Goal: Task Accomplishment & Management: Manage account settings

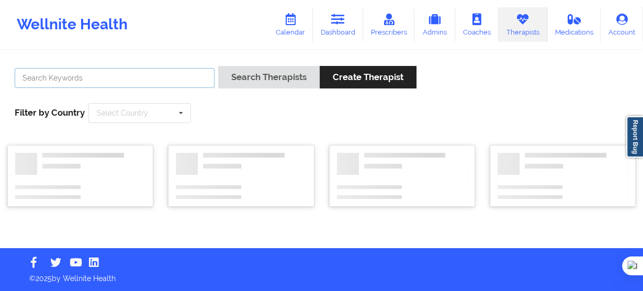
click at [198, 80] on input "text" at bounding box center [115, 78] width 200 height 20
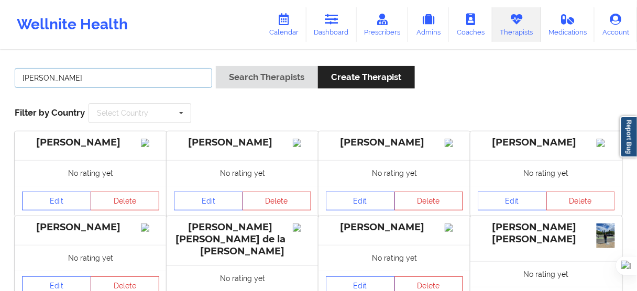
type input "timoth"
click at [216, 66] on button "Search Therapists" at bounding box center [267, 77] width 102 height 23
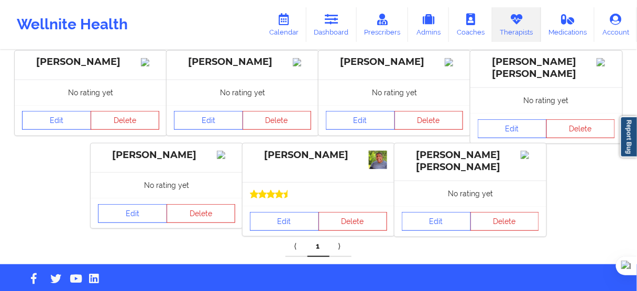
scroll to position [84, 0]
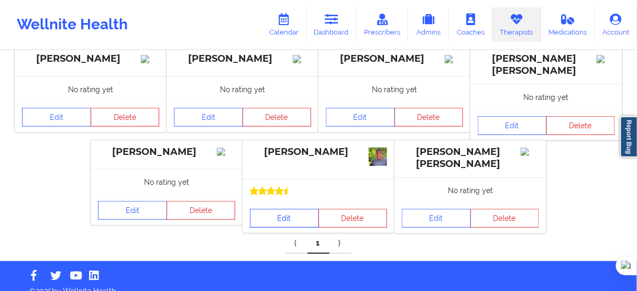
click at [294, 220] on link "Edit" at bounding box center [284, 218] width 69 height 19
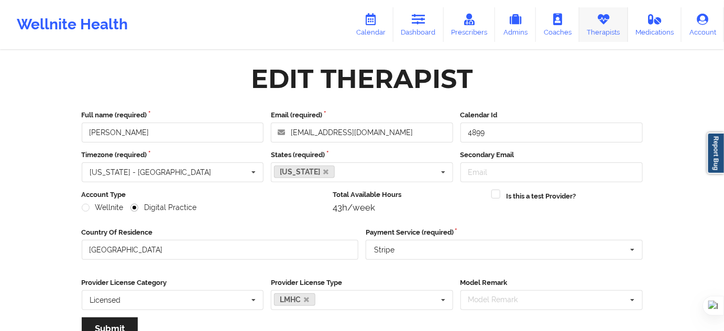
click at [598, 16] on icon at bounding box center [603, 20] width 14 height 12
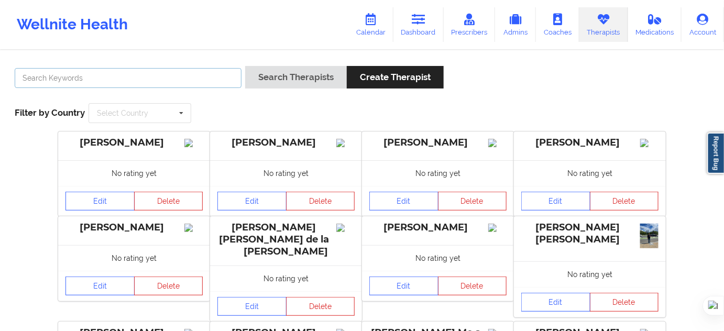
click at [213, 76] on input "text" at bounding box center [128, 78] width 227 height 20
click at [245, 66] on button "Search Therapists" at bounding box center [296, 77] width 102 height 23
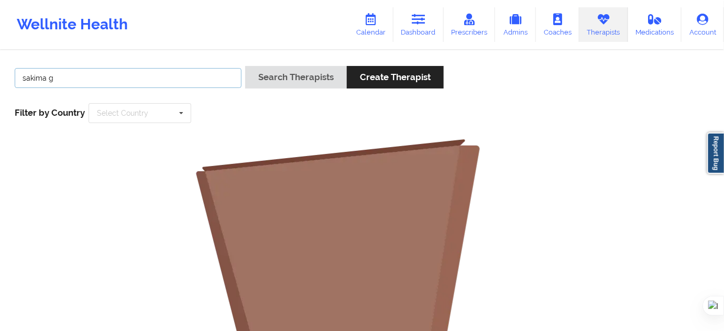
click at [195, 85] on input "sakima g" at bounding box center [128, 78] width 227 height 20
type input "sakima"
click at [245, 66] on button "Search Therapists" at bounding box center [296, 77] width 102 height 23
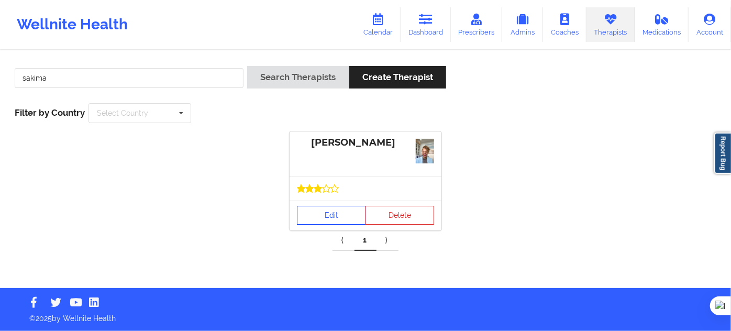
click at [338, 206] on link "Edit" at bounding box center [331, 215] width 69 height 19
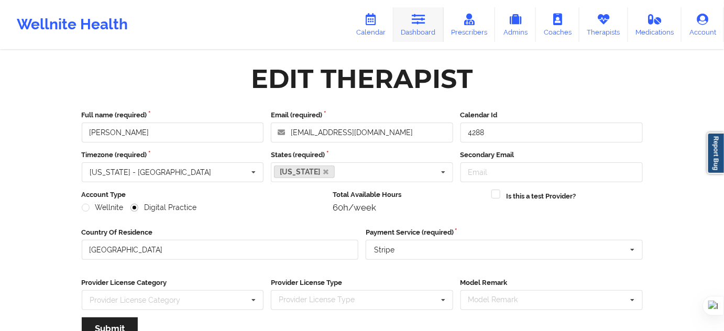
click at [415, 23] on icon at bounding box center [418, 20] width 14 height 12
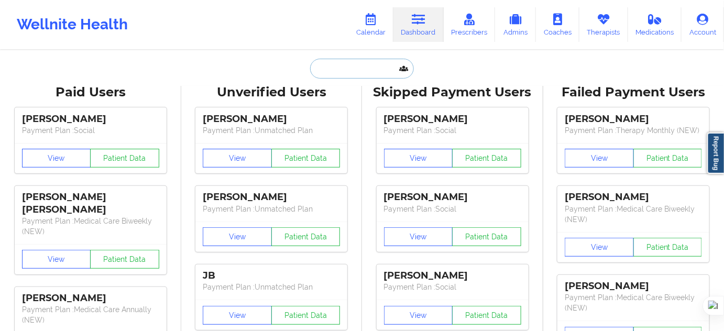
click at [344, 62] on input "text" at bounding box center [362, 69] width 104 height 20
paste input "Alex G Lopez Rivadeneira"
type input "Alex G Lopez Rivadeneira"
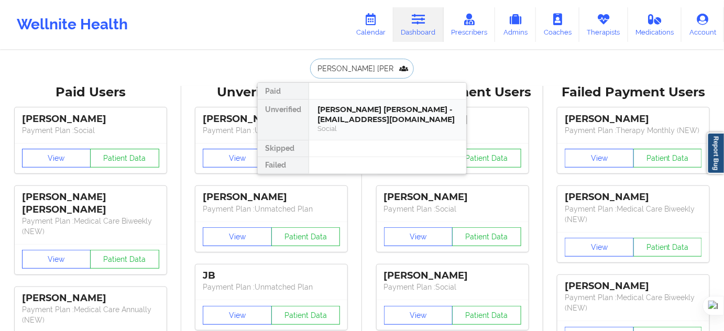
click at [369, 120] on div "Alex G Lopez Rivadeneira - nya91@aol.com" at bounding box center [387, 114] width 140 height 19
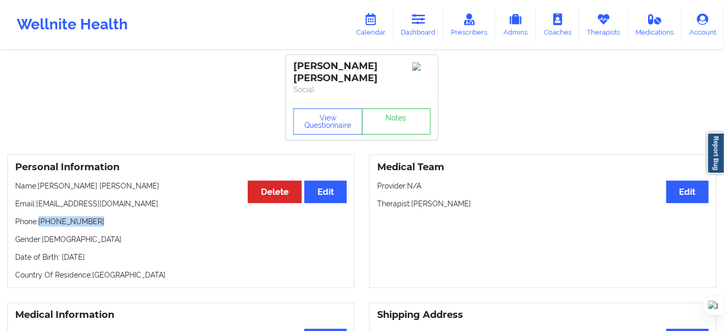
drag, startPoint x: 96, startPoint y: 220, endPoint x: 40, endPoint y: 223, distance: 55.6
click at [40, 223] on p "Phone: +1646-592-3907" at bounding box center [180, 221] width 331 height 10
copy p "+1646-592-3907"
click at [425, 27] on link "Dashboard" at bounding box center [418, 24] width 50 height 35
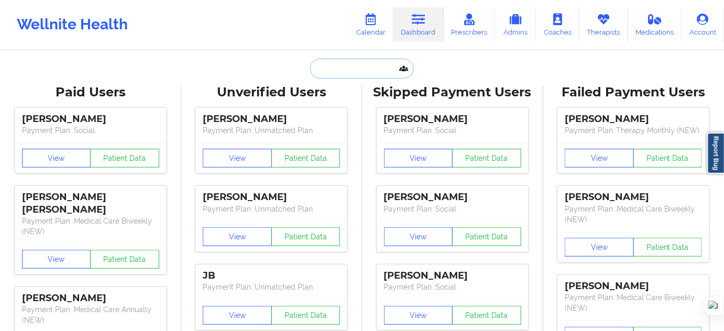
click at [330, 69] on input "text" at bounding box center [362, 69] width 104 height 20
paste input "chamathinsur fernando"
type input "chamathinsur fernando"
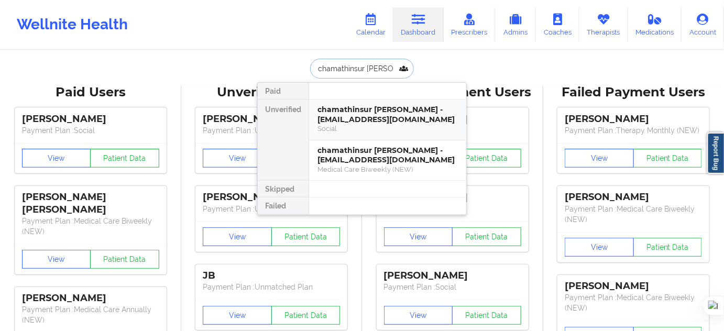
click at [356, 105] on div "chamathinsur fernando - chamathinsumember82625@yopmail.com" at bounding box center [387, 114] width 140 height 19
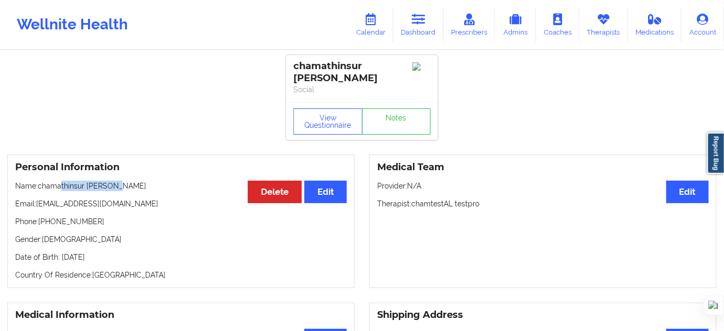
drag, startPoint x: 121, startPoint y: 187, endPoint x: 62, endPoint y: 184, distance: 59.2
click at [62, 184] on p "Name: chamathinsur fernando" at bounding box center [180, 186] width 331 height 10
drag, startPoint x: 95, startPoint y: 222, endPoint x: 40, endPoint y: 225, distance: 54.5
click at [40, 225] on p "Phone: +16282502474" at bounding box center [180, 221] width 331 height 10
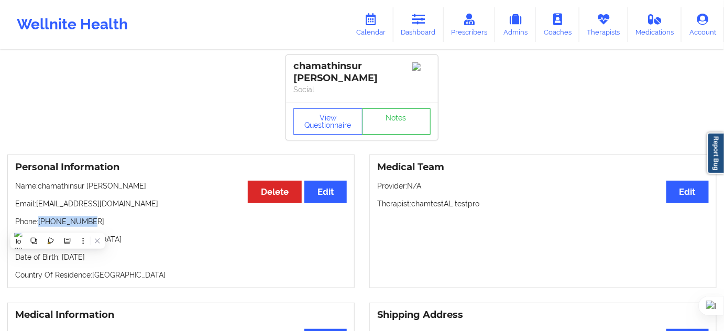
copy p "+16282502474"
click at [376, 30] on link "Calendar" at bounding box center [370, 24] width 45 height 35
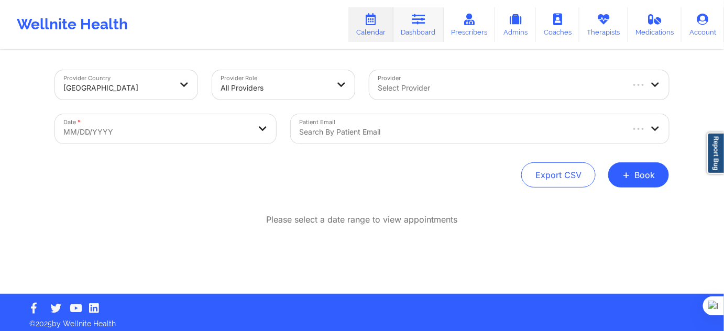
click at [410, 25] on link "Dashboard" at bounding box center [418, 24] width 50 height 35
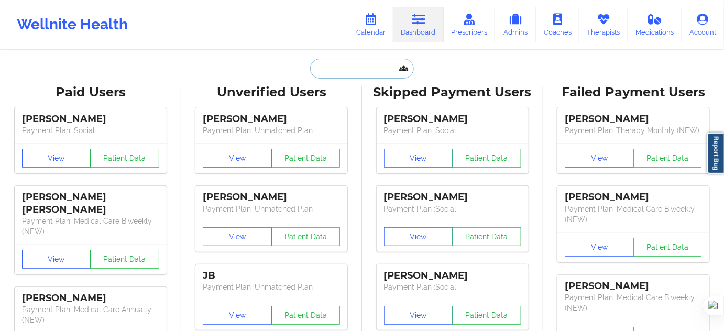
click at [331, 76] on input "text" at bounding box center [362, 69] width 104 height 20
paste input "Shelby Hernandez-Rivera"
type input "Shelby Hernandez-Rivera"
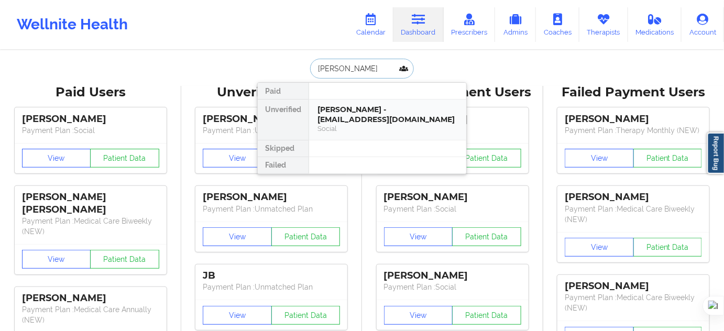
click at [352, 115] on div "Shelby Hernandez-Rivera - shelbyhrivera@gmail.com" at bounding box center [387, 114] width 140 height 19
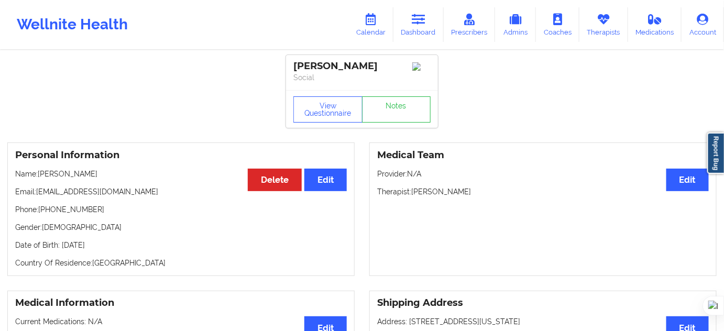
drag, startPoint x: 168, startPoint y: 32, endPoint x: 596, endPoint y: 174, distance: 451.1
click at [285, 30] on div "Wellnite Health Calendar Dashboard Prescribers Admins Coaches Therapists Medica…" at bounding box center [362, 25] width 724 height 42
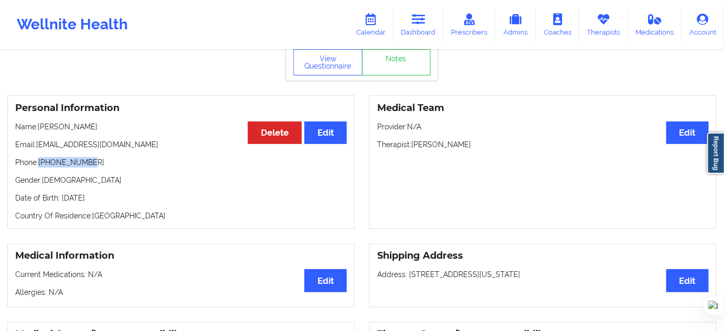
drag, startPoint x: 40, startPoint y: 173, endPoint x: 95, endPoint y: 172, distance: 54.5
click at [95, 168] on p "Phone: +12133327808" at bounding box center [180, 162] width 331 height 10
copy p "+12133327808"
click at [609, 14] on icon at bounding box center [603, 20] width 14 height 12
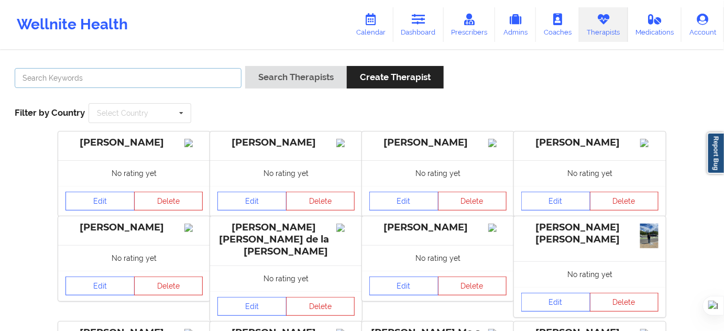
click at [205, 87] on input "text" at bounding box center [128, 78] width 227 height 20
click at [156, 76] on input "text" at bounding box center [128, 78] width 227 height 20
paste input "[PERSON_NAME]"
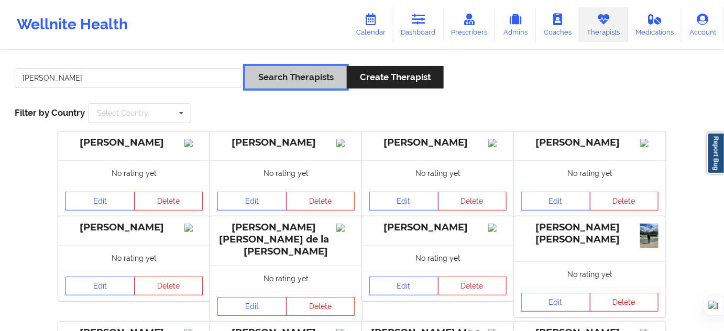
click at [278, 76] on button "Search Therapists" at bounding box center [296, 77] width 102 height 23
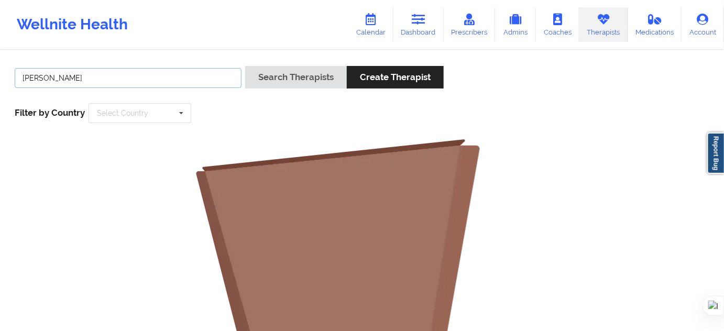
drag, startPoint x: 44, startPoint y: 77, endPoint x: 21, endPoint y: 81, distance: 23.2
click at [21, 81] on input "[PERSON_NAME]" at bounding box center [128, 78] width 227 height 20
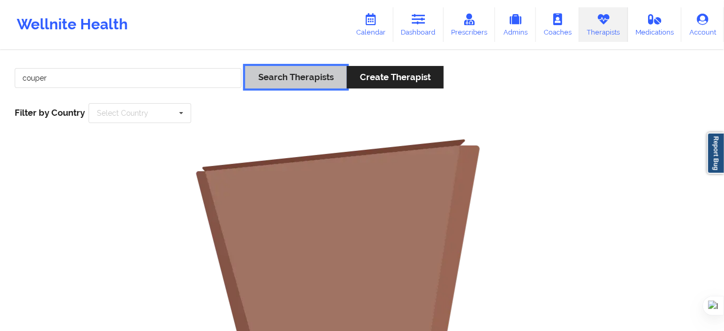
click at [277, 72] on button "Search Therapists" at bounding box center [296, 77] width 102 height 23
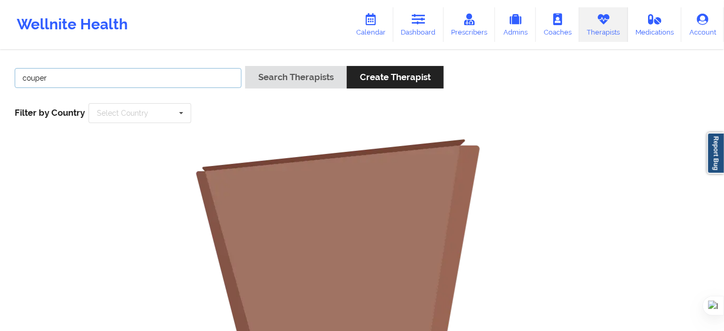
drag, startPoint x: 97, startPoint y: 80, endPoint x: 0, endPoint y: 84, distance: 97.5
click at [0, 84] on div "couper Search Therapists Create Therapist Filter by Country Select Country Aust…" at bounding box center [362, 323] width 724 height 544
type input "sarah"
click at [245, 66] on button "Search Therapists" at bounding box center [296, 77] width 102 height 23
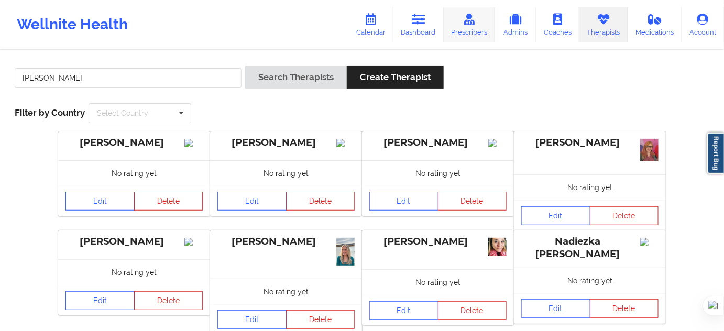
click at [482, 35] on link "Prescribers" at bounding box center [469, 24] width 52 height 35
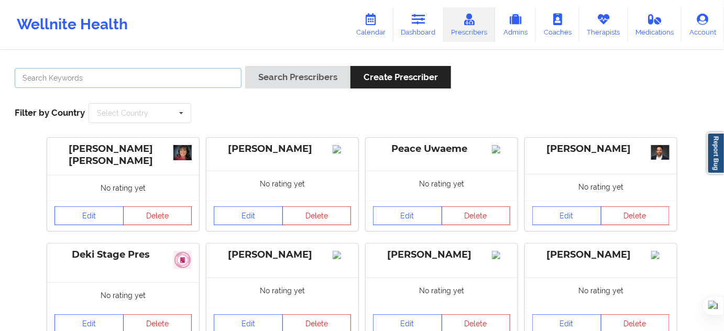
click at [223, 79] on input "text" at bounding box center [128, 78] width 227 height 20
paste input "[PERSON_NAME]"
type input "[PERSON_NAME]"
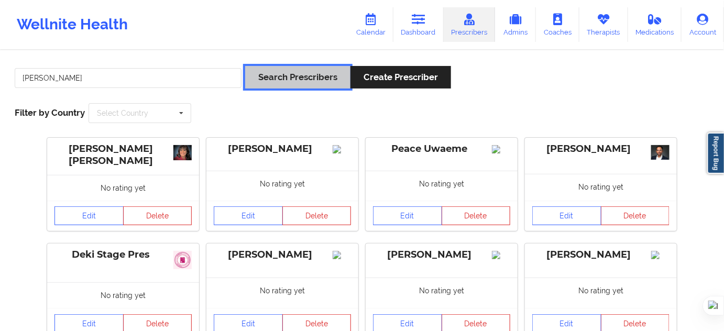
click at [297, 81] on button "Search Prescribers" at bounding box center [297, 77] width 105 height 23
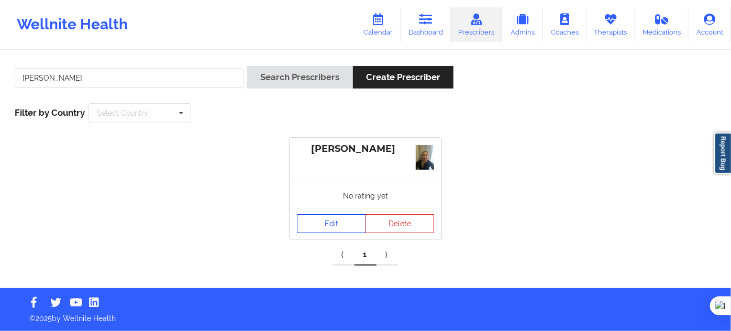
click at [325, 221] on link "Edit" at bounding box center [331, 223] width 69 height 19
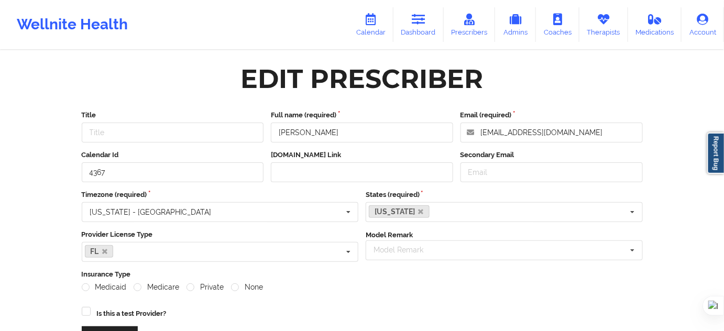
drag, startPoint x: 431, startPoint y: 28, endPoint x: 406, endPoint y: 46, distance: 30.9
click at [431, 28] on link "Dashboard" at bounding box center [418, 24] width 50 height 35
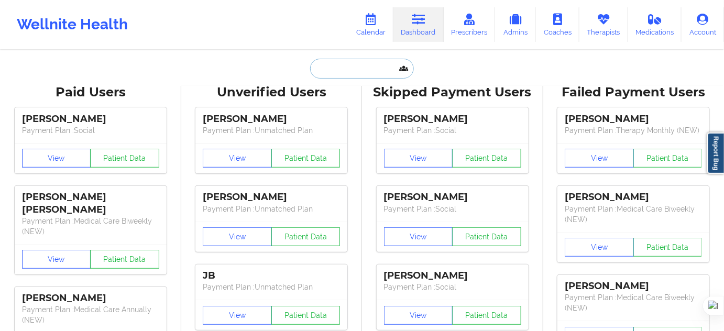
click at [354, 66] on input "text" at bounding box center [362, 69] width 104 height 20
paste input "(661) 644-5768"
type input "(661) 644-5768"
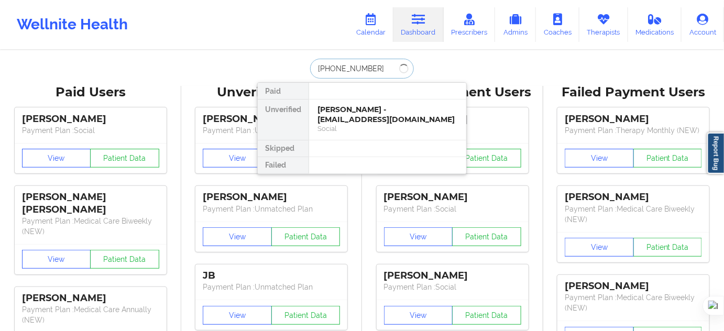
click at [364, 66] on input "(661) 644-5768" at bounding box center [362, 69] width 104 height 20
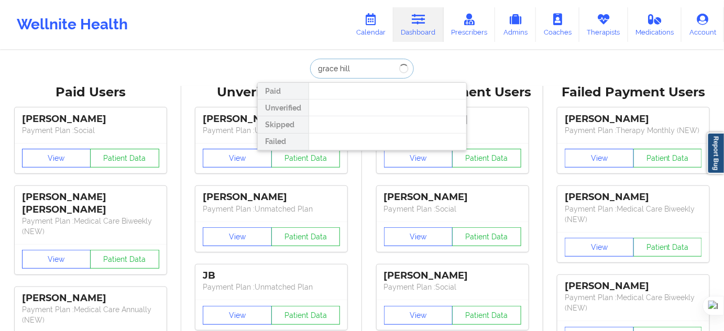
type input "grace hill"
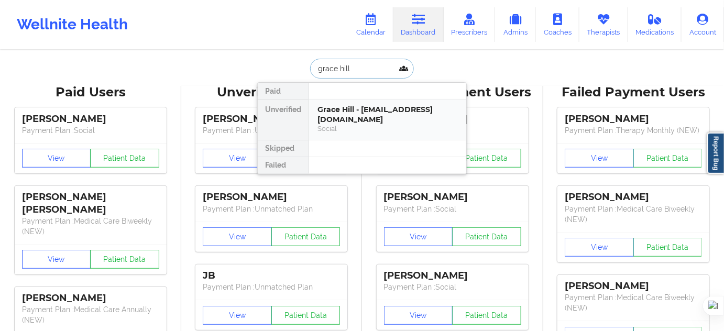
click at [361, 113] on div "Grace Hill - hillgrace00@gmail.com" at bounding box center [387, 114] width 140 height 19
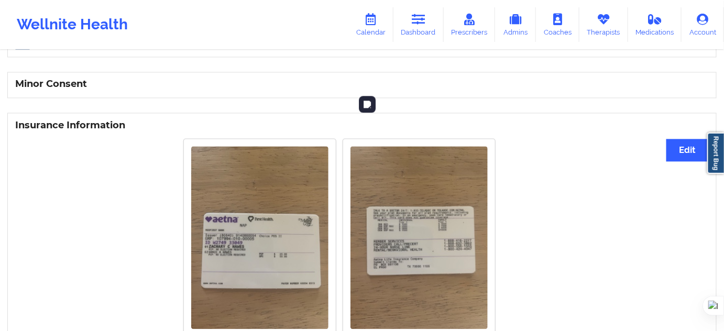
scroll to position [716, 0]
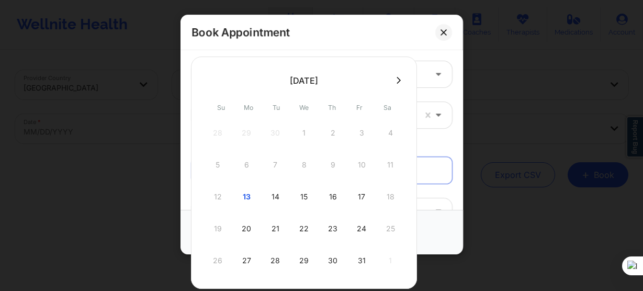
click at [428, 243] on div "Appointment time (Provider's timezone)" at bounding box center [322, 248] width 261 height 10
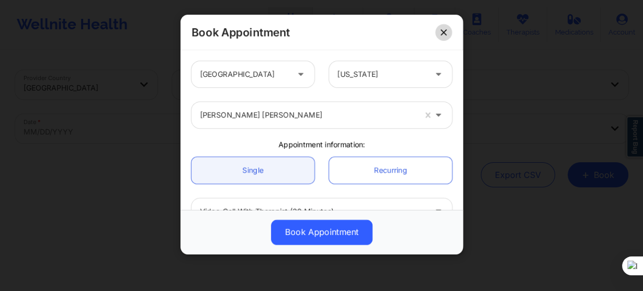
click at [441, 34] on icon at bounding box center [444, 32] width 6 height 6
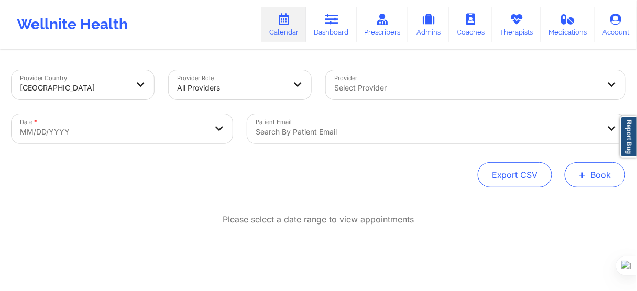
click at [584, 177] on span "+" at bounding box center [583, 175] width 8 height 6
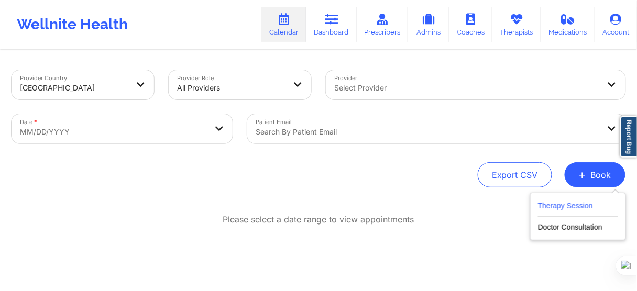
click at [569, 203] on button "Therapy Session" at bounding box center [578, 207] width 80 height 17
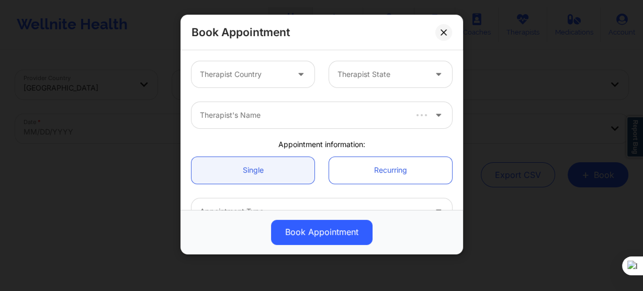
click at [226, 85] on div "Therapist Country" at bounding box center [241, 74] width 98 height 26
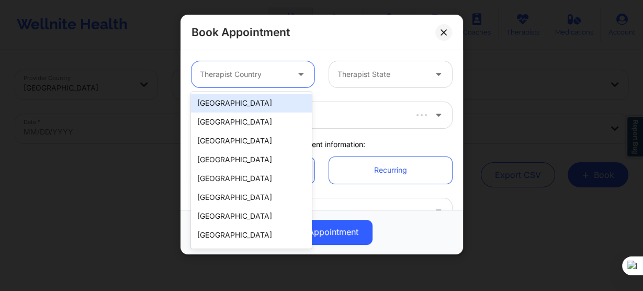
click at [224, 100] on div "[GEOGRAPHIC_DATA]" at bounding box center [251, 103] width 120 height 19
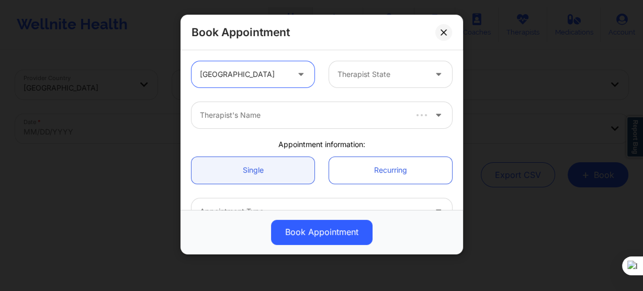
click at [342, 70] on div at bounding box center [382, 74] width 88 height 13
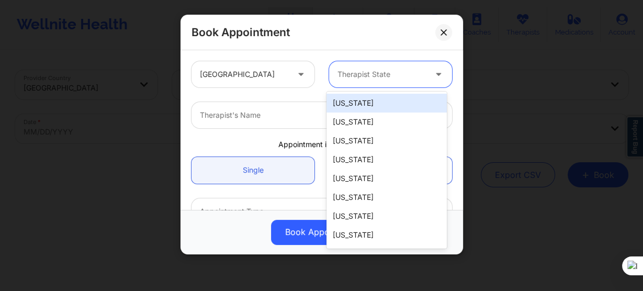
type input "f"
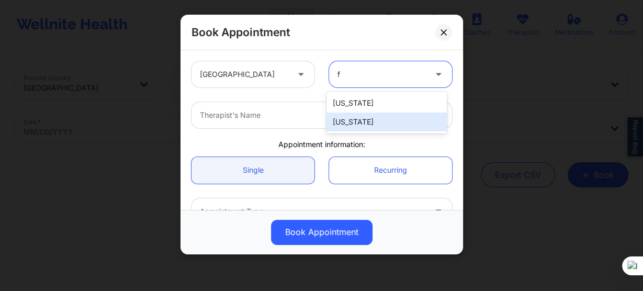
click at [354, 126] on div "[US_STATE]" at bounding box center [387, 122] width 120 height 19
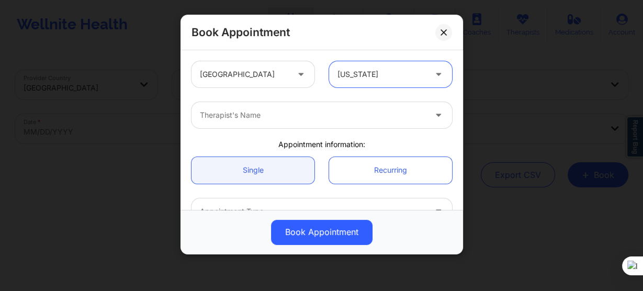
click at [272, 121] on div "Therapist's Name" at bounding box center [310, 115] width 236 height 26
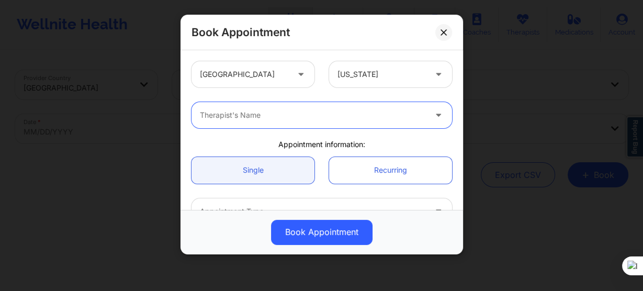
paste input "Timothy Lee Weaver"
type input "Timothy Lee Weaver"
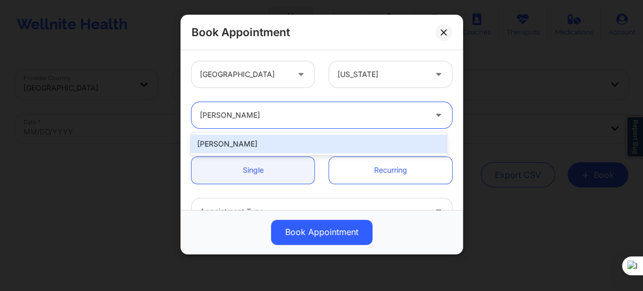
click at [291, 148] on div "Timothy Lee Weaver" at bounding box center [318, 144] width 255 height 19
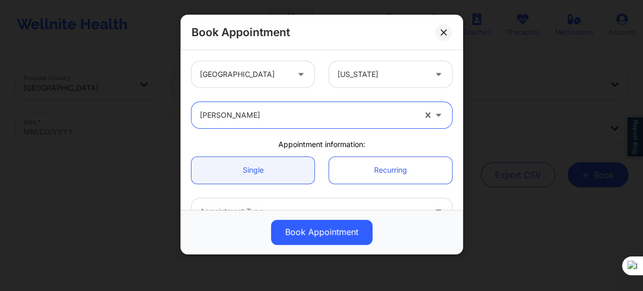
scroll to position [84, 0]
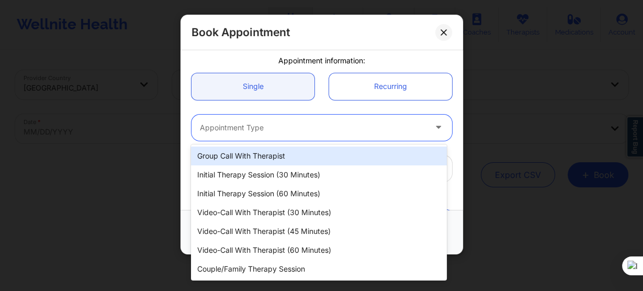
click at [265, 126] on div at bounding box center [313, 127] width 226 height 13
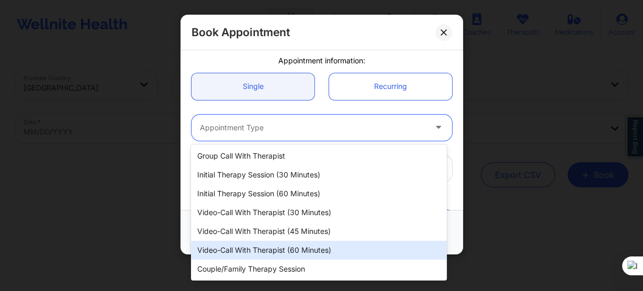
click at [271, 251] on div "Video-Call with Therapist (60 minutes)" at bounding box center [318, 250] width 255 height 19
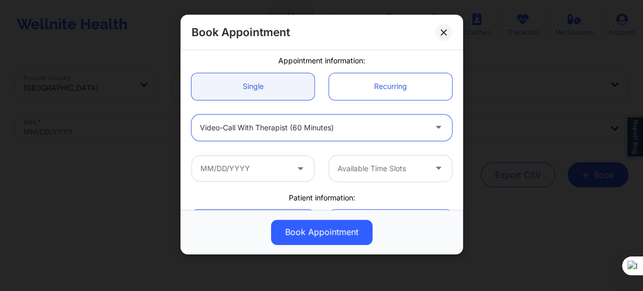
click at [330, 129] on div at bounding box center [313, 127] width 226 height 13
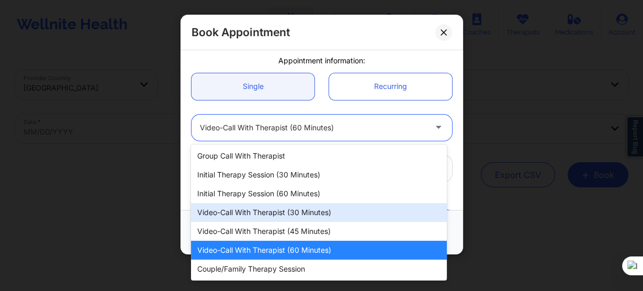
click at [335, 214] on div "Video-Call with Therapist (30 minutes)" at bounding box center [318, 212] width 255 height 19
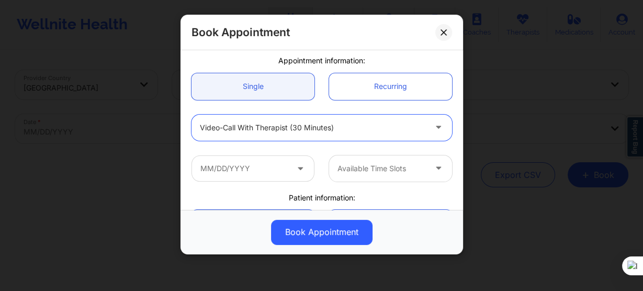
scroll to position [126, 0]
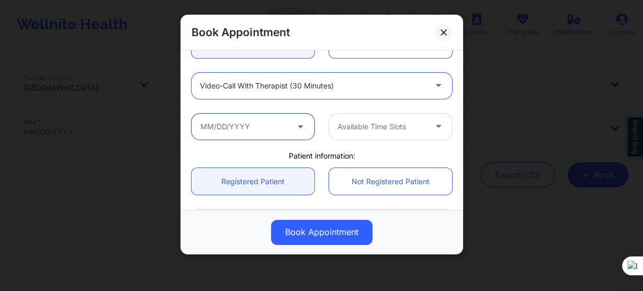
click at [248, 114] on input "text" at bounding box center [253, 127] width 123 height 26
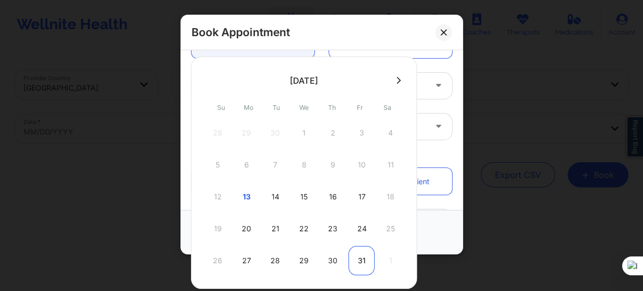
click at [358, 254] on div "31" at bounding box center [362, 260] width 26 height 29
type input "10/31/2025"
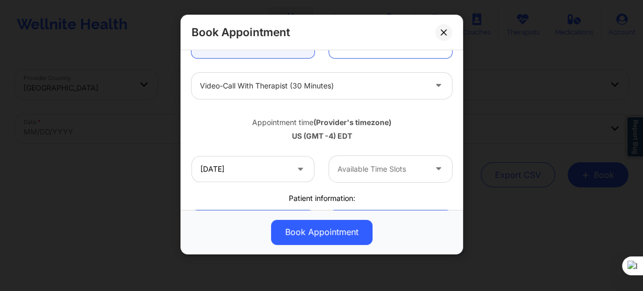
click at [364, 172] on div at bounding box center [382, 169] width 88 height 13
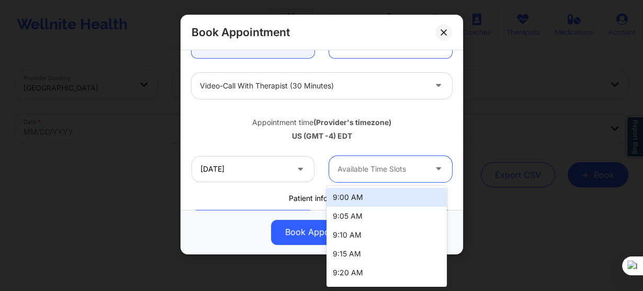
click at [371, 201] on div "9:00 AM" at bounding box center [387, 197] width 120 height 19
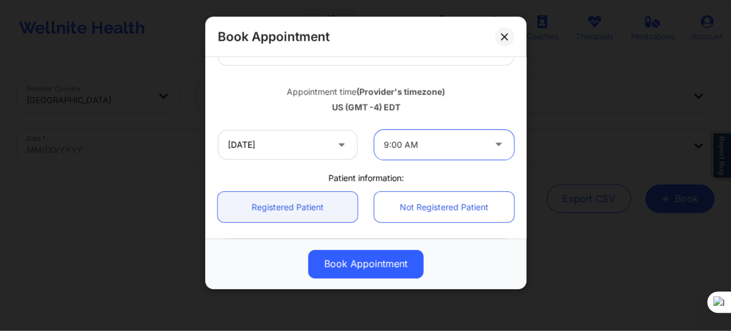
scroll to position [168, 0]
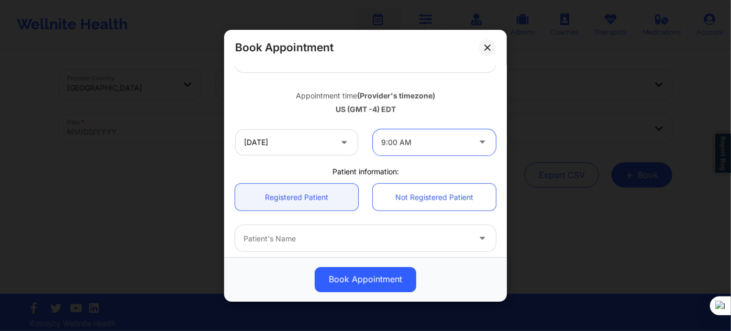
drag, startPoint x: 600, startPoint y: 1, endPoint x: 450, endPoint y: 177, distance: 232.1
click at [450, 177] on div "Registered Patient Not Registered Patient" at bounding box center [365, 196] width 275 height 41
click at [306, 237] on div at bounding box center [356, 238] width 226 height 13
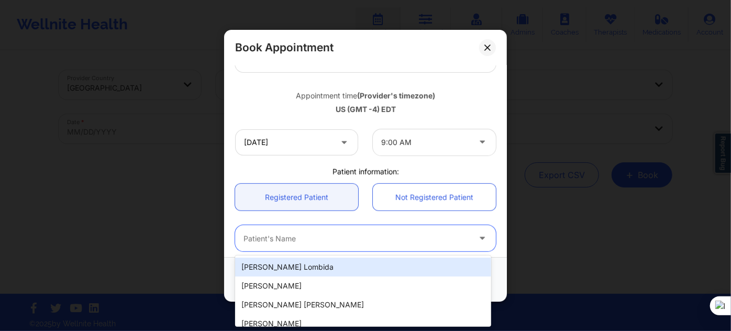
paste input "WARREN BROWN"
type input "WARREN BROWN"
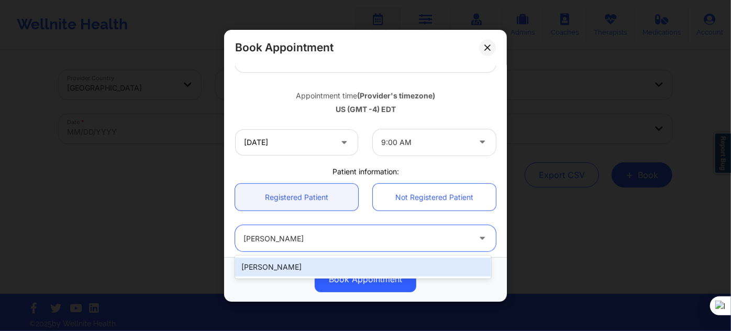
click at [329, 269] on div "WARREN BROWN" at bounding box center [363, 267] width 256 height 19
type input "warren.brown1144@gmail.com"
type input "7864190445"
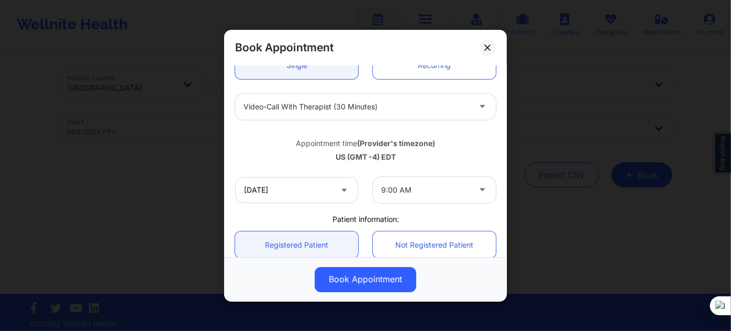
scroll to position [72, 0]
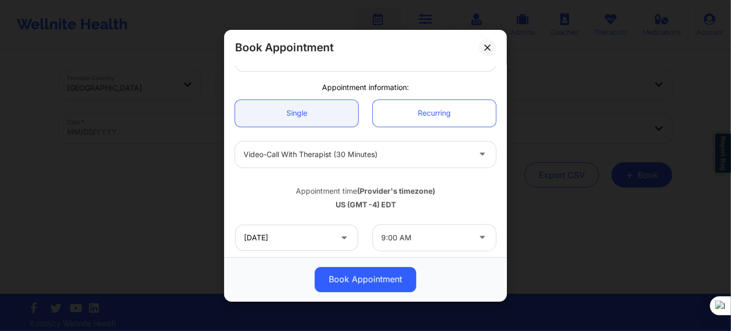
click at [402, 151] on div at bounding box center [356, 154] width 226 height 13
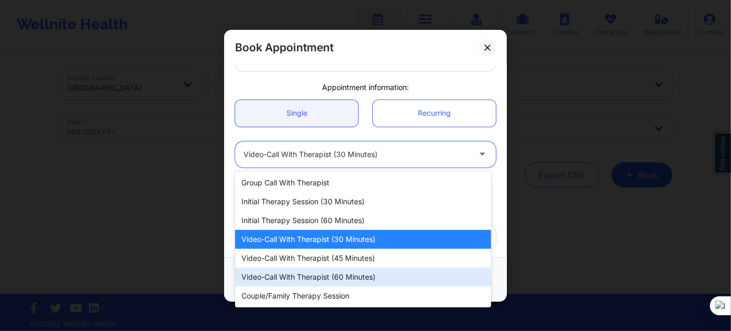
click at [349, 270] on div "Video-Call with Therapist (60 minutes)" at bounding box center [363, 277] width 256 height 19
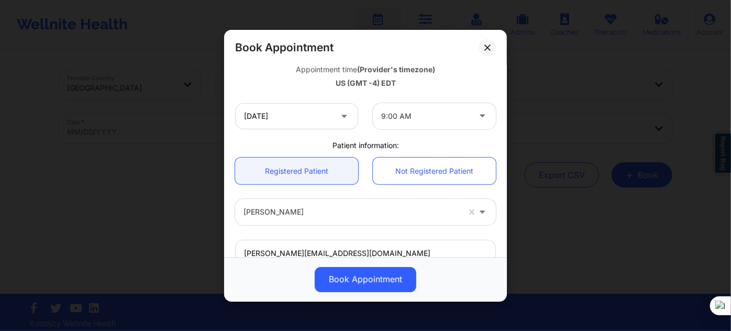
scroll to position [262, 0]
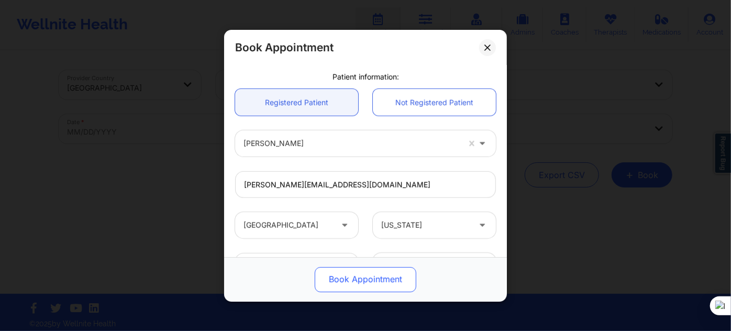
click at [354, 283] on button "Book Appointment" at bounding box center [366, 278] width 102 height 25
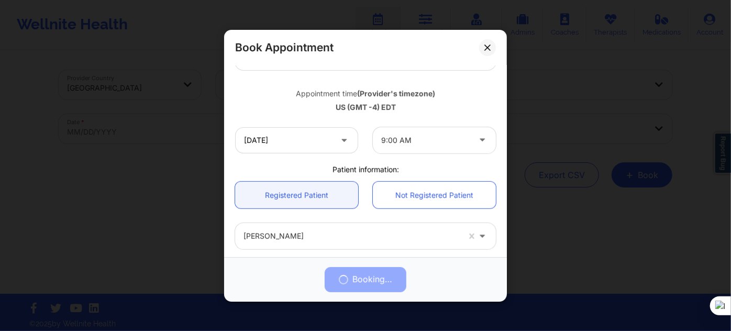
scroll to position [168, 0]
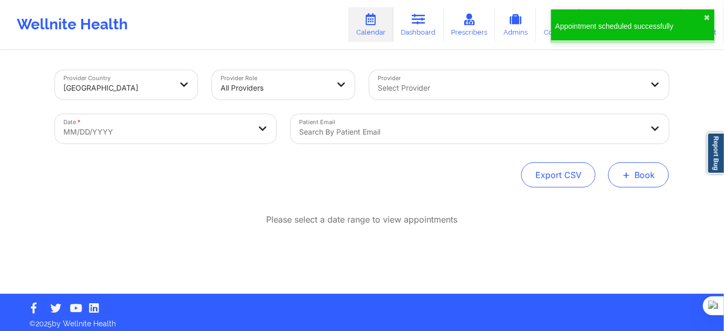
click at [626, 172] on span "+" at bounding box center [626, 175] width 8 height 6
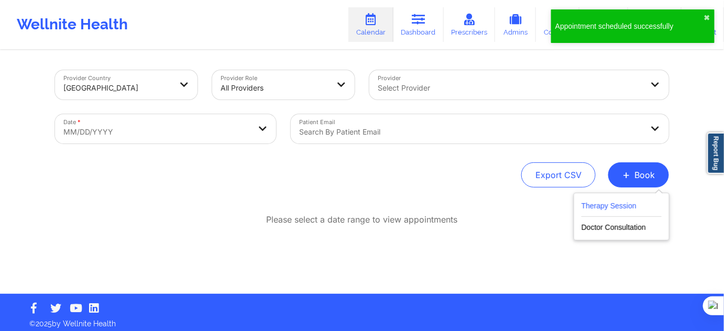
click at [613, 204] on button "Therapy Session" at bounding box center [621, 207] width 80 height 17
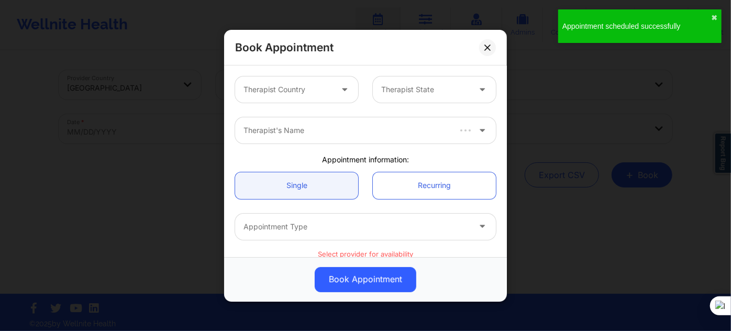
click at [298, 87] on div at bounding box center [287, 89] width 88 height 13
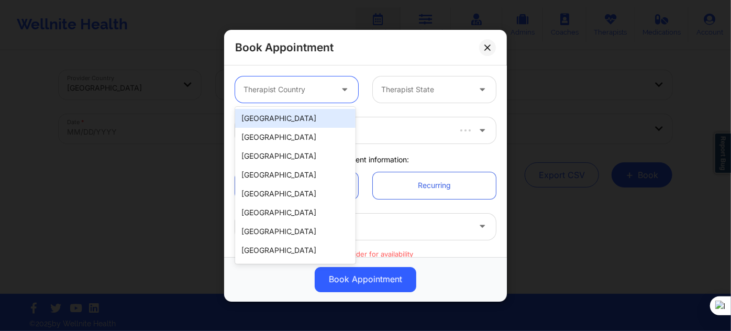
click at [296, 119] on div "[GEOGRAPHIC_DATA]" at bounding box center [295, 118] width 120 height 19
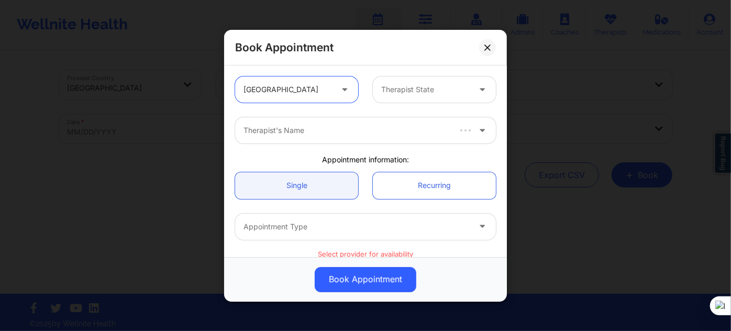
click at [359, 87] on div "option United States, selected. United States" at bounding box center [297, 89] width 138 height 26
click at [404, 97] on div "Therapist State" at bounding box center [422, 89] width 98 height 26
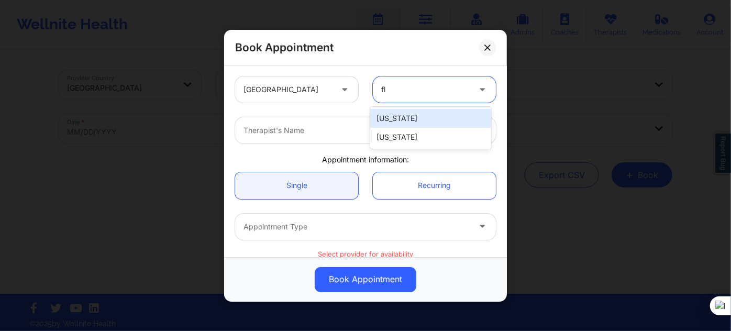
type input "flo"
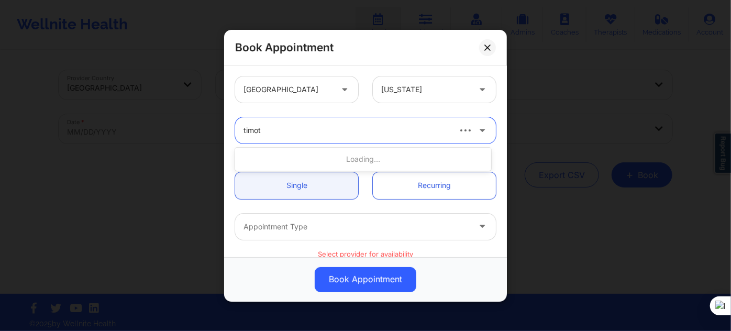
type input "timoth"
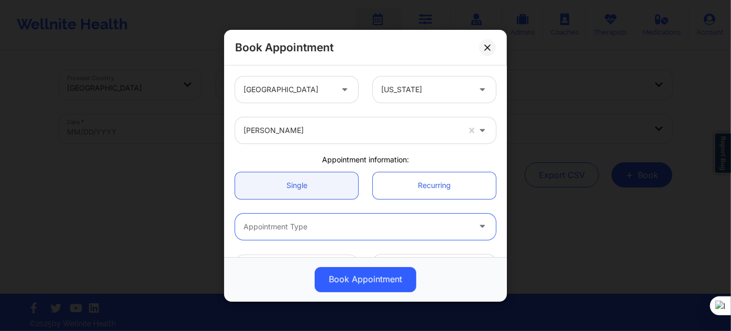
click at [374, 215] on div "Appointment Type" at bounding box center [353, 226] width 236 height 26
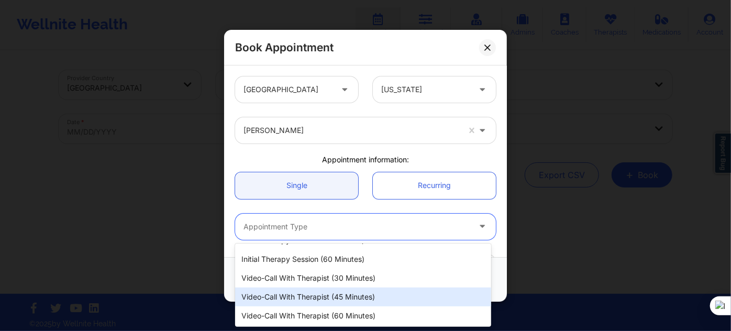
scroll to position [47, 0]
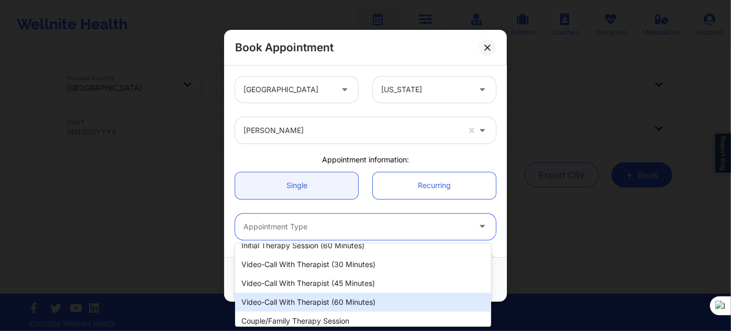
click at [377, 291] on div "Video-Call with Therapist (60 minutes)" at bounding box center [363, 302] width 256 height 19
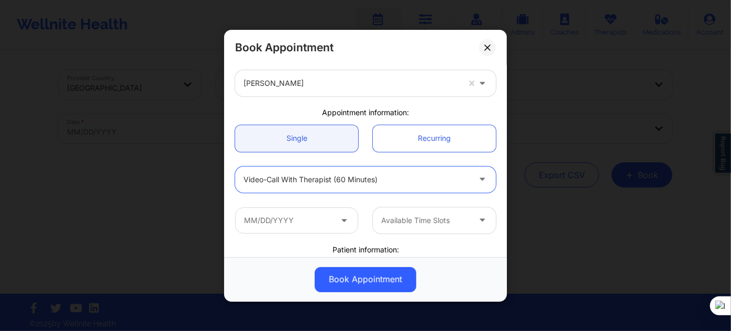
scroll to position [142, 0]
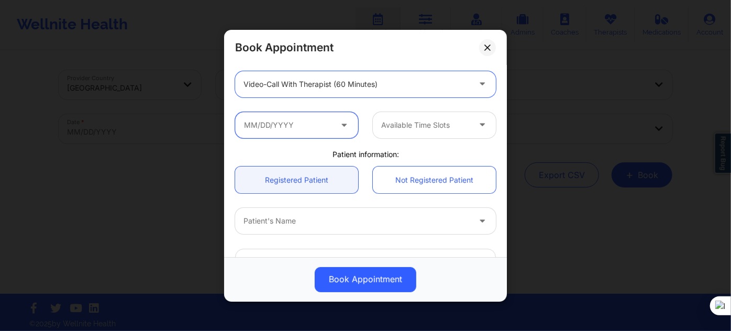
click at [317, 127] on input "text" at bounding box center [296, 125] width 123 height 26
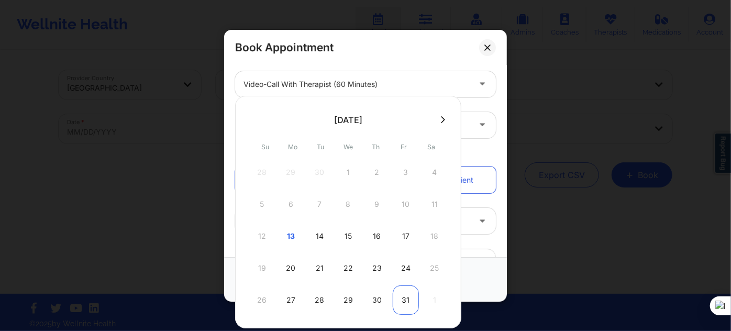
click at [406, 291] on div "31" at bounding box center [406, 299] width 26 height 29
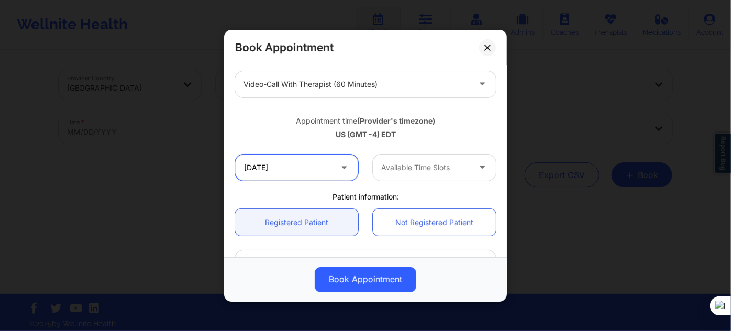
click at [311, 160] on input "10/31/2025" at bounding box center [296, 167] width 123 height 26
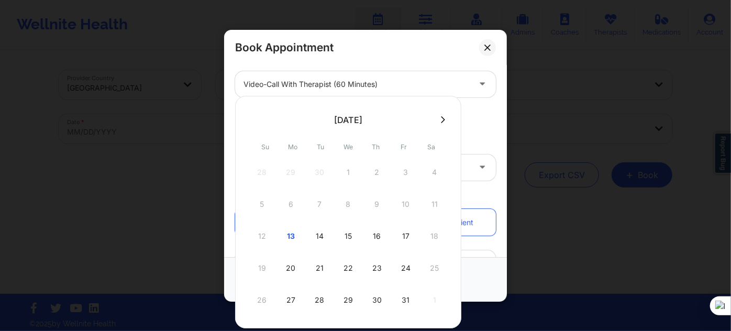
click at [444, 121] on button at bounding box center [443, 119] width 10 height 9
click at [405, 205] on div "7" at bounding box center [406, 204] width 26 height 29
type input "11/07/2025"
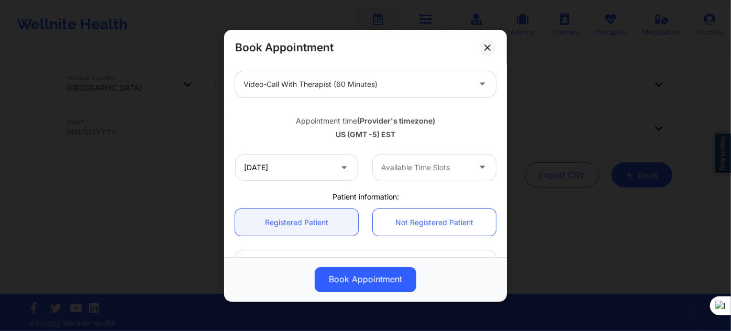
click at [409, 176] on div "Available Time Slots" at bounding box center [422, 167] width 98 height 26
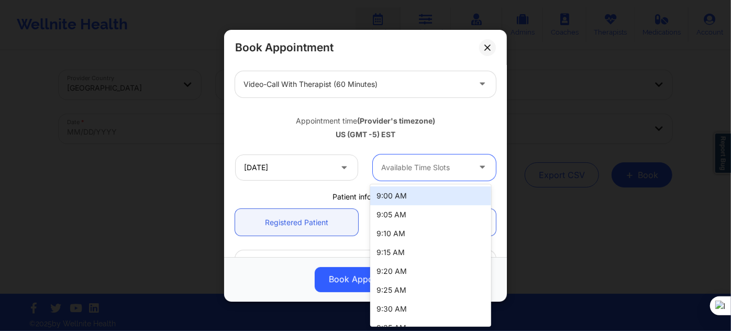
click at [414, 200] on div "9:00 AM" at bounding box center [430, 195] width 120 height 19
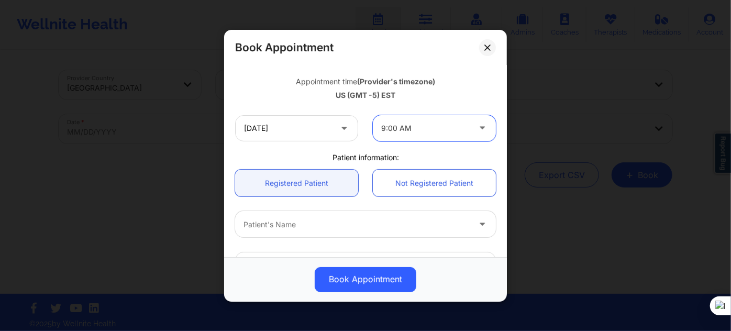
scroll to position [238, 0]
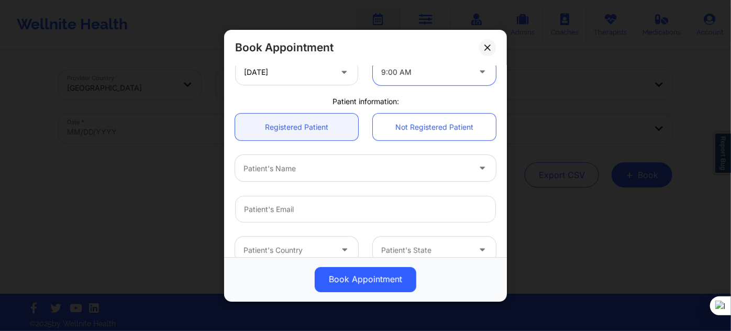
click at [302, 169] on div at bounding box center [356, 168] width 226 height 13
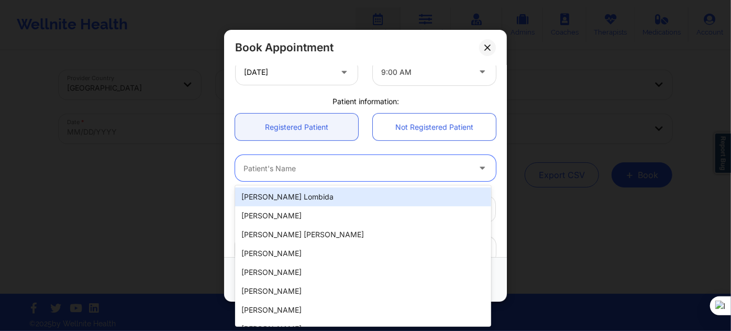
paste input "WARREN BROWN"
type input "WARREN BROWN"
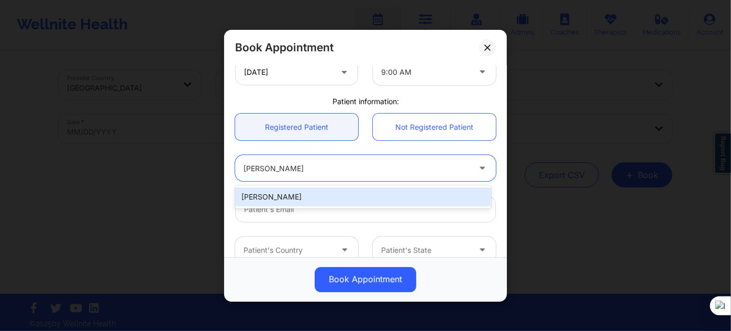
click at [315, 202] on div "WARREN BROWN" at bounding box center [363, 196] width 256 height 19
type input "warren.brown1144@gmail.com"
type input "7864190445"
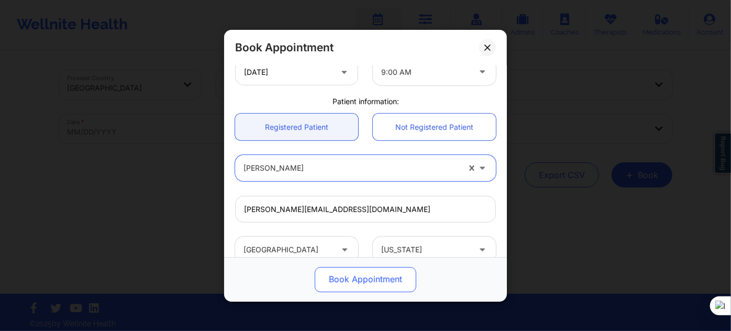
click at [361, 285] on button "Book Appointment" at bounding box center [366, 278] width 102 height 25
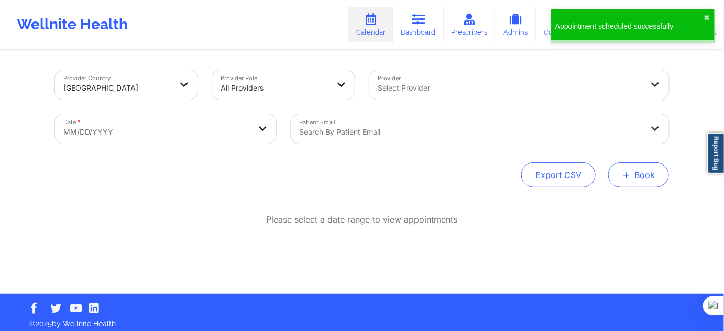
click at [643, 180] on button "+ Book" at bounding box center [638, 174] width 61 height 25
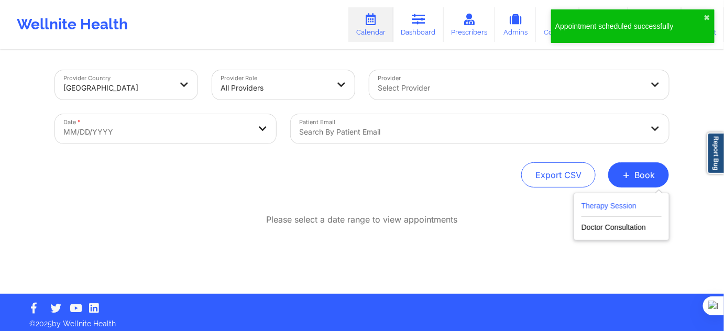
click at [597, 204] on button "Therapy Session" at bounding box center [621, 207] width 80 height 17
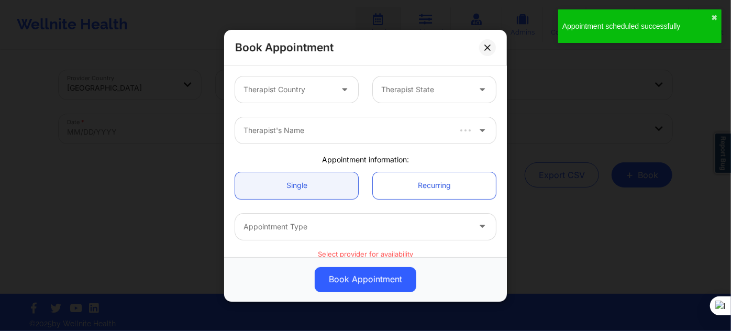
click at [265, 92] on div at bounding box center [287, 89] width 88 height 13
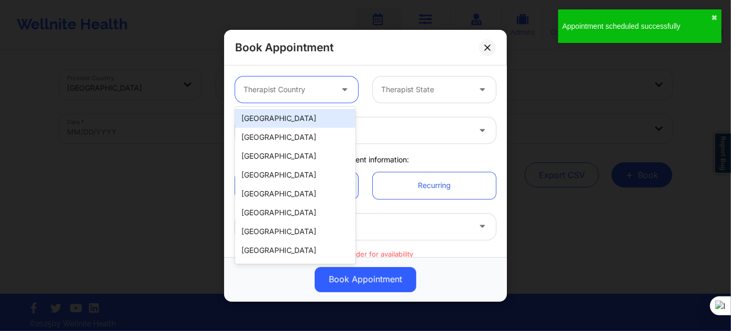
click at [301, 113] on div "[GEOGRAPHIC_DATA]" at bounding box center [295, 118] width 120 height 19
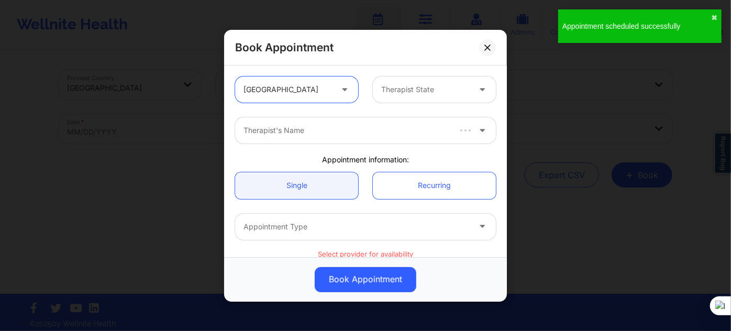
click at [430, 89] on div at bounding box center [425, 89] width 88 height 13
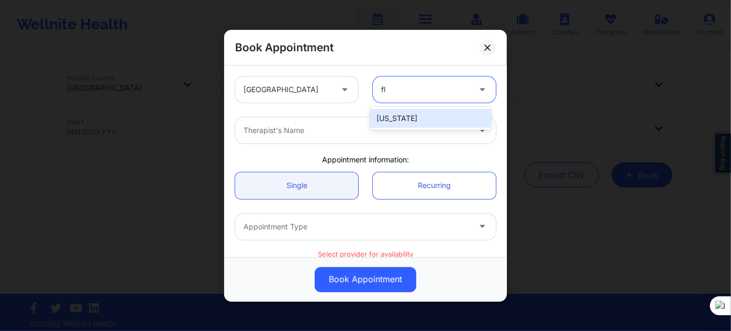
type input "flo"
click at [415, 115] on div "[US_STATE]" at bounding box center [430, 118] width 120 height 19
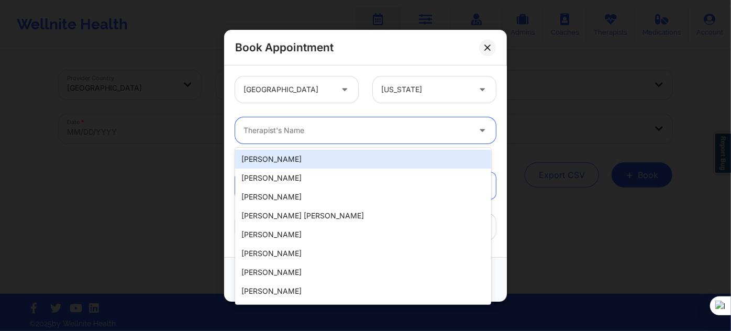
click at [294, 135] on div at bounding box center [356, 130] width 226 height 13
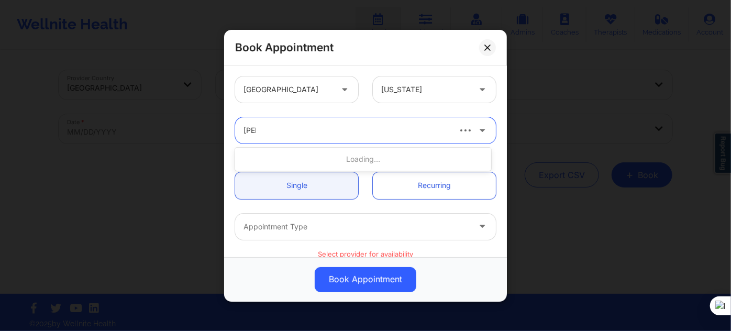
type input "timo"
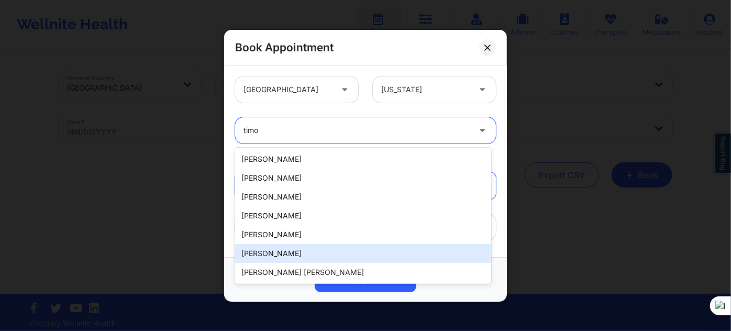
click at [286, 251] on div "Timothy Lee Weaver" at bounding box center [363, 253] width 256 height 19
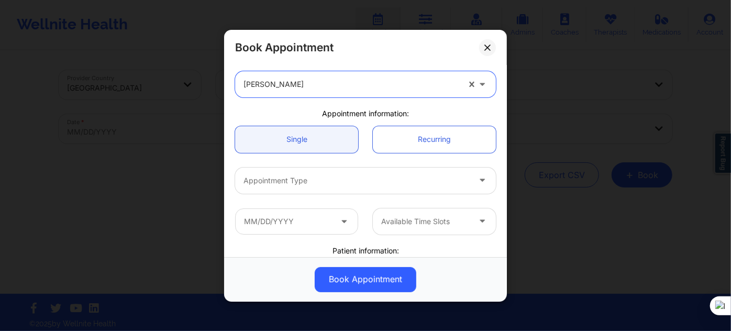
scroll to position [95, 0]
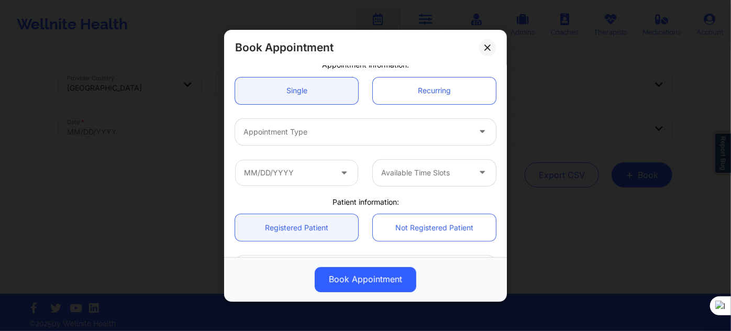
click at [281, 135] on div at bounding box center [356, 132] width 226 height 13
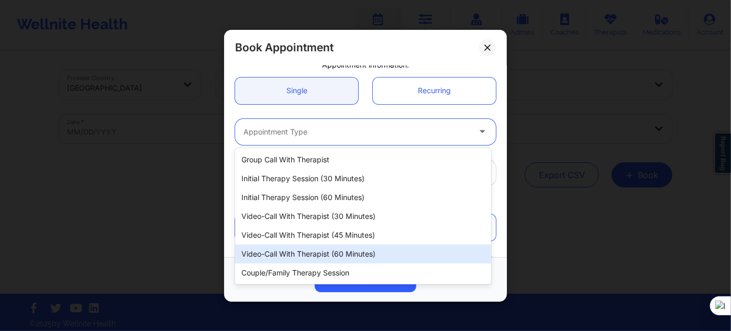
click at [305, 248] on div "Video-Call with Therapist (60 minutes)" at bounding box center [363, 253] width 256 height 19
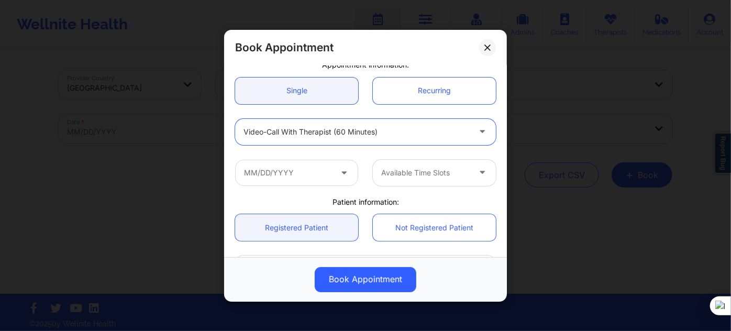
scroll to position [142, 0]
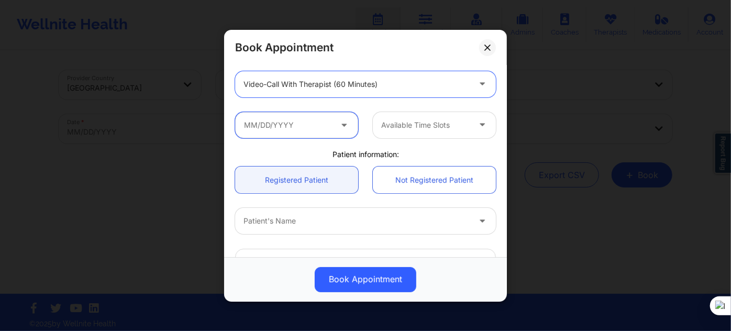
click at [291, 126] on input "text" at bounding box center [296, 125] width 123 height 26
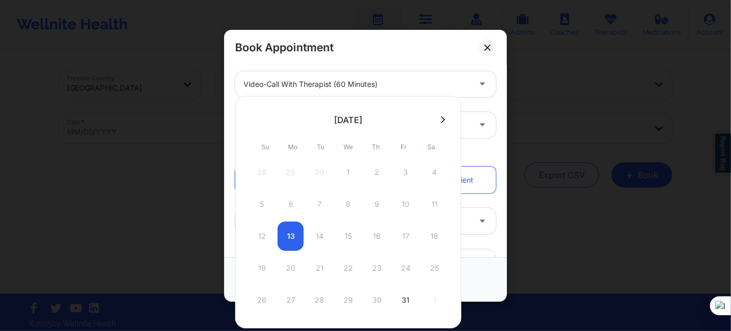
click at [438, 119] on button at bounding box center [443, 119] width 10 height 9
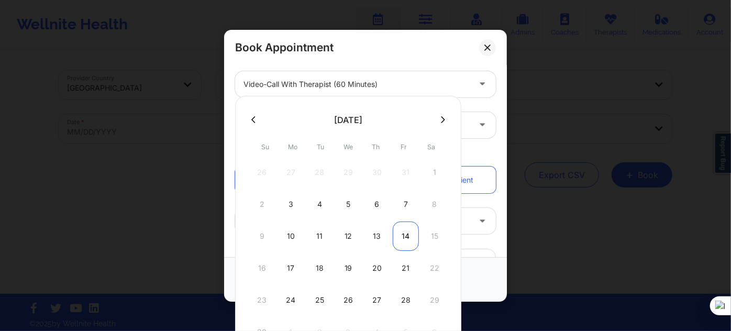
click at [401, 227] on div "14" at bounding box center [406, 235] width 26 height 29
type input "11/14/2025"
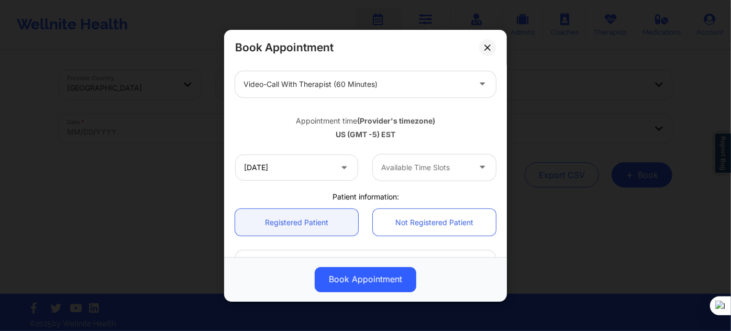
click at [405, 161] on div at bounding box center [425, 167] width 88 height 13
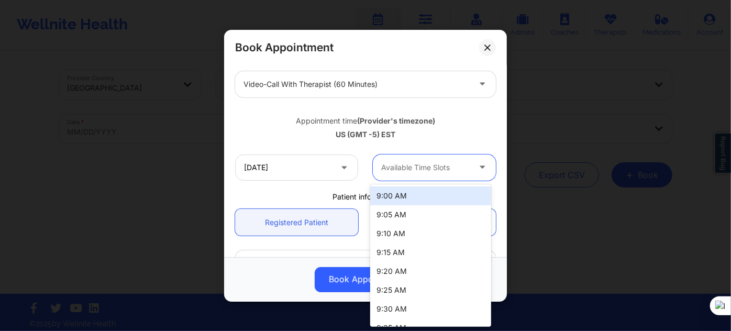
click at [405, 198] on div "9:00 AM" at bounding box center [430, 195] width 120 height 19
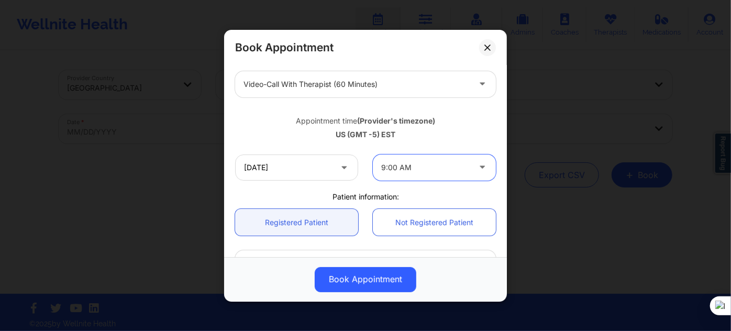
scroll to position [190, 0]
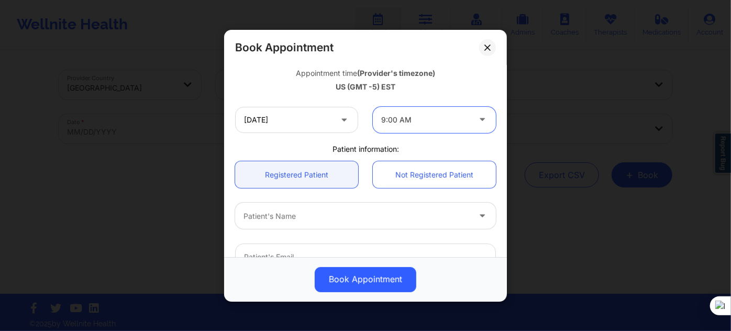
click at [315, 219] on div at bounding box center [356, 215] width 226 height 13
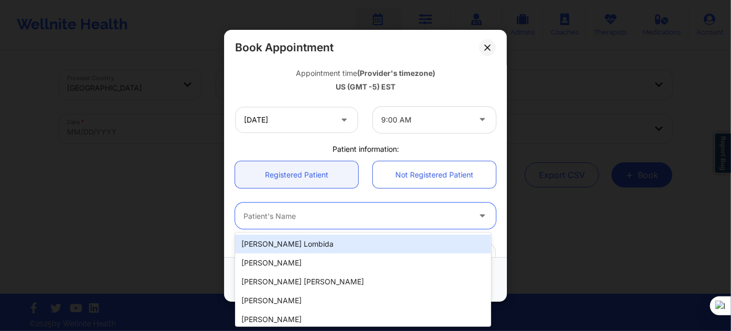
paste input "WARREN BROWN"
type input "WARREN BROWN"
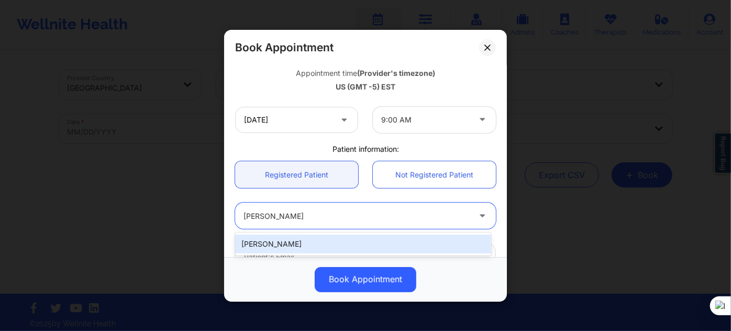
click at [309, 245] on div "WARREN BROWN" at bounding box center [363, 244] width 256 height 19
type input "warren.brown1144@gmail.com"
type input "7864190445"
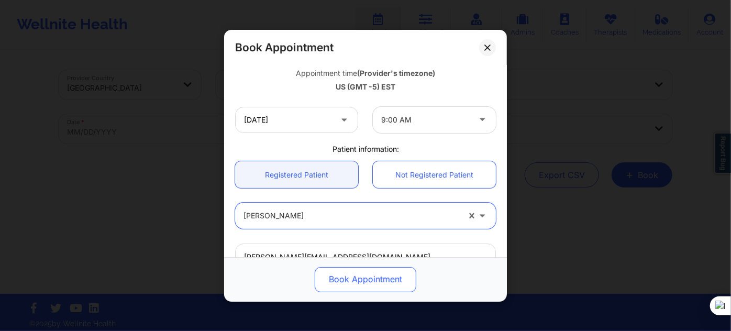
click at [332, 280] on button "Book Appointment" at bounding box center [366, 278] width 102 height 25
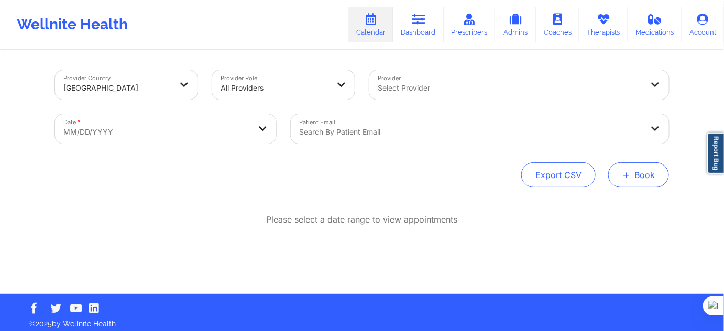
click at [629, 177] on span "+" at bounding box center [626, 175] width 8 height 6
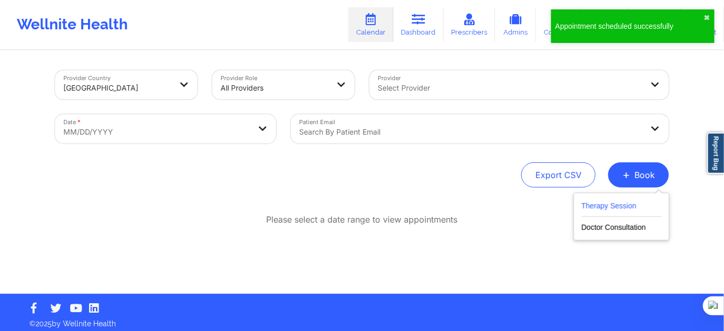
click at [597, 208] on button "Therapy Session" at bounding box center [621, 207] width 80 height 17
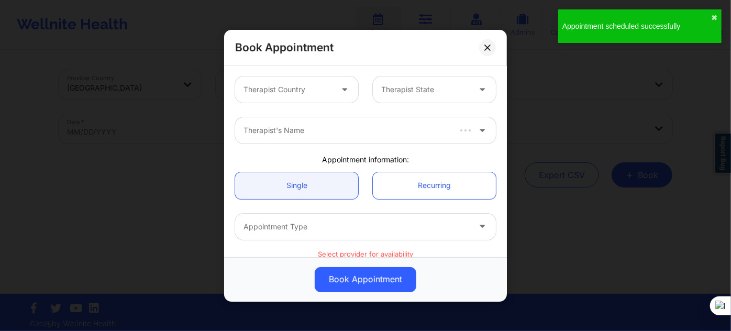
click at [302, 96] on div "Therapist Country" at bounding box center [284, 89] width 98 height 26
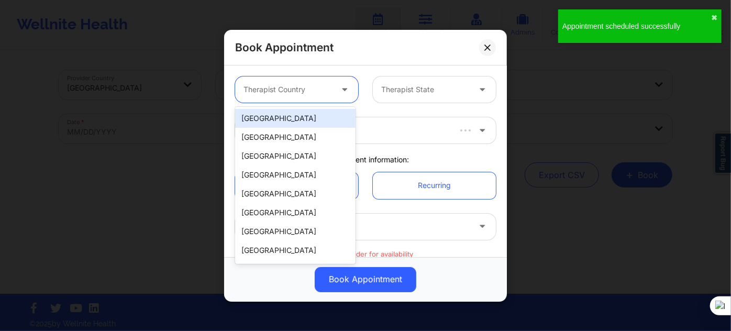
click at [293, 111] on div "[GEOGRAPHIC_DATA]" at bounding box center [295, 118] width 120 height 19
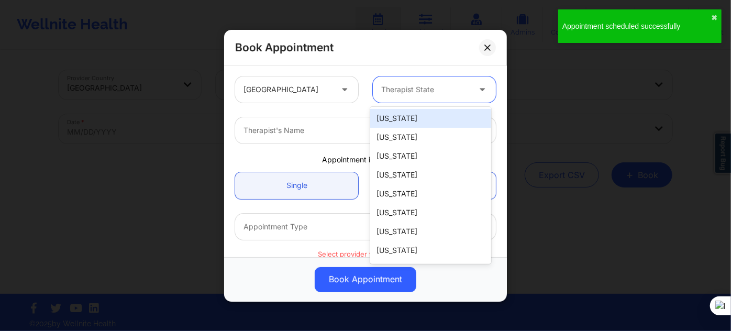
click at [422, 80] on div "Therapist State" at bounding box center [422, 89] width 98 height 26
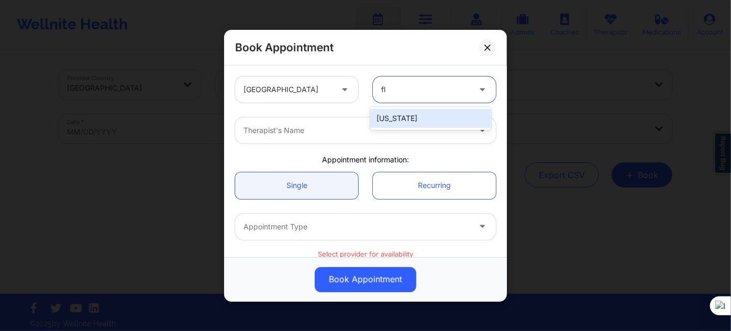
type input "flo"
click at [405, 107] on div "[US_STATE]" at bounding box center [430, 118] width 120 height 23
click at [405, 114] on div "[US_STATE]" at bounding box center [430, 118] width 120 height 19
click at [348, 129] on div at bounding box center [356, 130] width 226 height 13
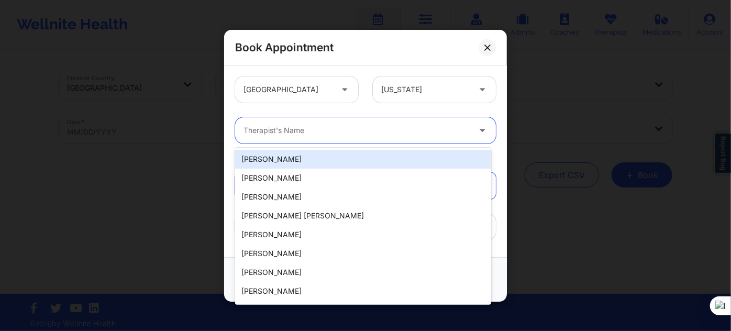
type input "t"
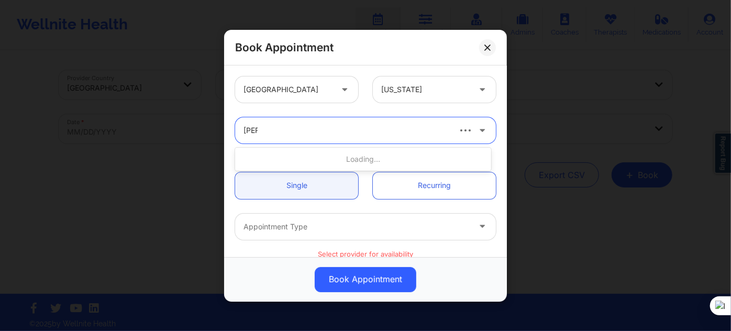
type input "lee w"
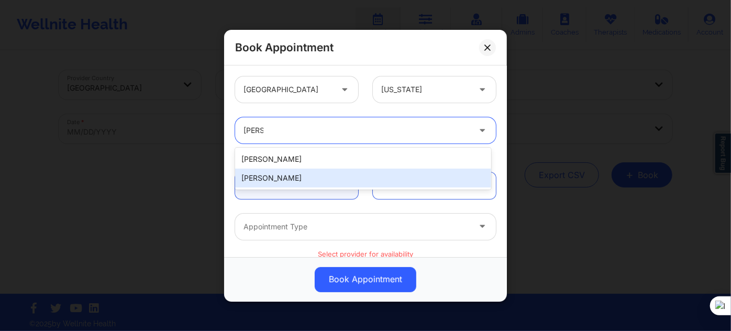
click at [325, 174] on div "Timothy Lee Weaver" at bounding box center [363, 178] width 256 height 19
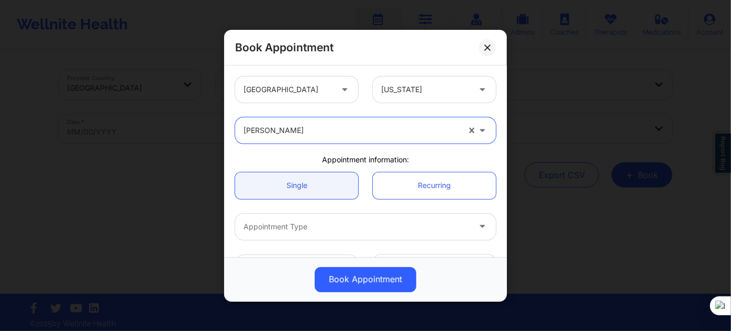
click at [299, 224] on div at bounding box center [356, 226] width 226 height 13
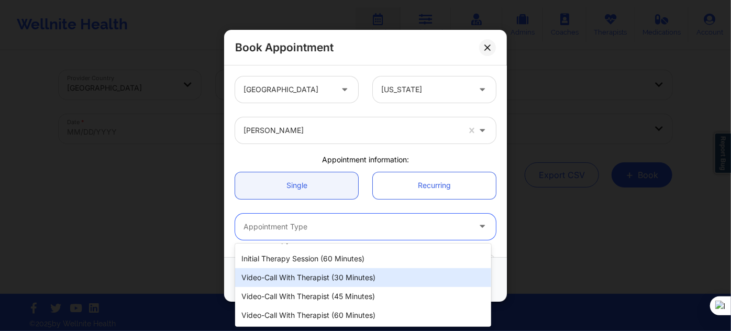
scroll to position [47, 0]
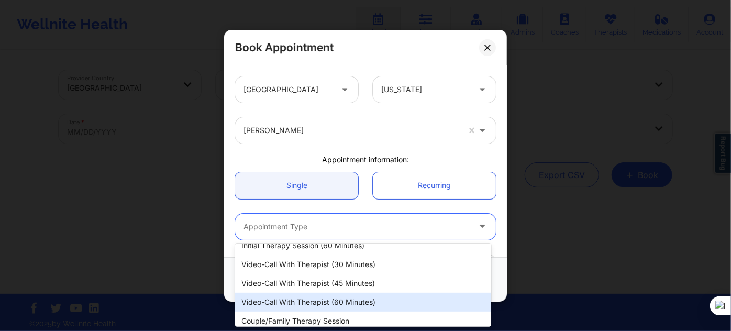
click at [332, 291] on div "Video-Call with Therapist (60 minutes)" at bounding box center [363, 302] width 256 height 19
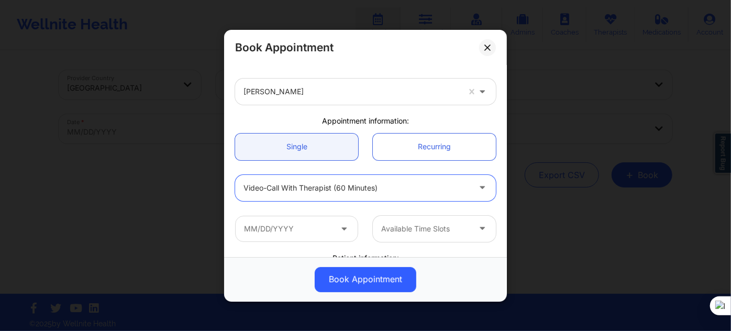
scroll to position [95, 0]
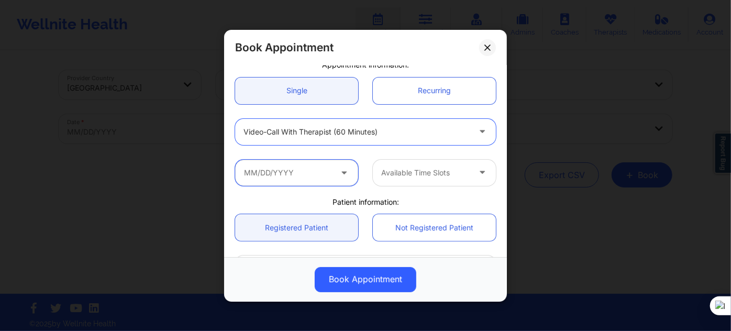
click at [319, 166] on input "text" at bounding box center [296, 172] width 123 height 26
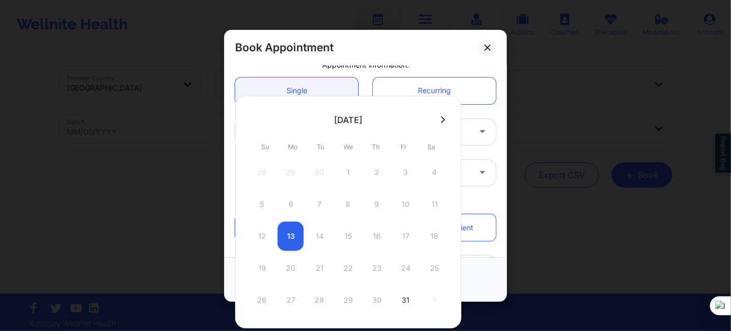
click at [435, 125] on div at bounding box center [348, 120] width 226 height 16
click at [438, 123] on button at bounding box center [443, 119] width 10 height 9
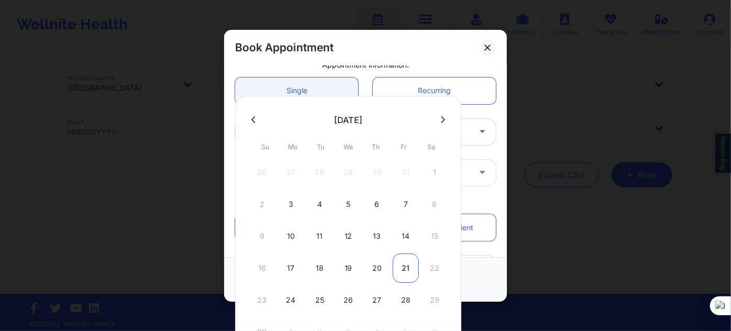
click at [407, 262] on div "21" at bounding box center [406, 267] width 26 height 29
type input "11/21/2025"
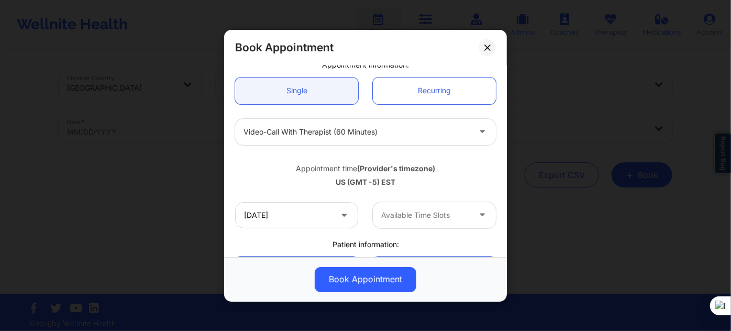
scroll to position [190, 0]
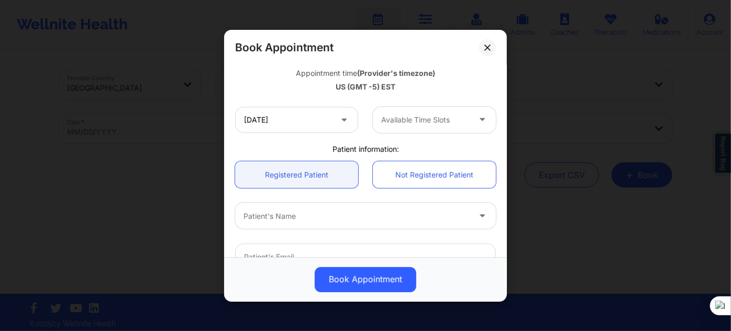
click at [406, 118] on div at bounding box center [425, 120] width 88 height 13
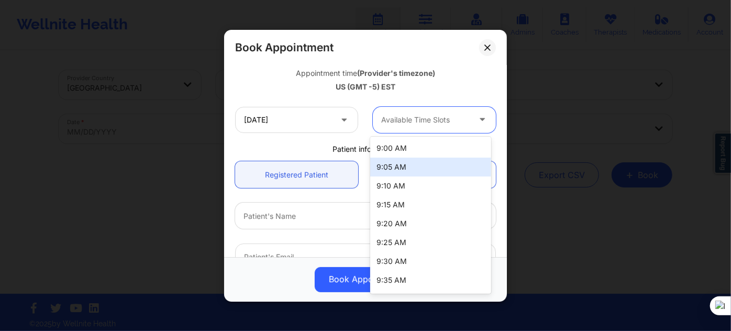
click at [415, 152] on div "9:00 AM" at bounding box center [430, 148] width 120 height 19
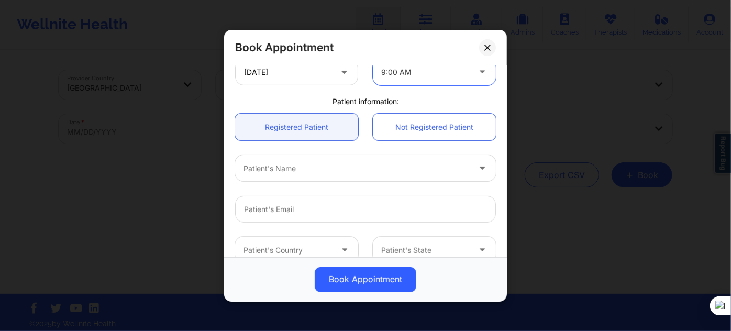
scroll to position [285, 0]
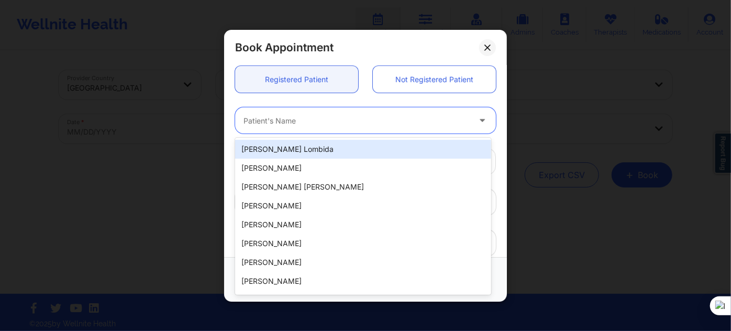
click at [340, 124] on div at bounding box center [356, 120] width 226 height 13
paste input "WARREN BROWN"
type input "WARREN BROWN"
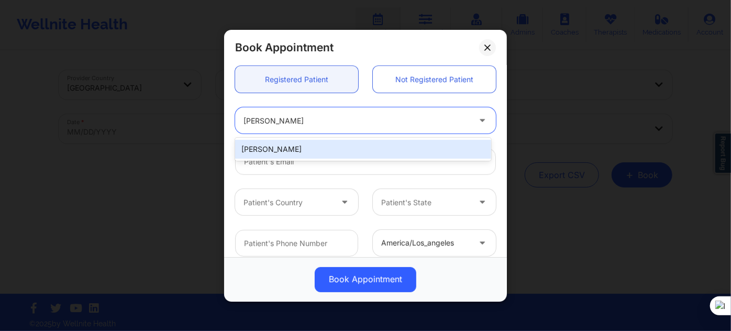
click at [332, 149] on div "WARREN BROWN" at bounding box center [363, 149] width 256 height 19
type input "warren.brown1144@gmail.com"
type input "7864190445"
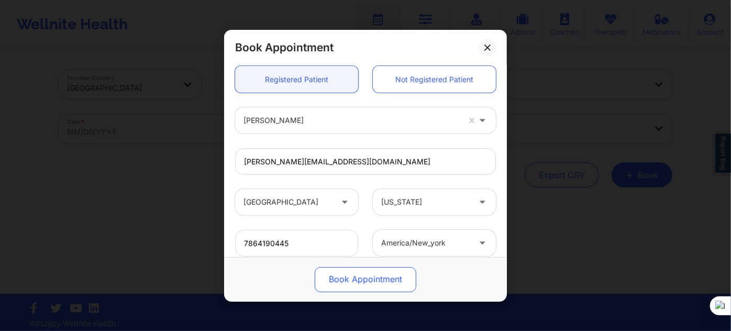
click at [344, 277] on button "Book Appointment" at bounding box center [366, 278] width 102 height 25
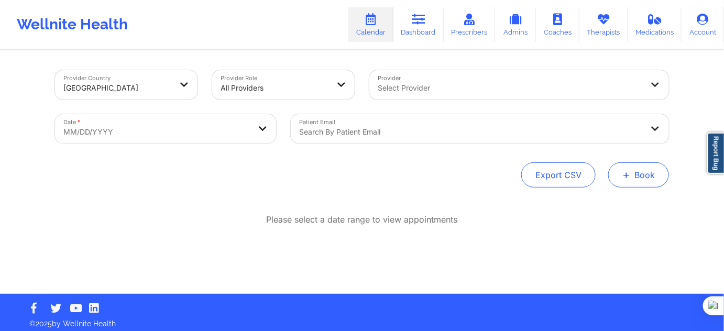
click at [643, 179] on button "+ Book" at bounding box center [638, 174] width 61 height 25
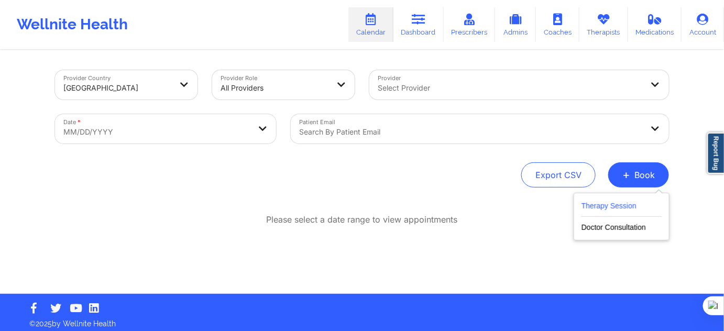
click at [604, 209] on button "Therapy Session" at bounding box center [621, 207] width 80 height 17
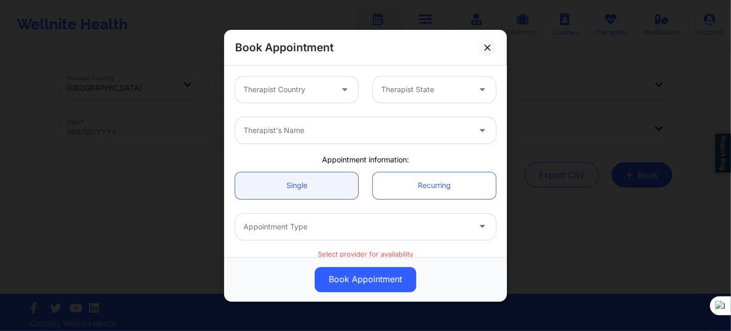
click at [304, 84] on div at bounding box center [287, 89] width 88 height 13
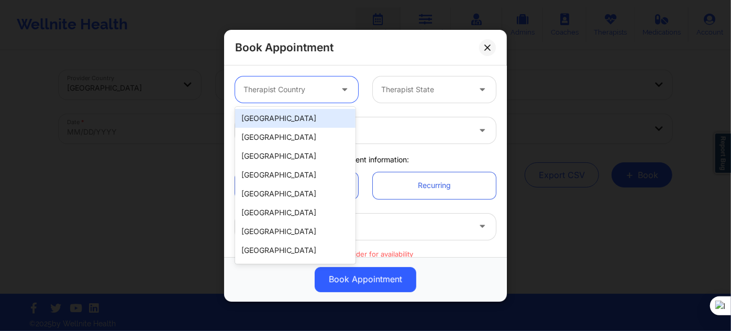
click at [303, 113] on div "[GEOGRAPHIC_DATA]" at bounding box center [295, 118] width 120 height 19
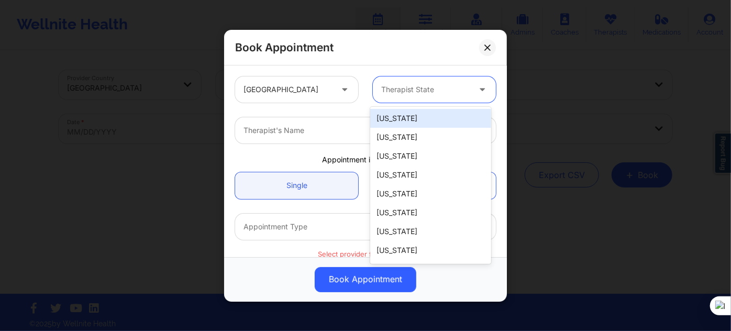
click at [409, 91] on div at bounding box center [425, 89] width 88 height 13
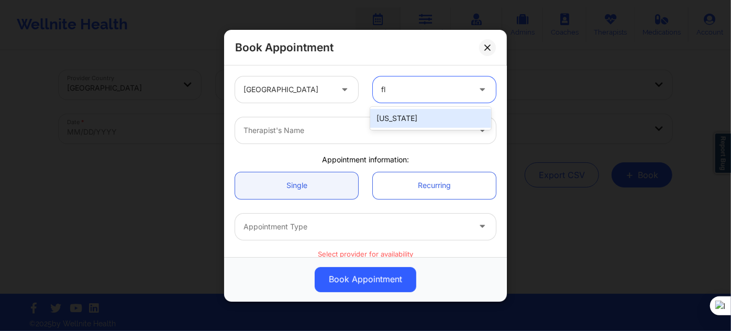
type input "flo"
click at [401, 113] on div "[US_STATE]" at bounding box center [430, 118] width 120 height 19
click at [350, 129] on div at bounding box center [356, 130] width 226 height 13
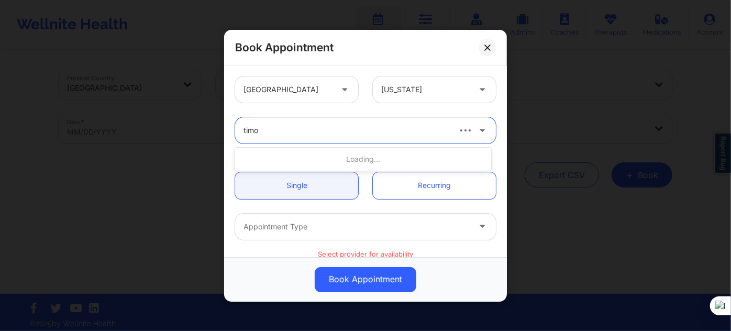
type input "timot"
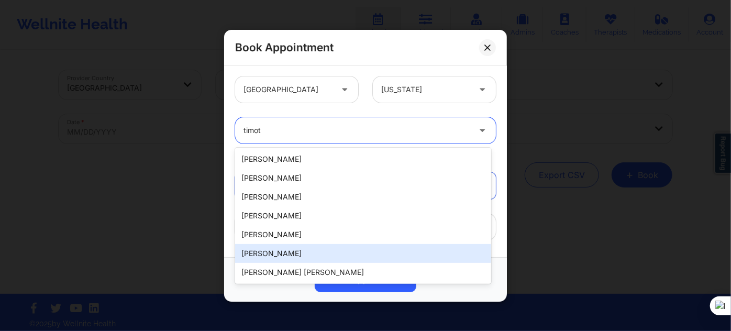
click at [302, 248] on div "Timothy Lee Weaver" at bounding box center [363, 253] width 256 height 19
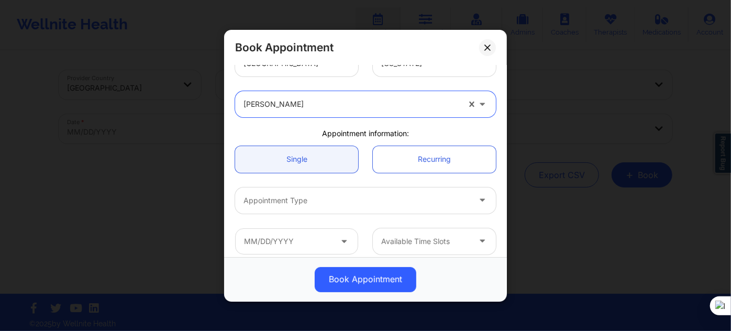
scroll to position [47, 0]
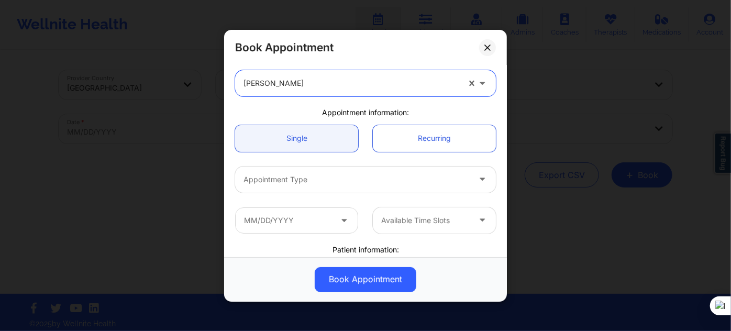
click at [311, 168] on div "Appointment Type" at bounding box center [353, 179] width 236 height 26
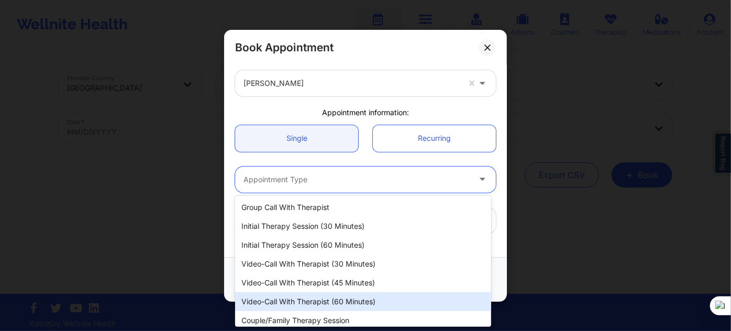
click at [346, 291] on div "Video-Call with Therapist (60 minutes)" at bounding box center [363, 301] width 256 height 19
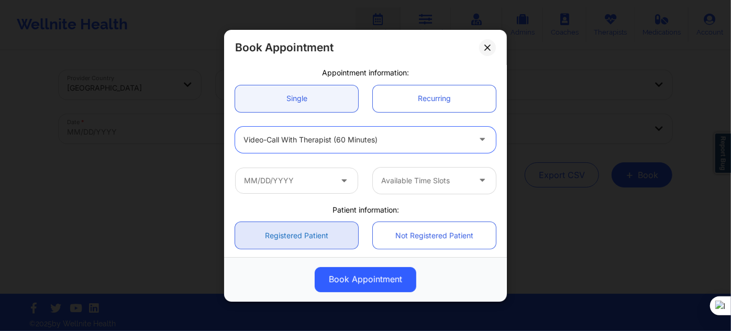
scroll to position [142, 0]
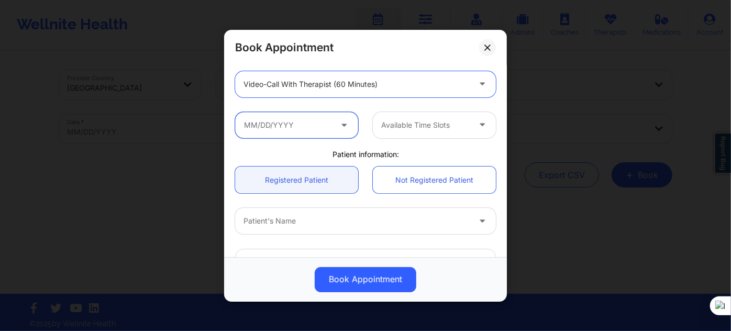
click at [308, 132] on input "text" at bounding box center [296, 125] width 123 height 26
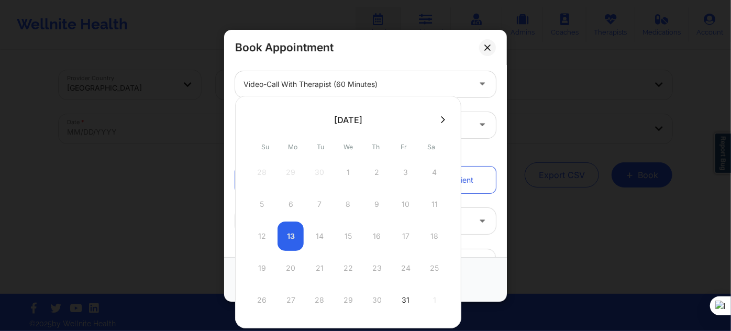
click at [441, 118] on button at bounding box center [443, 119] width 10 height 9
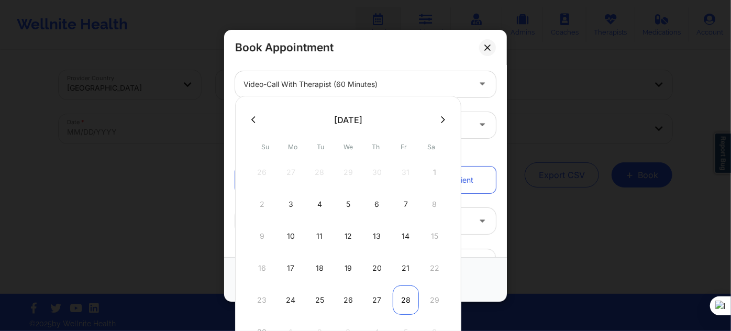
click at [399, 291] on div "28" at bounding box center [406, 299] width 26 height 29
type input "11/28/2025"
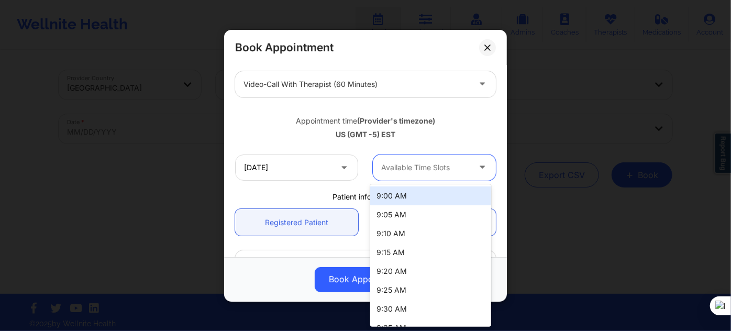
click at [395, 167] on div at bounding box center [425, 167] width 88 height 13
click at [413, 198] on div "9:00 AM" at bounding box center [430, 195] width 120 height 19
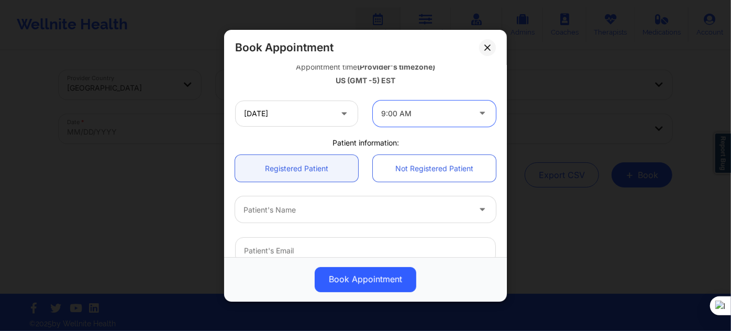
scroll to position [238, 0]
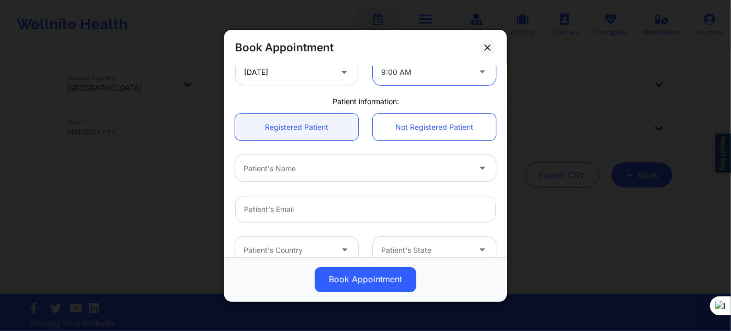
click at [325, 169] on div at bounding box center [356, 168] width 226 height 13
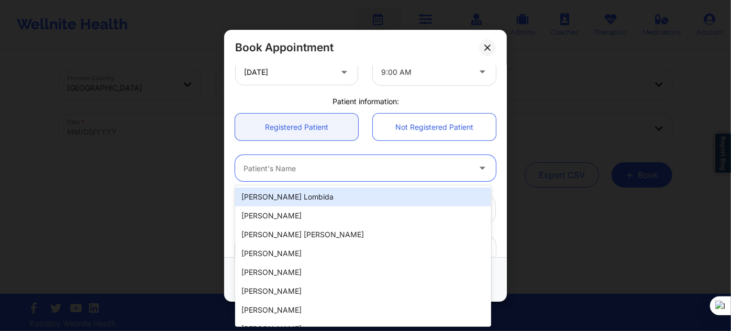
paste input "WARREN BROWN"
type input "WARREN BROWN"
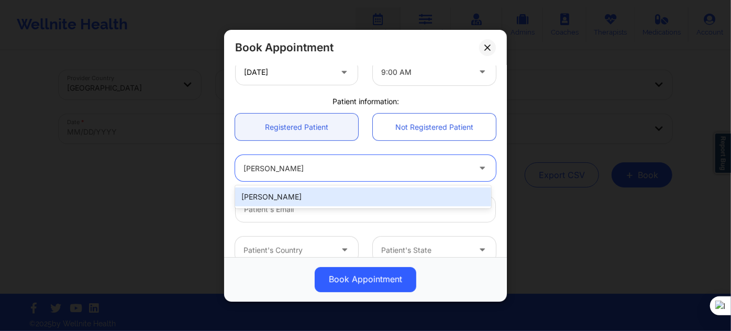
click at [338, 198] on div "WARREN BROWN" at bounding box center [363, 196] width 256 height 19
type input "warren.brown1144@gmail.com"
type input "7864190445"
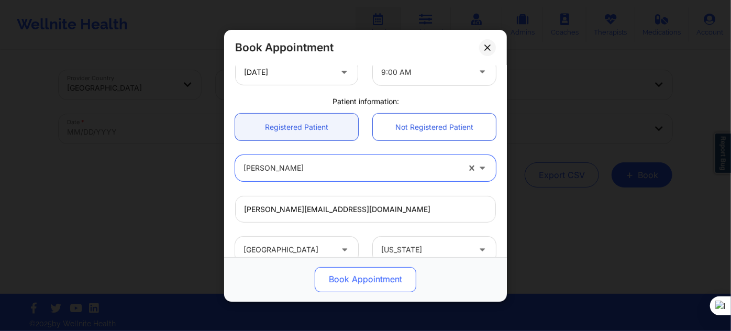
click at [376, 282] on button "Book Appointment" at bounding box center [366, 278] width 102 height 25
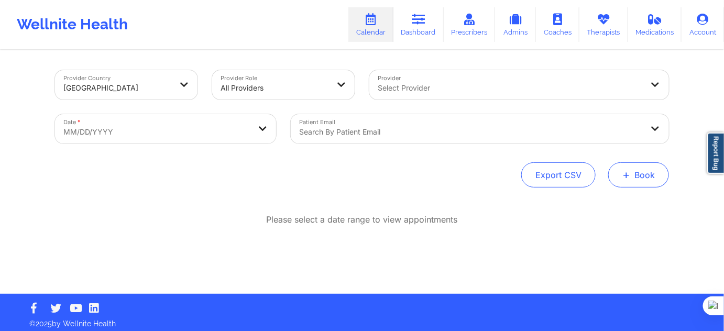
click at [614, 182] on button "+ Book" at bounding box center [638, 174] width 61 height 25
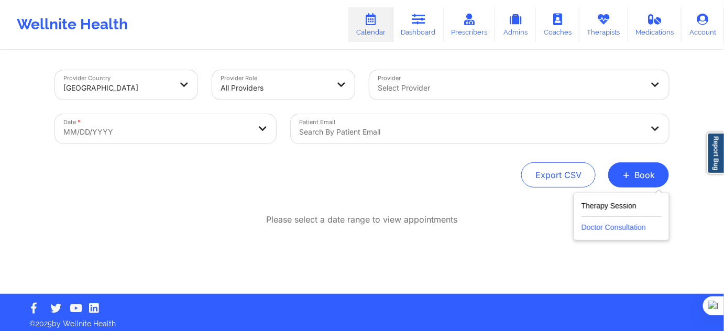
click at [614, 217] on button "Doctor Consultation" at bounding box center [621, 225] width 80 height 17
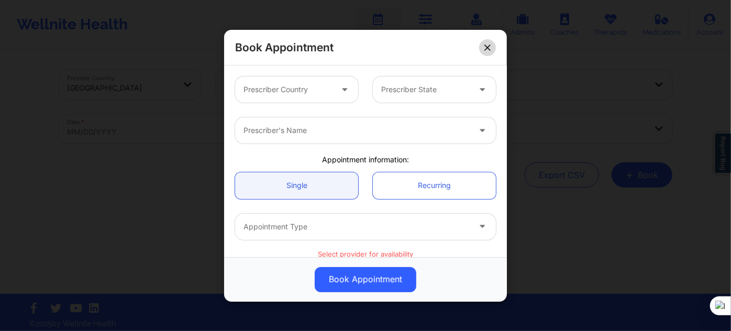
click at [488, 42] on button at bounding box center [487, 47] width 17 height 17
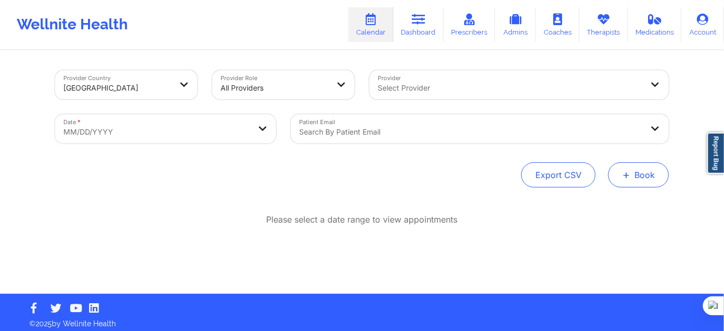
click at [643, 175] on button "+ Book" at bounding box center [638, 174] width 61 height 25
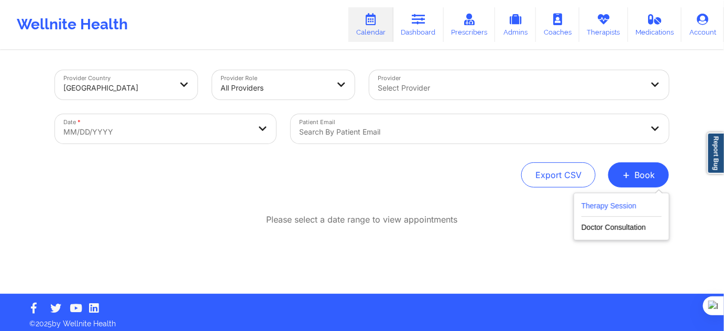
click at [618, 207] on button "Therapy Session" at bounding box center [621, 207] width 80 height 17
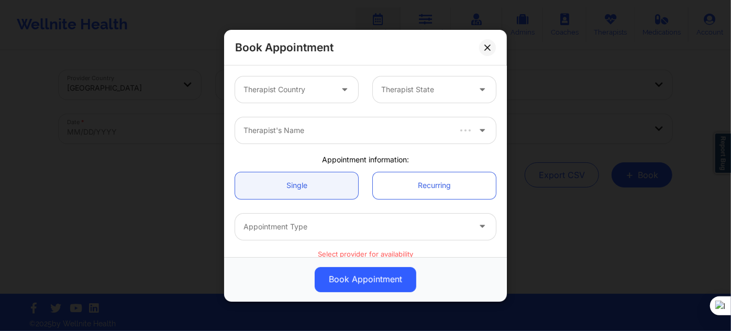
click at [335, 104] on div "Therapist Country Therapist State" at bounding box center [365, 89] width 275 height 41
click at [322, 96] on div "Therapist Country" at bounding box center [284, 89] width 98 height 26
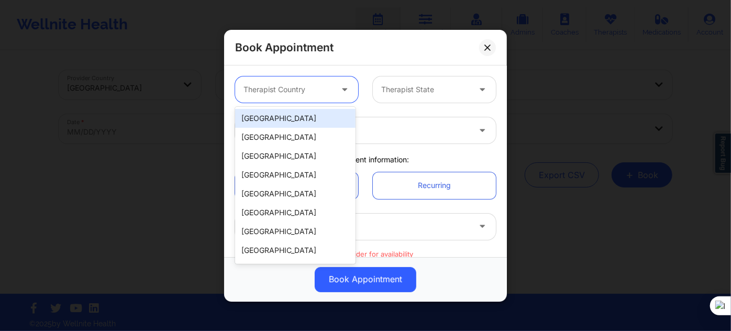
click at [307, 120] on div "[GEOGRAPHIC_DATA]" at bounding box center [295, 118] width 120 height 19
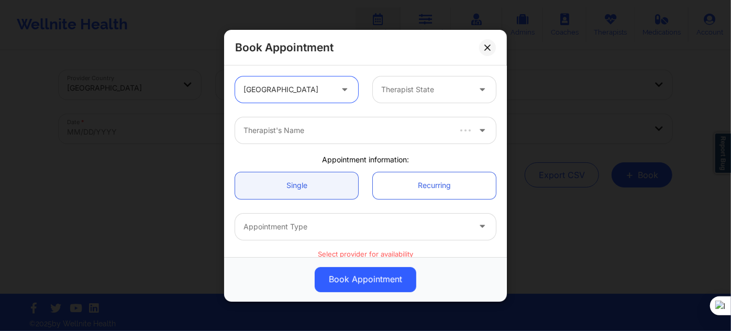
click at [433, 82] on div "Therapist State" at bounding box center [422, 89] width 98 height 26
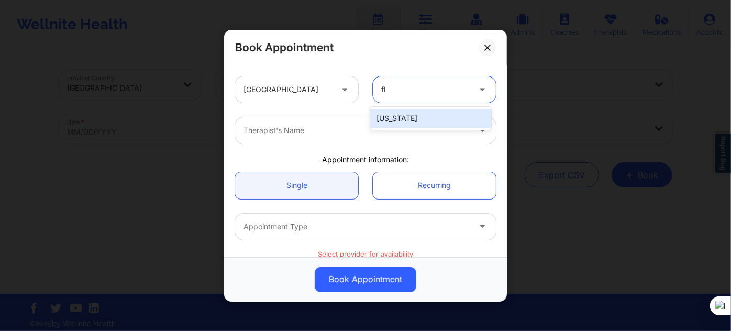
type input "flo"
click at [407, 116] on div "[US_STATE]" at bounding box center [430, 118] width 120 height 19
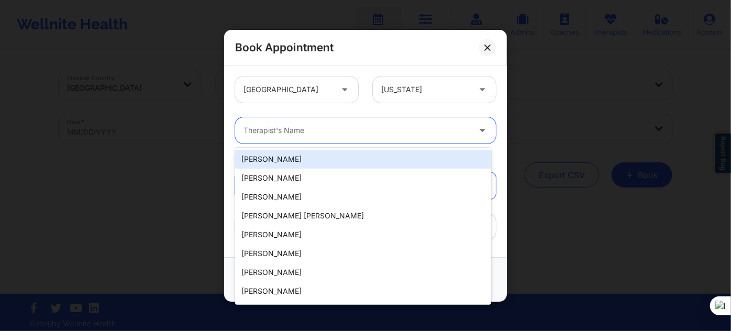
click at [352, 134] on div at bounding box center [356, 130] width 226 height 13
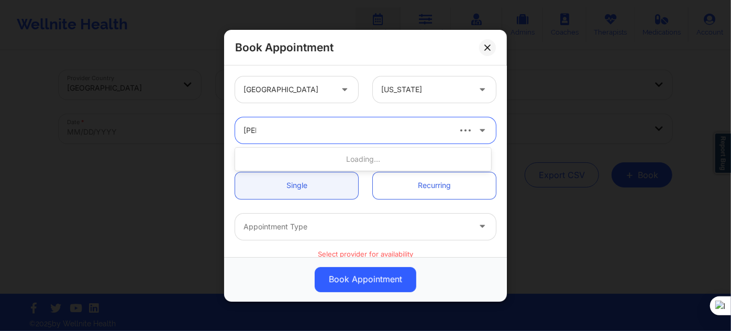
type input "timo"
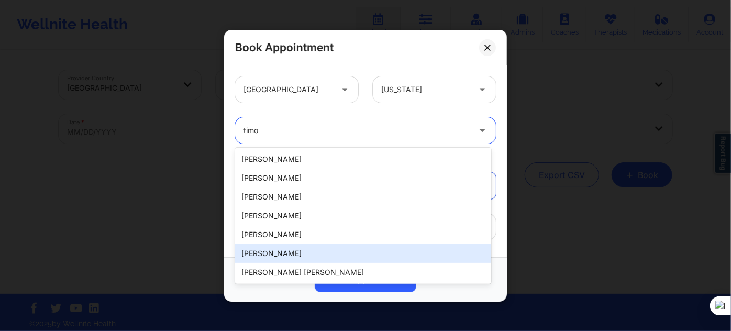
click at [297, 254] on div "Timothy Lee Weaver" at bounding box center [363, 253] width 256 height 19
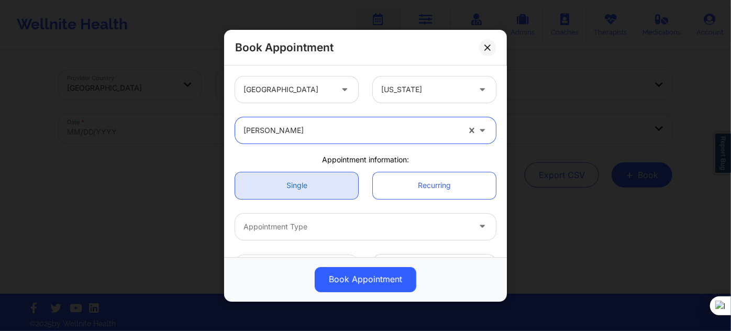
scroll to position [95, 0]
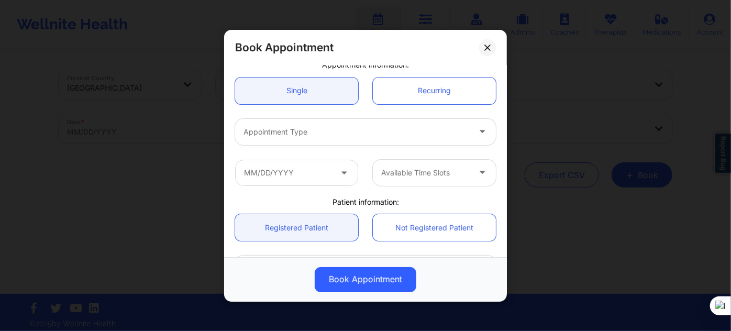
click at [314, 131] on div at bounding box center [356, 132] width 226 height 13
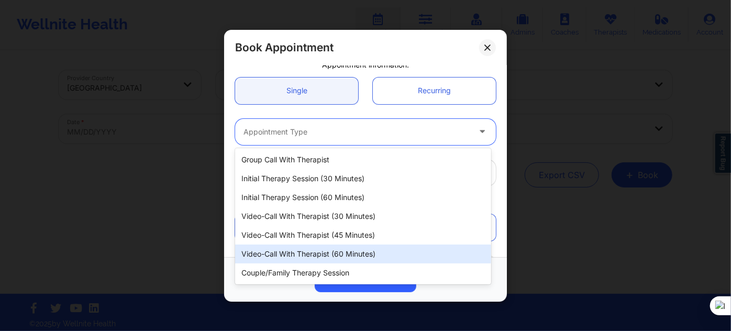
click at [339, 257] on div "Video-Call with Therapist (60 minutes)" at bounding box center [363, 253] width 256 height 19
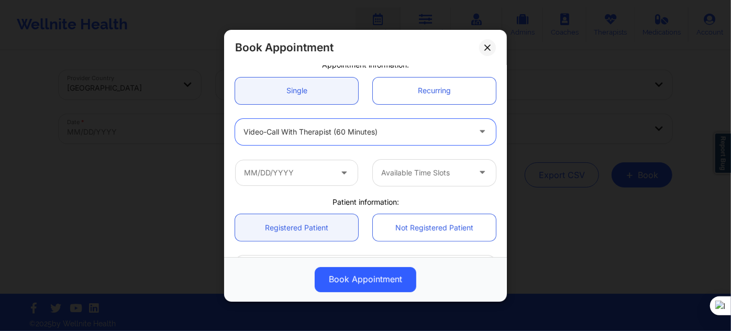
scroll to position [142, 0]
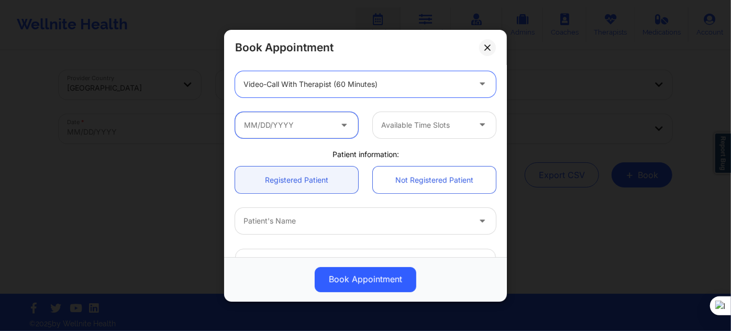
click at [302, 125] on input "text" at bounding box center [296, 125] width 123 height 26
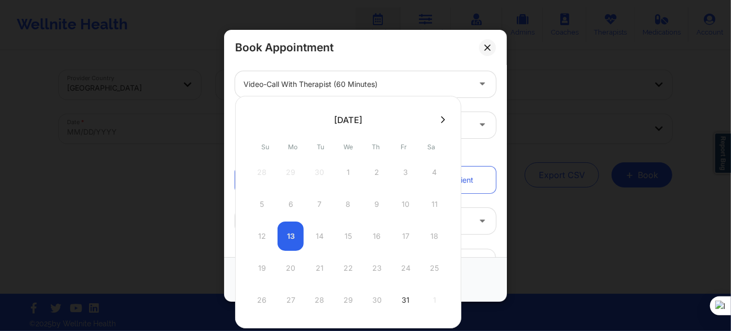
click at [441, 118] on icon at bounding box center [443, 120] width 4 height 8
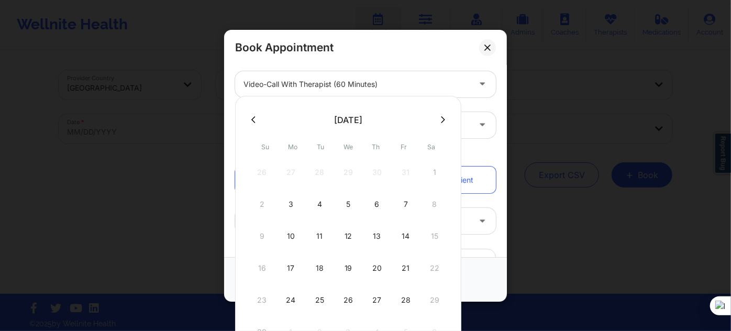
click at [441, 121] on icon at bounding box center [443, 119] width 4 height 7
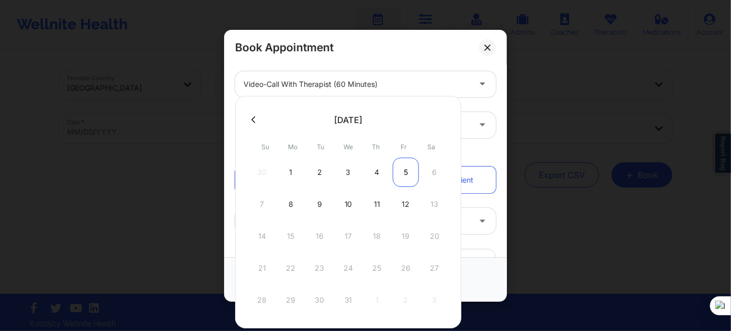
click at [408, 173] on div "5" at bounding box center [406, 172] width 26 height 29
type input "12/05/2025"
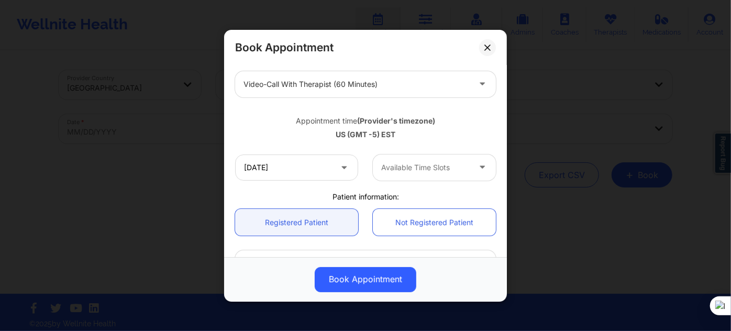
click at [408, 172] on div at bounding box center [425, 167] width 88 height 13
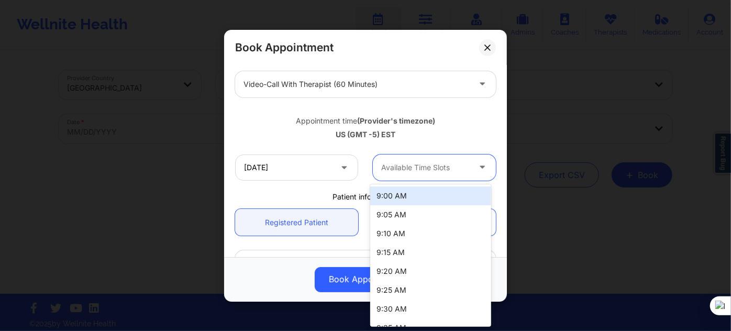
click at [403, 192] on div "9:00 AM" at bounding box center [430, 195] width 120 height 19
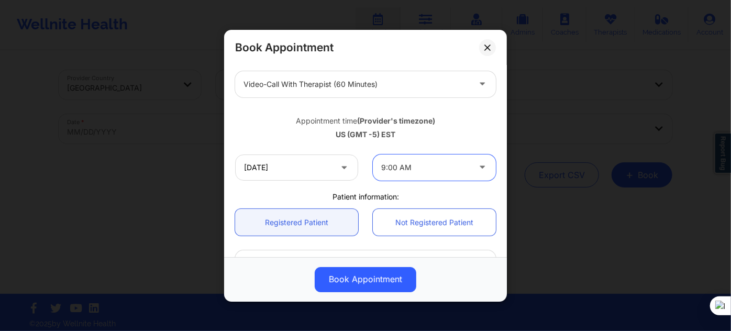
scroll to position [238, 0]
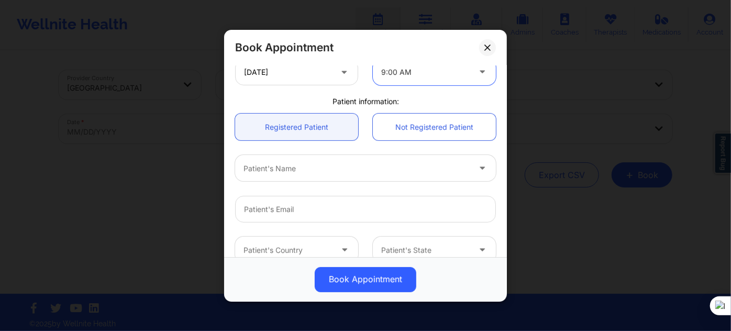
click at [327, 175] on div "Patient's Name" at bounding box center [353, 168] width 236 height 26
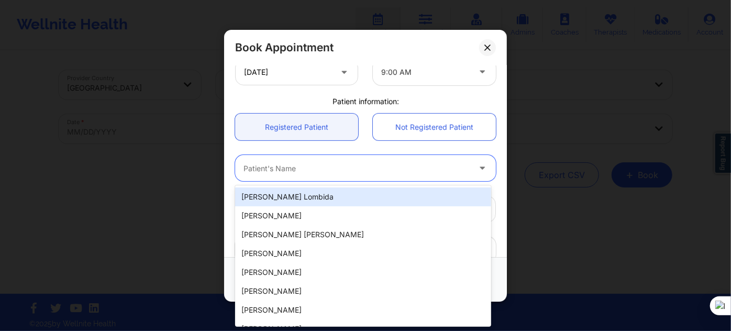
paste input "WARREN BROWN"
type input "WARREN BROWN"
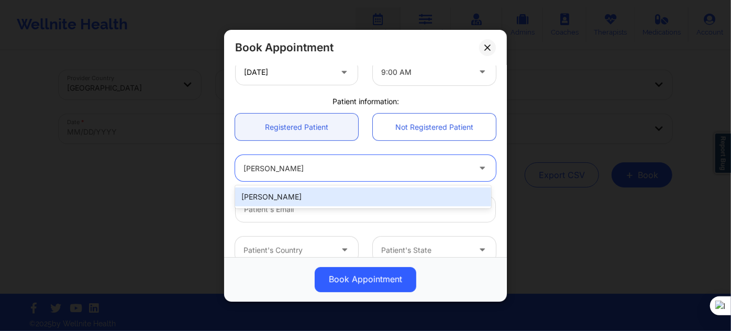
click at [317, 197] on div "WARREN BROWN" at bounding box center [363, 196] width 256 height 19
type input "warren.brown1144@gmail.com"
type input "7864190445"
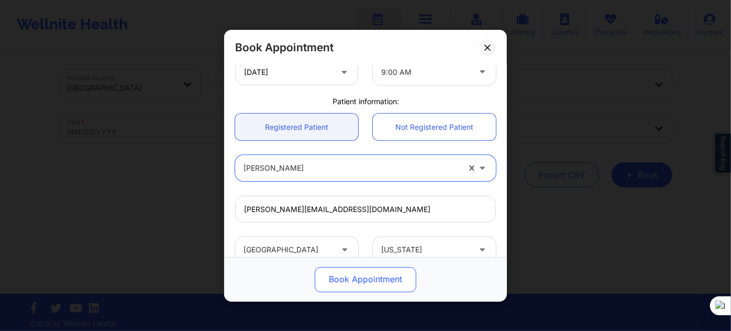
click at [342, 286] on button "Book Appointment" at bounding box center [366, 278] width 102 height 25
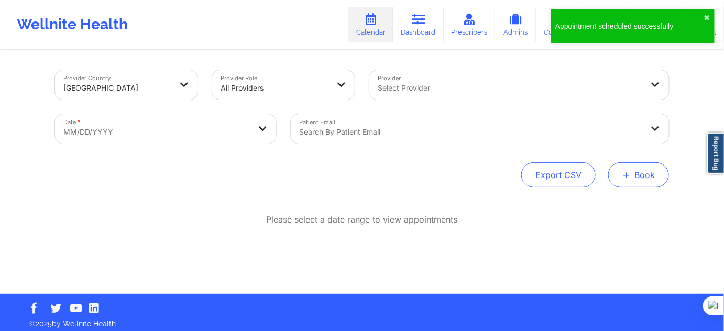
click at [619, 174] on button "+ Book" at bounding box center [638, 174] width 61 height 25
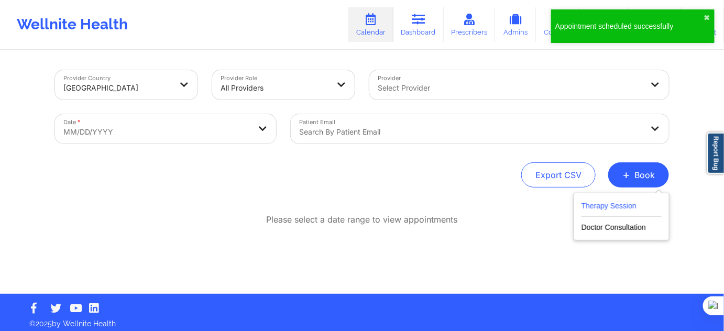
click at [604, 204] on button "Therapy Session" at bounding box center [621, 207] width 80 height 17
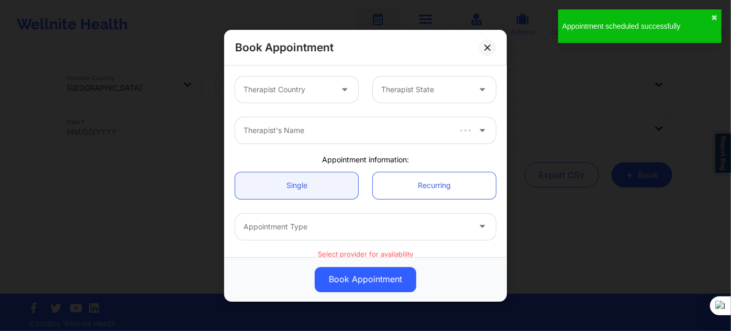
click at [300, 91] on div at bounding box center [287, 89] width 88 height 13
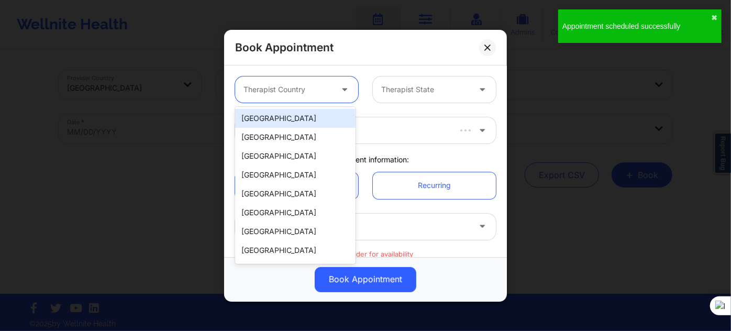
click at [291, 119] on div "[GEOGRAPHIC_DATA]" at bounding box center [295, 118] width 120 height 19
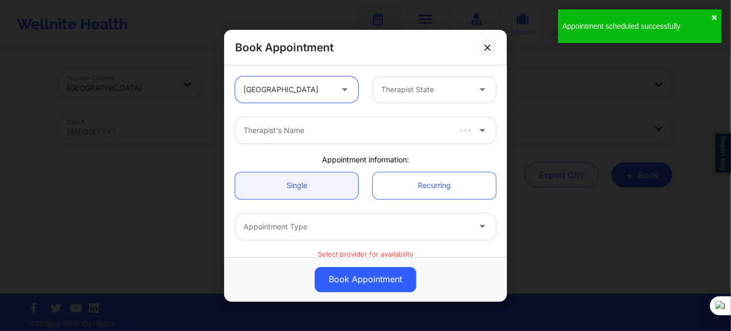
click at [394, 96] on div "Therapist State" at bounding box center [422, 89] width 98 height 26
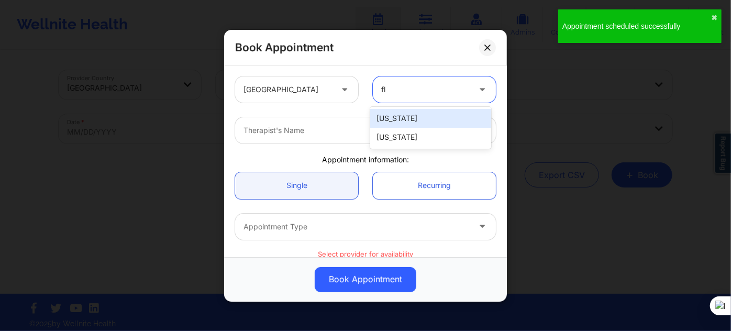
type input "flo"
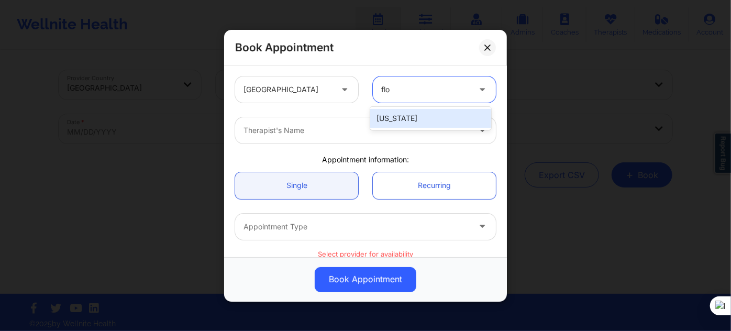
click at [392, 121] on div "[US_STATE]" at bounding box center [430, 118] width 120 height 19
click at [332, 126] on div at bounding box center [356, 130] width 226 height 13
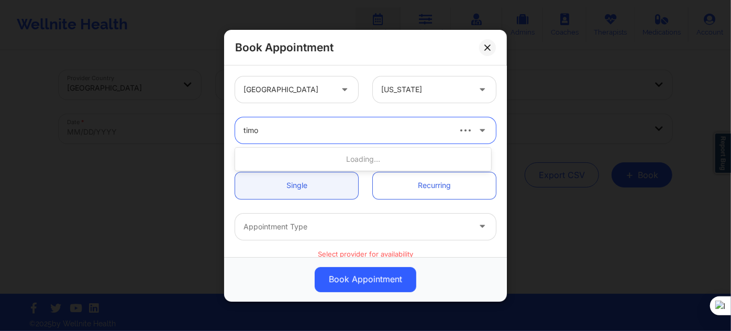
type input "timot"
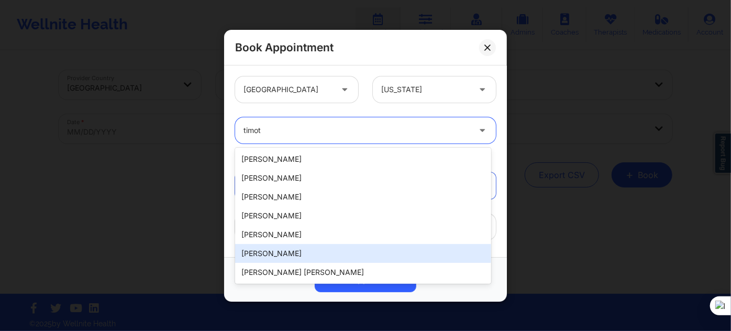
click at [309, 250] on div "Timothy Lee Weaver" at bounding box center [363, 253] width 256 height 19
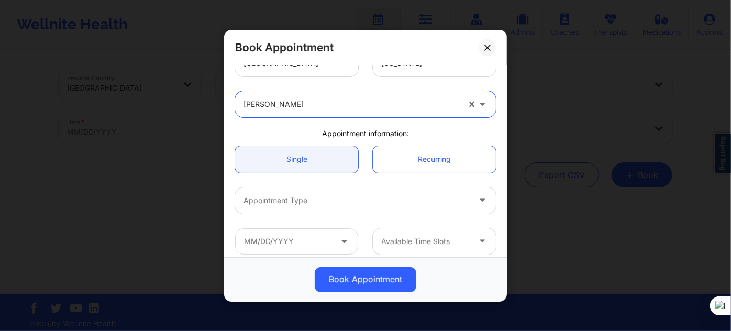
scroll to position [47, 0]
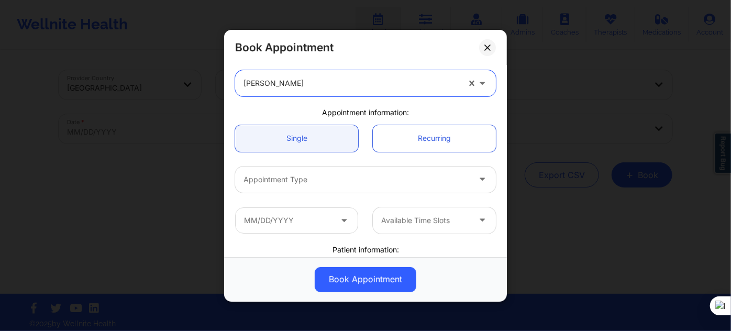
click at [286, 196] on div "Appointment Type" at bounding box center [365, 179] width 275 height 41
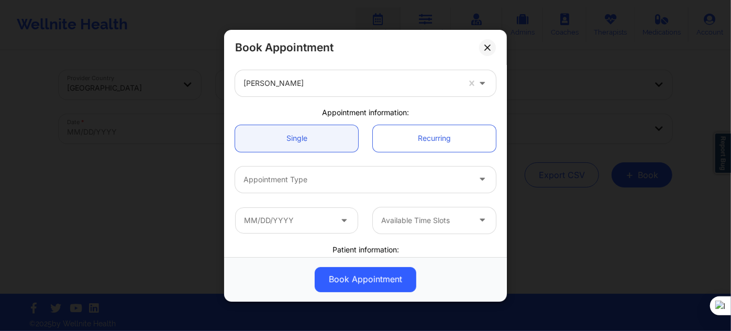
click at [298, 180] on div at bounding box center [356, 179] width 226 height 13
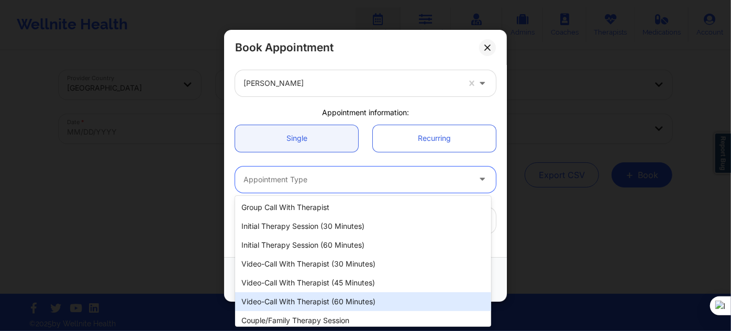
click at [332, 291] on div "Video-Call with Therapist (60 minutes)" at bounding box center [363, 301] width 256 height 19
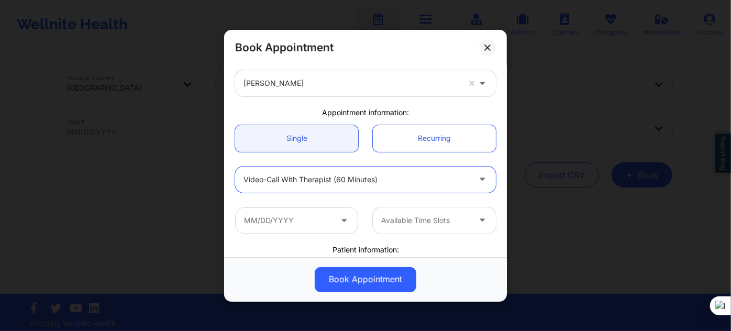
scroll to position [142, 0]
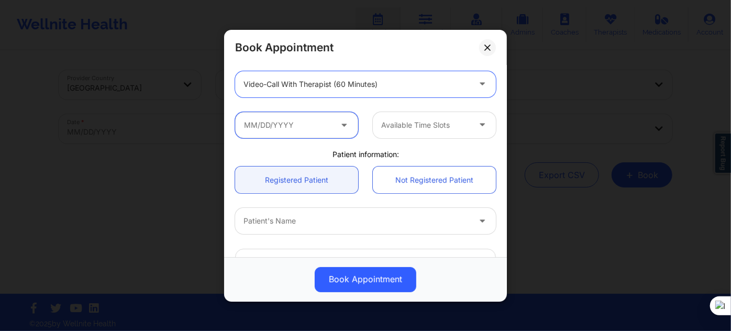
click at [304, 126] on input "text" at bounding box center [296, 125] width 123 height 26
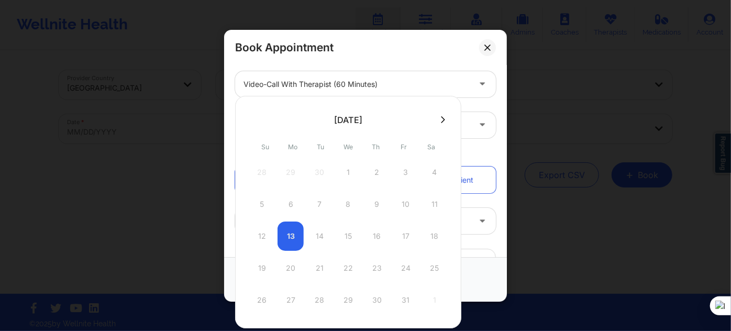
click at [443, 121] on button at bounding box center [443, 119] width 10 height 9
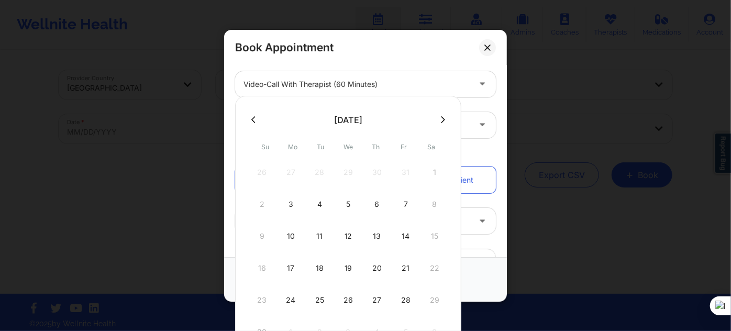
click at [441, 120] on icon at bounding box center [443, 120] width 4 height 8
click at [406, 205] on div "12" at bounding box center [406, 204] width 26 height 29
type input "12/12/2025"
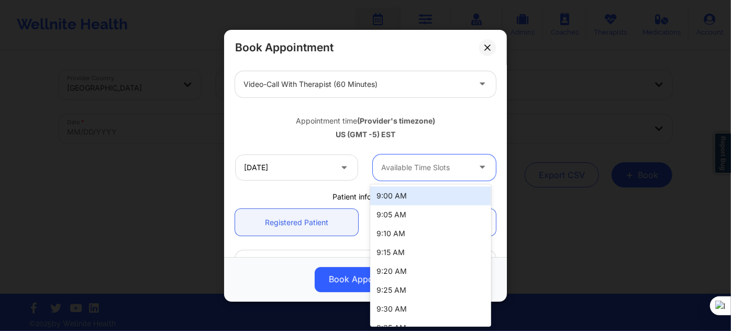
click at [428, 168] on div at bounding box center [425, 167] width 88 height 13
click at [411, 196] on div "9:00 AM" at bounding box center [430, 195] width 120 height 19
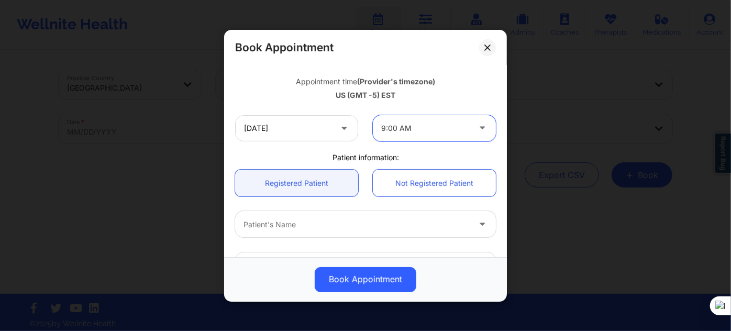
scroll to position [238, 0]
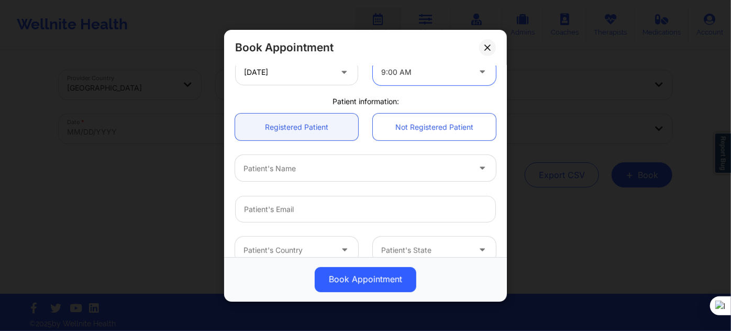
click at [333, 170] on div at bounding box center [356, 168] width 226 height 13
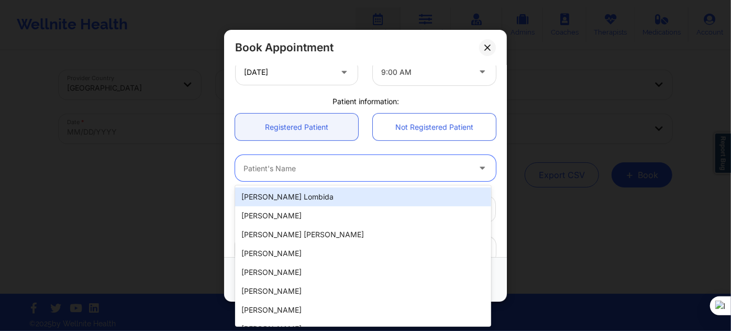
paste input "WARREN BROWN"
type input "WARREN BROWN"
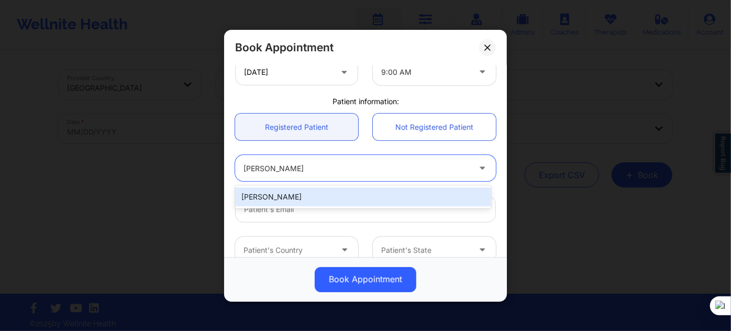
click at [330, 195] on div "WARREN BROWN" at bounding box center [363, 196] width 256 height 19
type input "warren.brown1144@gmail.com"
type input "7864190445"
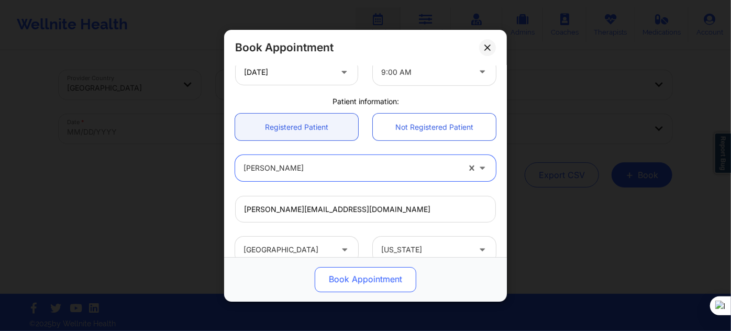
click at [372, 285] on button "Book Appointment" at bounding box center [366, 278] width 102 height 25
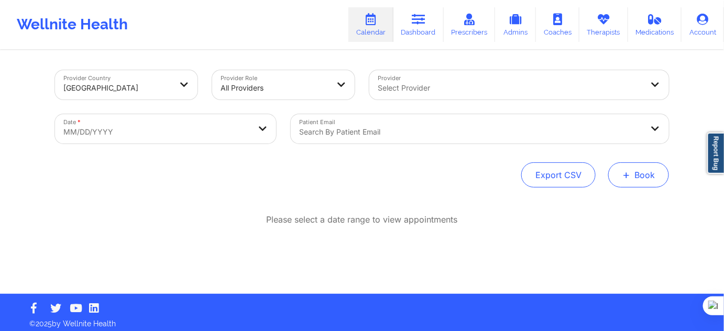
click at [642, 175] on button "+ Book" at bounding box center [638, 174] width 61 height 25
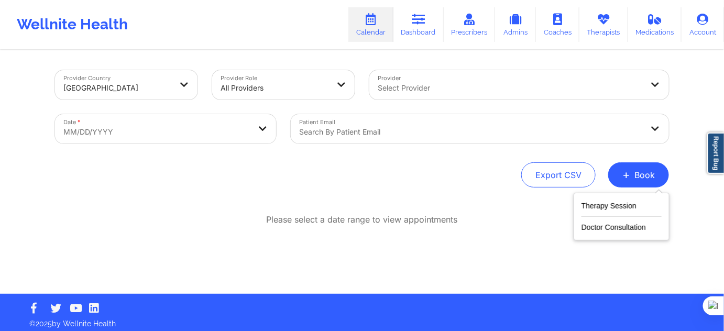
click at [624, 195] on div "Therapy Session Doctor Consultation" at bounding box center [621, 217] width 96 height 48
click at [617, 205] on button "Therapy Session" at bounding box center [621, 207] width 80 height 17
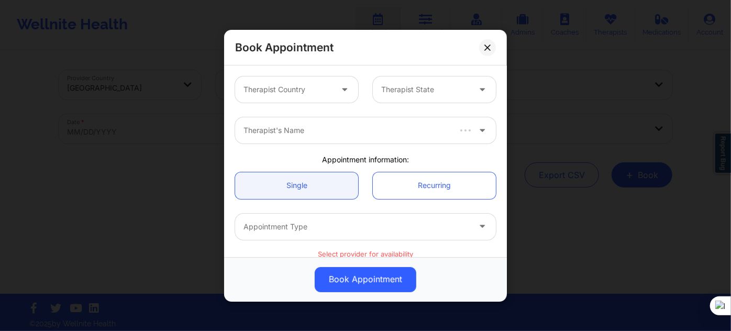
click at [307, 90] on div at bounding box center [287, 89] width 88 height 13
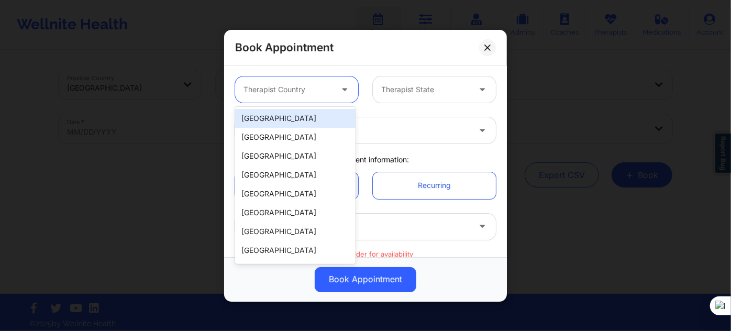
click at [303, 117] on div "[GEOGRAPHIC_DATA]" at bounding box center [295, 118] width 120 height 19
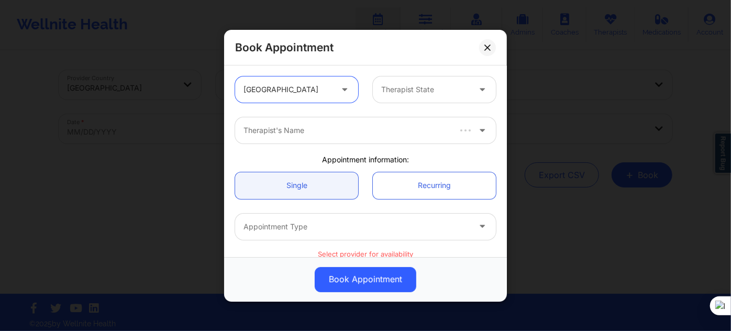
click at [445, 82] on div "Therapist State" at bounding box center [422, 89] width 98 height 26
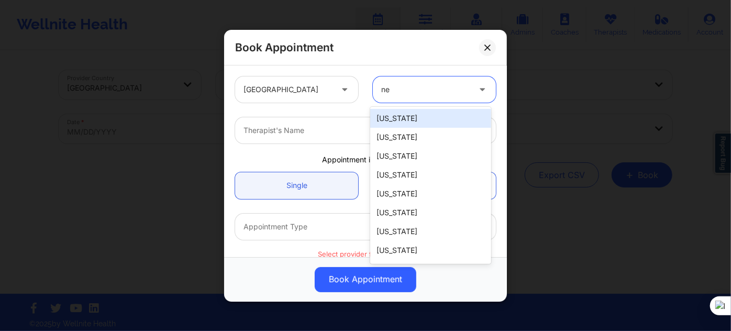
type input "new"
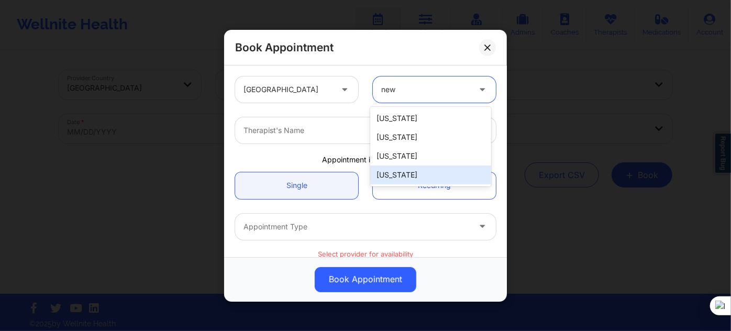
click at [430, 172] on div "[US_STATE]" at bounding box center [430, 174] width 120 height 19
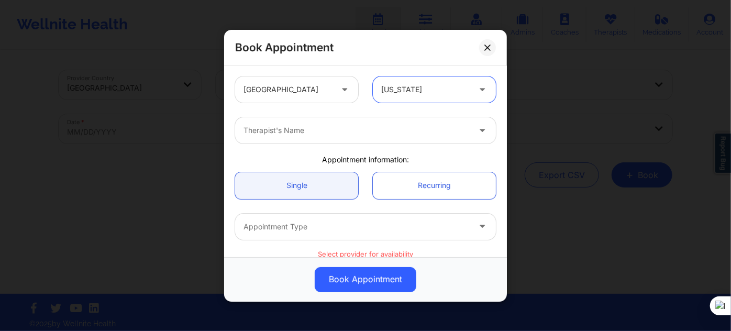
click at [343, 136] on div at bounding box center [356, 130] width 226 height 13
type input "d"
type input "sakima"
click at [350, 248] on div "Available Time Slots" at bounding box center [365, 267] width 275 height 41
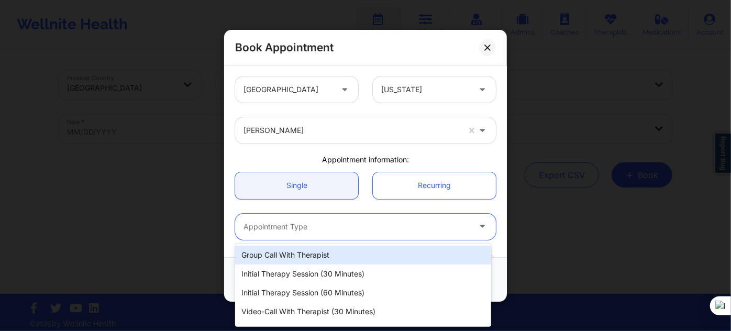
click at [354, 231] on div at bounding box center [356, 226] width 226 height 13
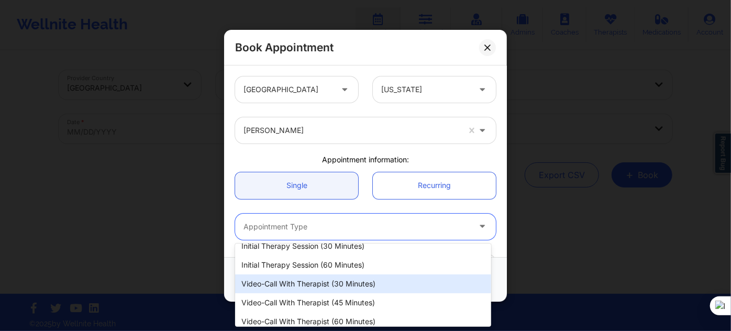
scroll to position [47, 0]
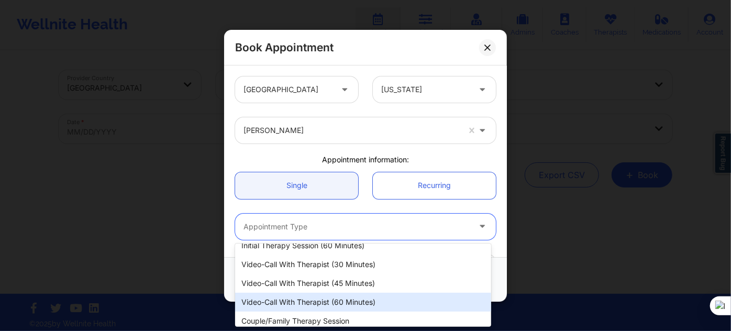
click at [340, 291] on div "Video-Call with Therapist (60 minutes)" at bounding box center [363, 302] width 256 height 19
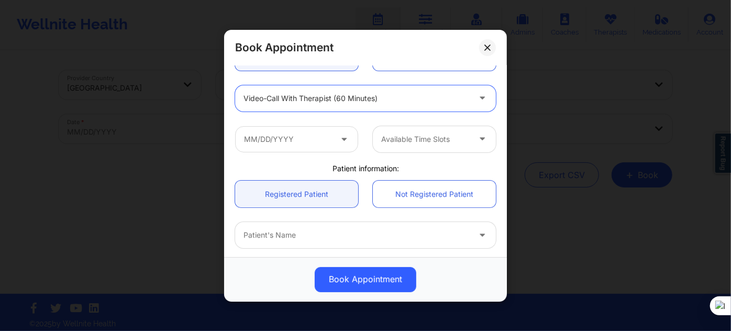
scroll to position [142, 0]
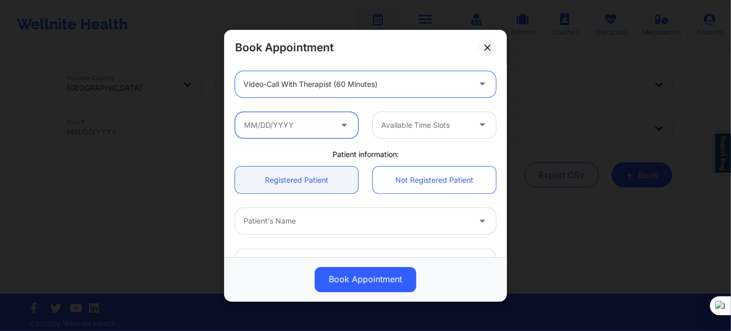
click at [322, 128] on input "text" at bounding box center [296, 125] width 123 height 26
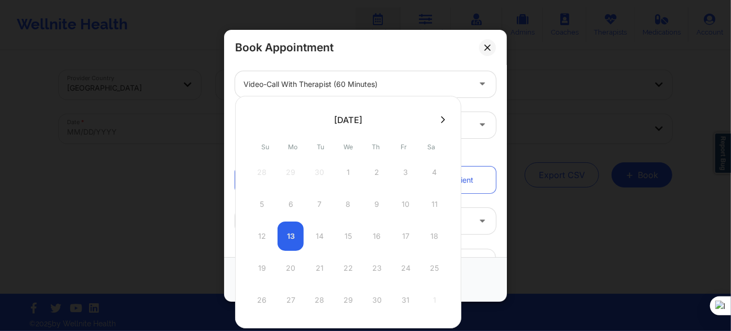
click at [441, 122] on icon at bounding box center [443, 120] width 4 height 8
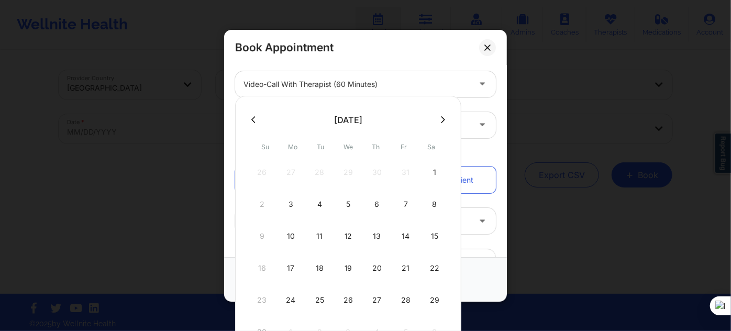
click at [254, 118] on icon at bounding box center [253, 120] width 4 height 8
click at [291, 291] on div "27" at bounding box center [290, 299] width 26 height 29
type input "10/27/2025"
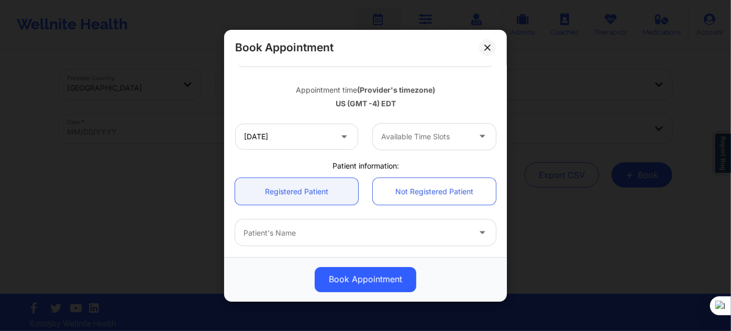
scroll to position [190, 0]
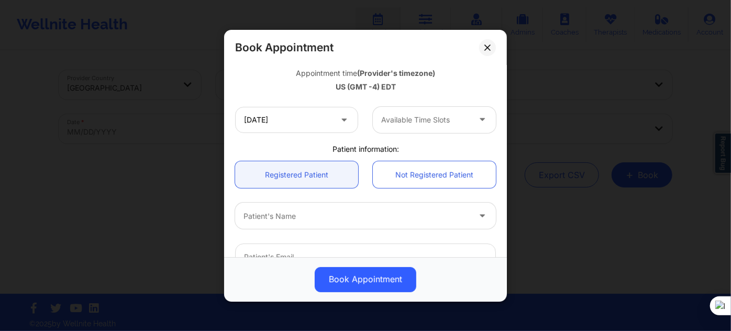
click at [422, 127] on div "Available Time Slots" at bounding box center [422, 119] width 98 height 26
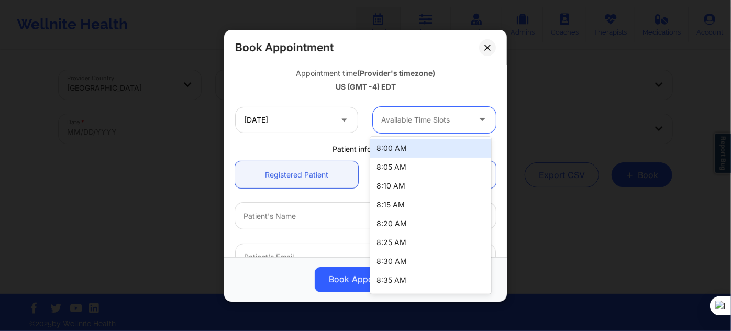
click at [415, 148] on div "8:00 AM" at bounding box center [430, 148] width 120 height 19
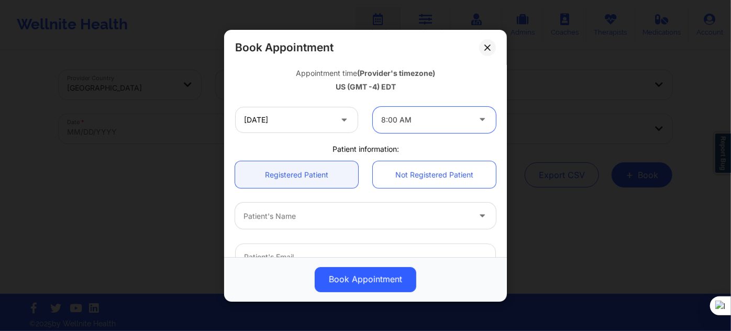
click at [283, 217] on div at bounding box center [356, 215] width 226 height 13
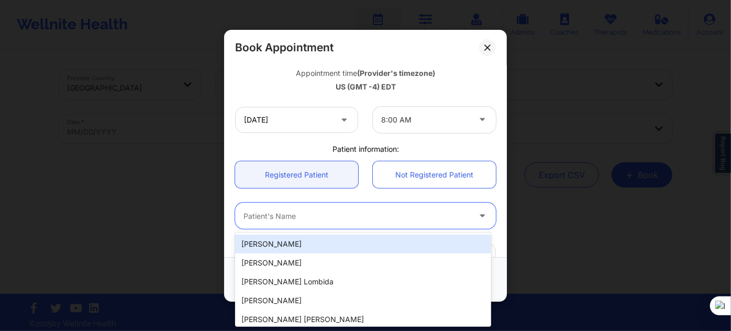
paste input "Maxine McDonald"
type input "Maxine McDonald"
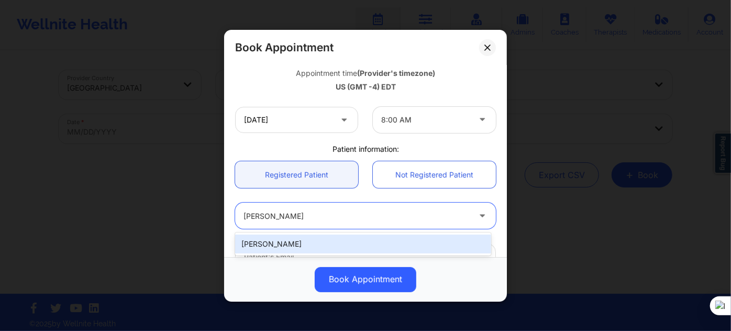
click at [302, 247] on div "Maxine McDonald" at bounding box center [363, 244] width 256 height 19
type input "maxinemcdonald@gmail.com"
type input "+1647-828-9303"
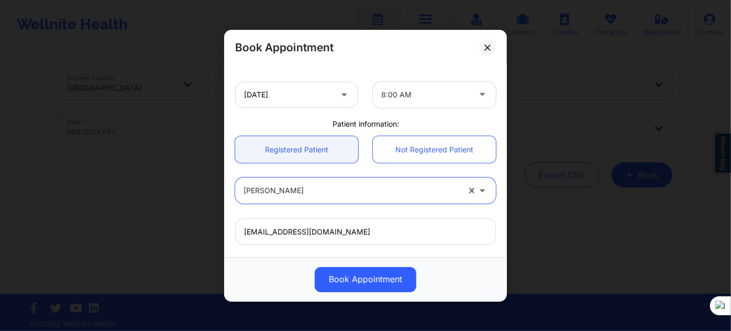
scroll to position [238, 0]
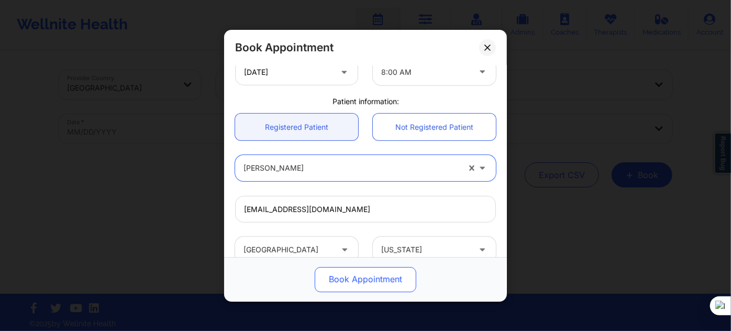
click at [342, 280] on button "Book Appointment" at bounding box center [366, 278] width 102 height 25
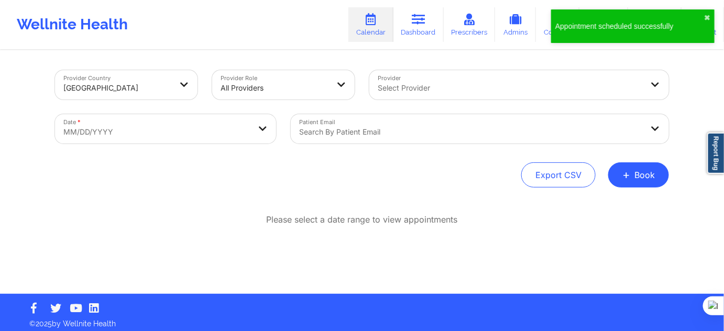
click at [608, 182] on div "Export CSV + Book" at bounding box center [362, 174] width 614 height 25
click at [625, 177] on span "+" at bounding box center [626, 175] width 8 height 6
click at [573, 207] on div "Therapy Session Doctor Consultation" at bounding box center [621, 217] width 96 height 48
click at [580, 205] on div "Therapy Session Doctor Consultation" at bounding box center [621, 217] width 96 height 48
click at [586, 201] on button "Therapy Session" at bounding box center [621, 207] width 80 height 17
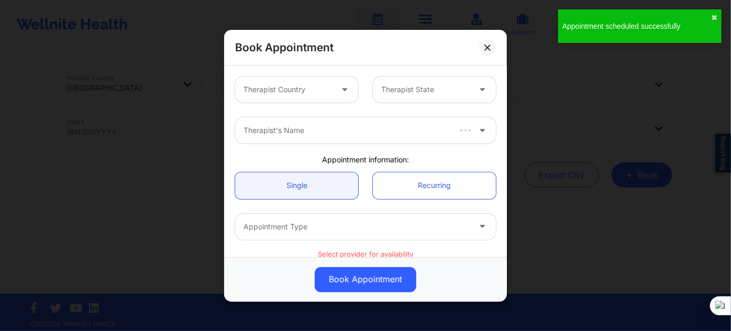
click at [286, 85] on div at bounding box center [287, 89] width 88 height 13
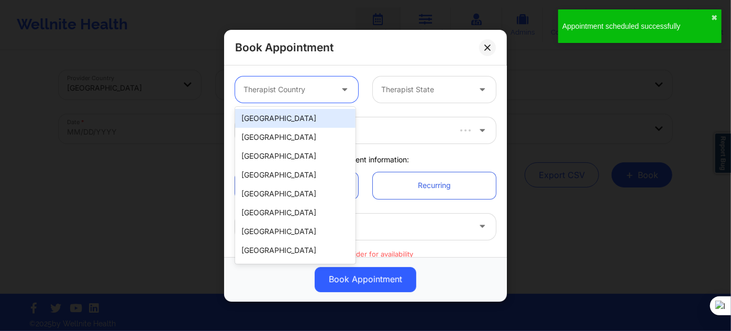
click at [286, 114] on div "[GEOGRAPHIC_DATA]" at bounding box center [295, 118] width 120 height 19
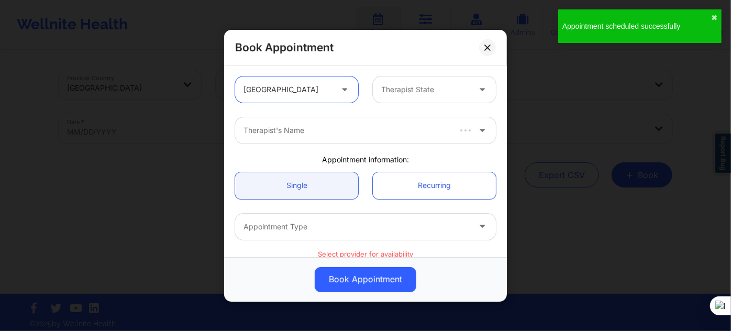
click at [398, 102] on div "Therapist State" at bounding box center [422, 89] width 98 height 26
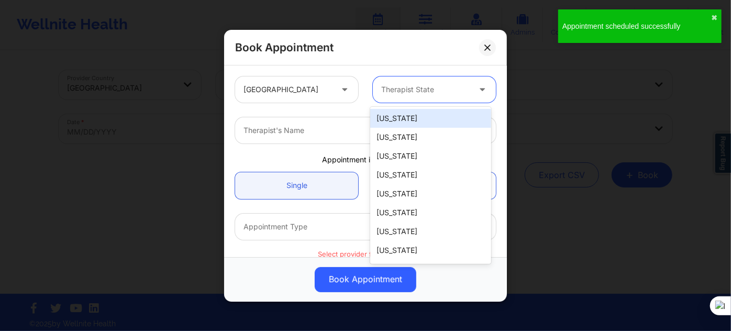
type input "b"
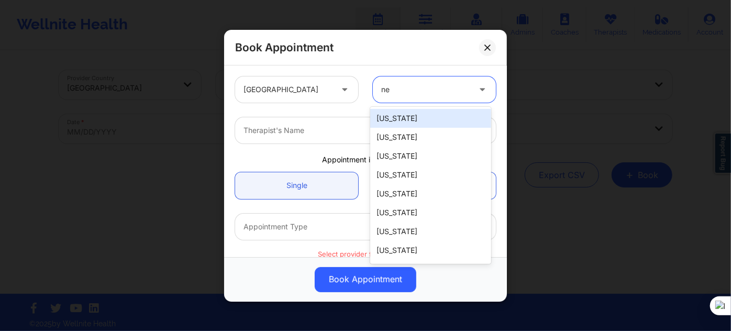
type input "new"
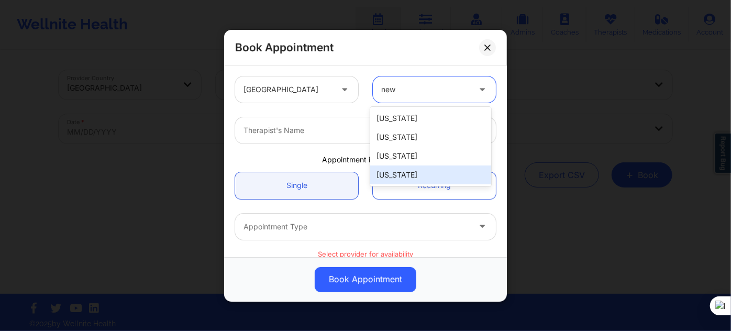
click at [407, 185] on div "New Hampshire New Jersey New Mexico New York" at bounding box center [430, 147] width 120 height 80
click at [391, 178] on div "[US_STATE]" at bounding box center [430, 174] width 120 height 19
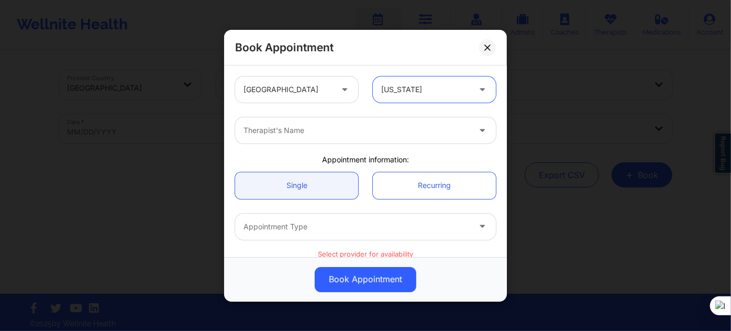
click at [315, 134] on div at bounding box center [356, 130] width 226 height 13
type input "sakima"
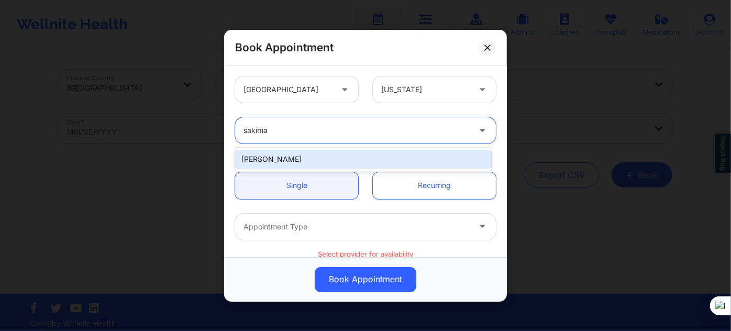
click at [324, 157] on div "Sakima Gonzalez" at bounding box center [363, 159] width 256 height 19
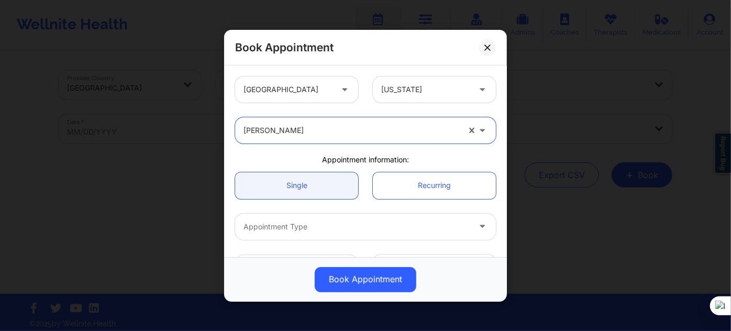
click at [289, 219] on div "Appointment Type" at bounding box center [353, 226] width 236 height 26
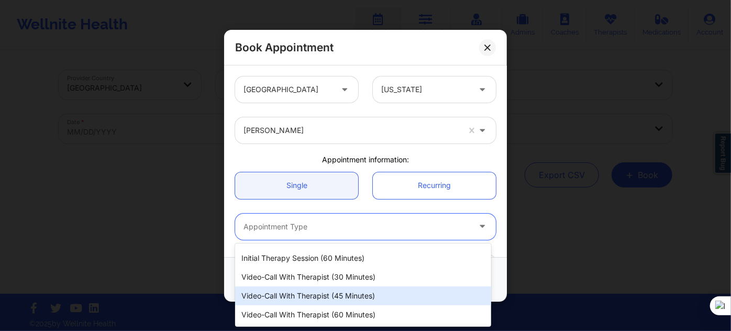
scroll to position [47, 0]
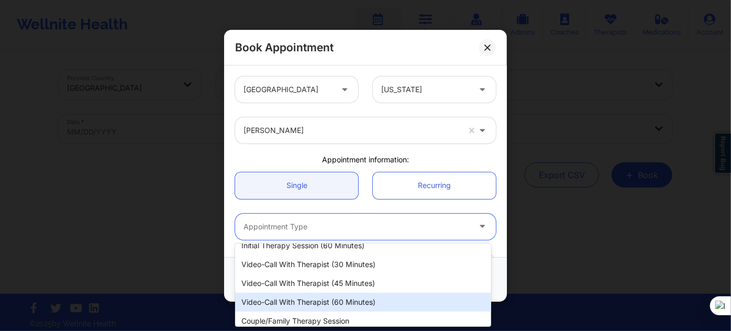
click at [320, 291] on div "Video-Call with Therapist (60 minutes)" at bounding box center [363, 302] width 256 height 19
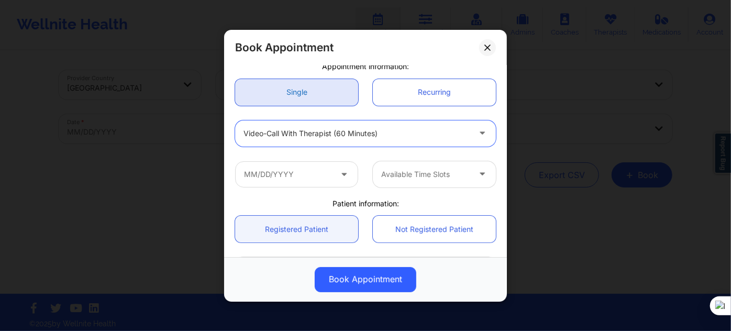
scroll to position [95, 0]
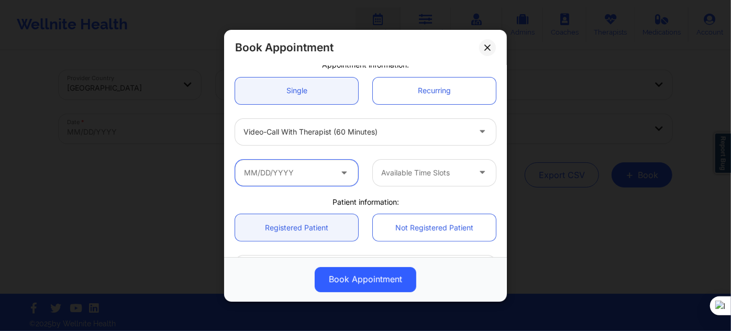
click at [291, 169] on input "text" at bounding box center [296, 172] width 123 height 26
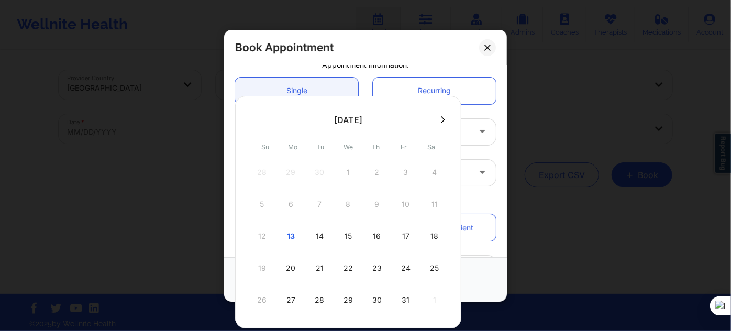
click at [441, 119] on icon at bounding box center [443, 119] width 4 height 7
click at [292, 203] on div "3" at bounding box center [290, 204] width 26 height 29
type input "11/03/2025"
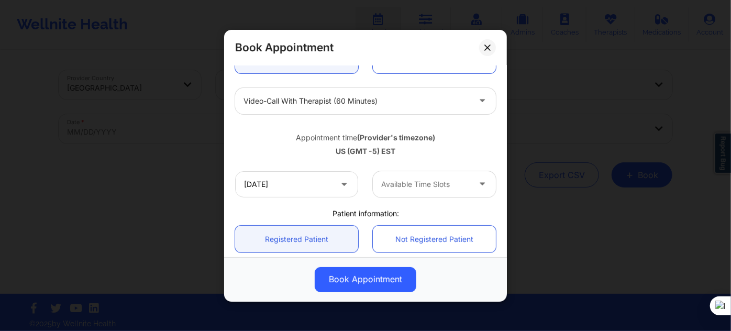
scroll to position [190, 0]
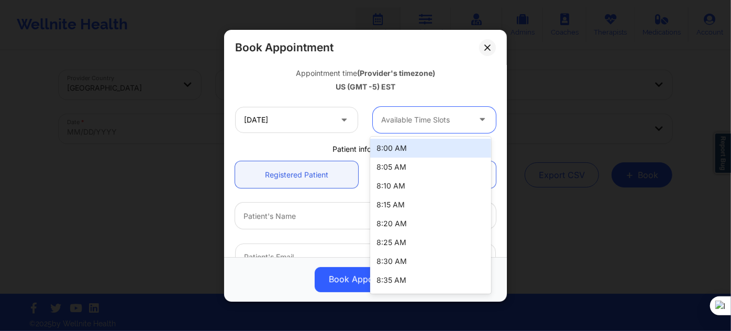
drag, startPoint x: 380, startPoint y: 117, endPoint x: 401, endPoint y: 129, distance: 23.9
click at [381, 118] on input "text" at bounding box center [382, 120] width 2 height 10
click at [403, 153] on div "8:00 AM" at bounding box center [430, 148] width 120 height 19
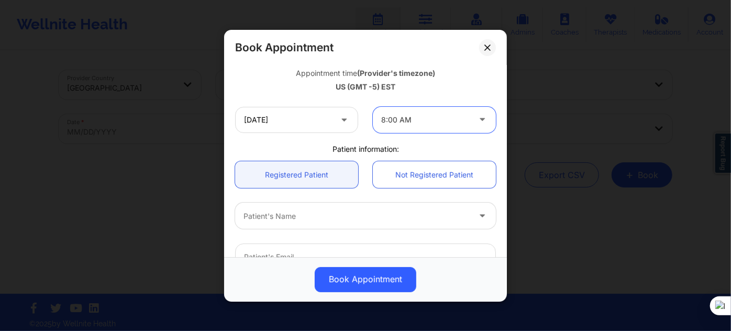
click at [301, 220] on div at bounding box center [356, 215] width 226 height 13
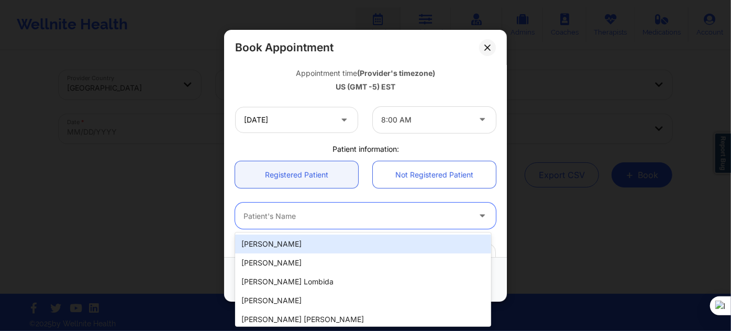
paste input "Maxine McDonald"
type input "Maxine McDonald"
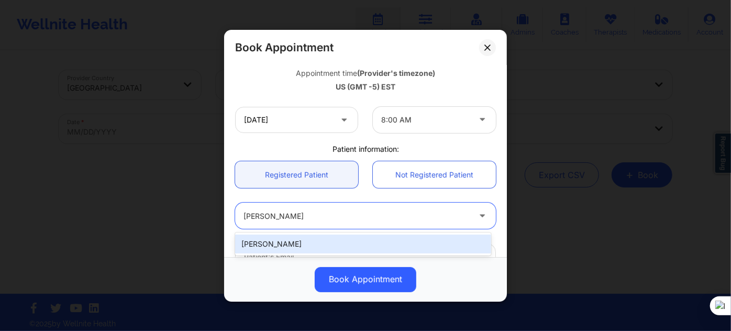
click at [351, 245] on div "Maxine McDonald" at bounding box center [363, 244] width 256 height 19
type input "maxinemcdonald@gmail.com"
type input "+1647-828-9303"
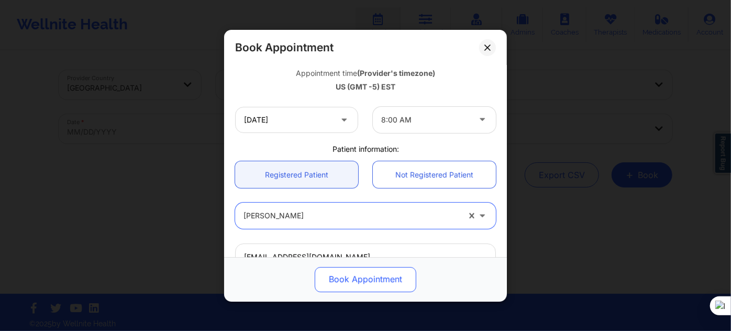
click at [343, 278] on button "Book Appointment" at bounding box center [366, 278] width 102 height 25
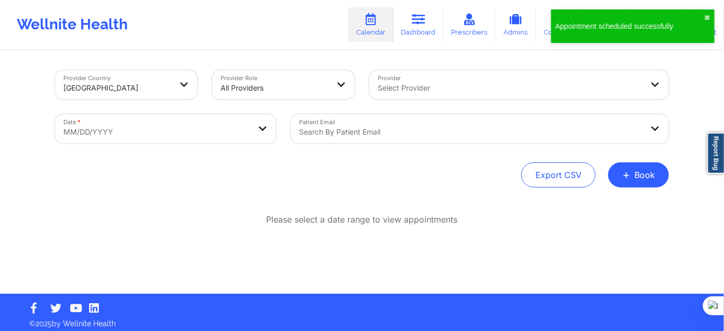
click at [636, 181] on button "+ Book" at bounding box center [638, 174] width 61 height 25
click at [613, 201] on button "Therapy Session" at bounding box center [621, 207] width 80 height 17
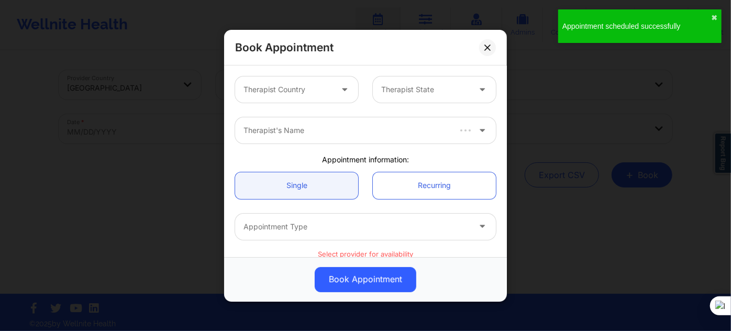
click at [273, 92] on div at bounding box center [287, 89] width 88 height 13
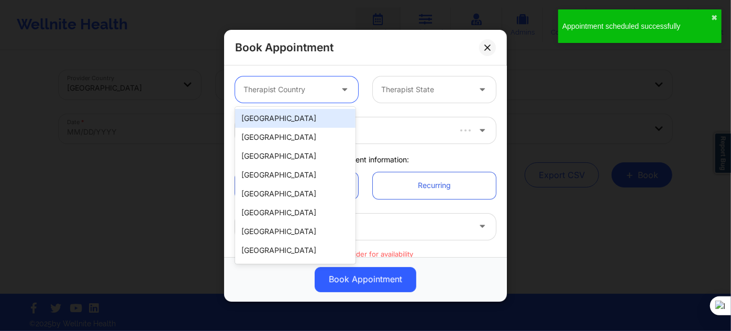
click at [283, 124] on div "[GEOGRAPHIC_DATA]" at bounding box center [295, 118] width 120 height 19
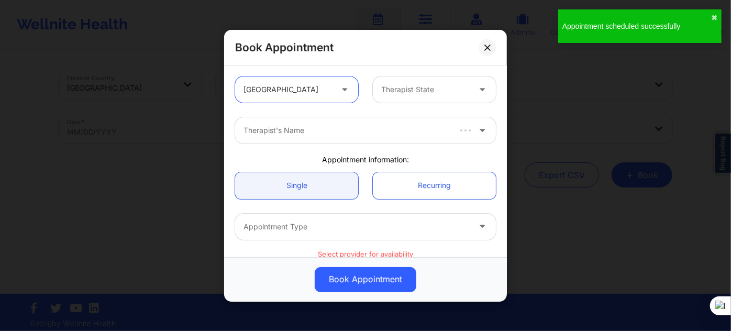
click at [398, 96] on div "Therapist State" at bounding box center [422, 89] width 98 height 26
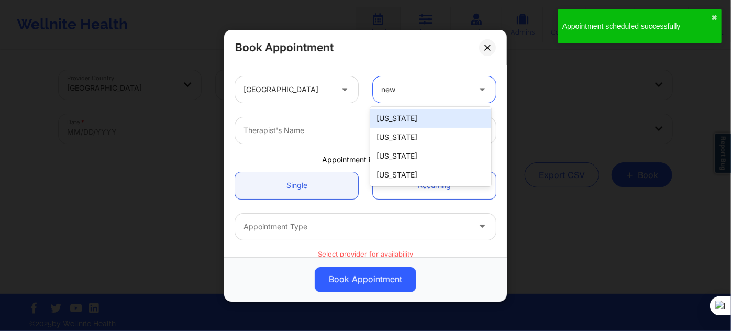
type input "new y"
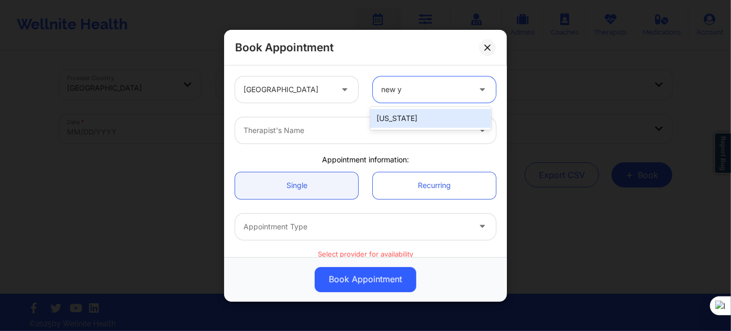
click at [401, 118] on div "[US_STATE]" at bounding box center [430, 118] width 120 height 19
click at [349, 133] on div at bounding box center [356, 130] width 226 height 13
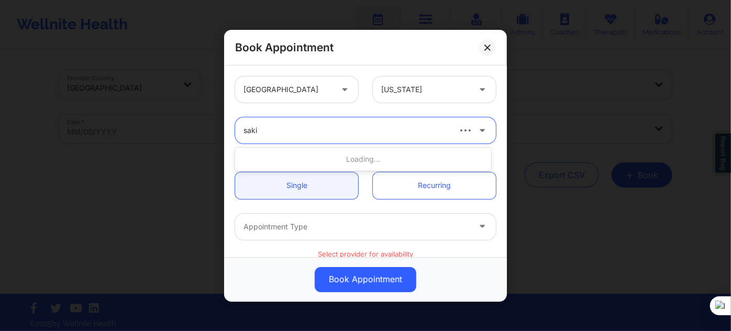
type input "sakim"
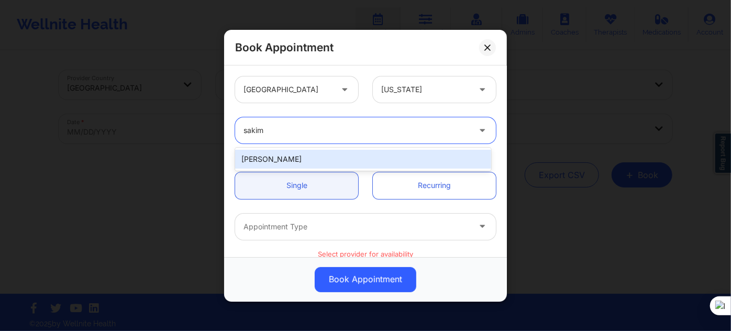
click at [336, 152] on div "Sakima Gonzalez" at bounding box center [363, 159] width 256 height 19
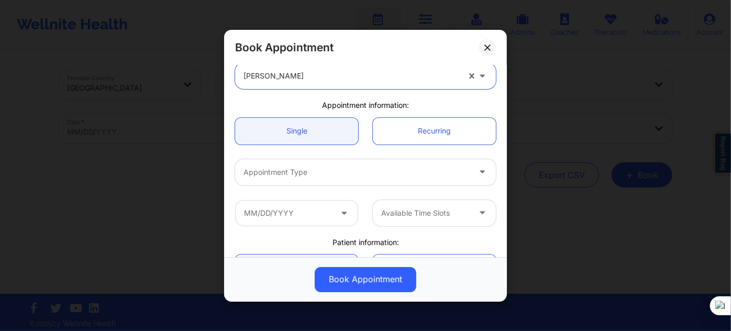
scroll to position [95, 0]
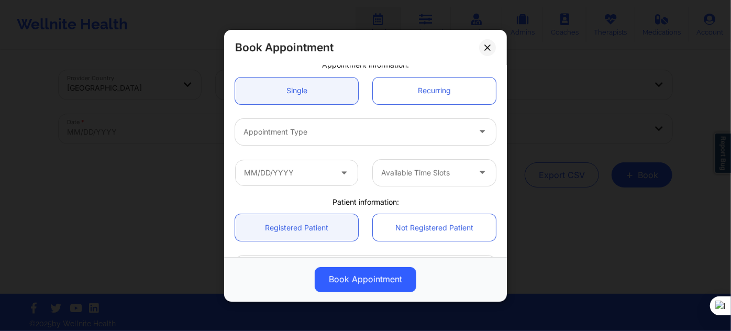
click at [314, 135] on div at bounding box center [356, 132] width 226 height 13
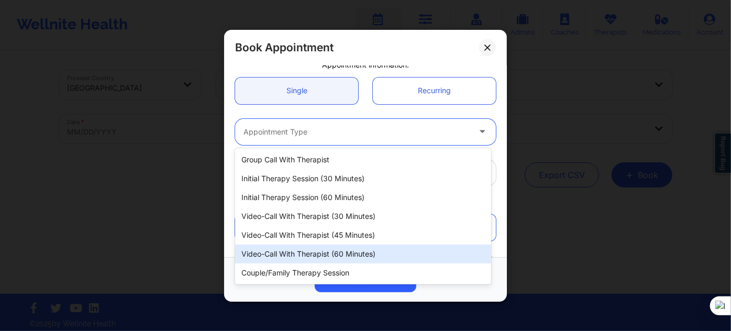
click at [332, 253] on div "Video-Call with Therapist (60 minutes)" at bounding box center [363, 253] width 256 height 19
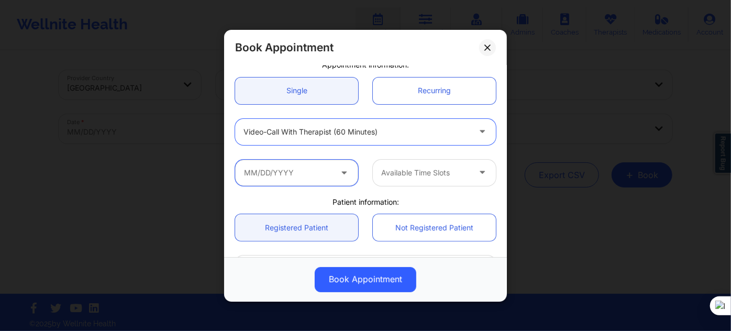
click at [295, 175] on input "text" at bounding box center [296, 172] width 123 height 26
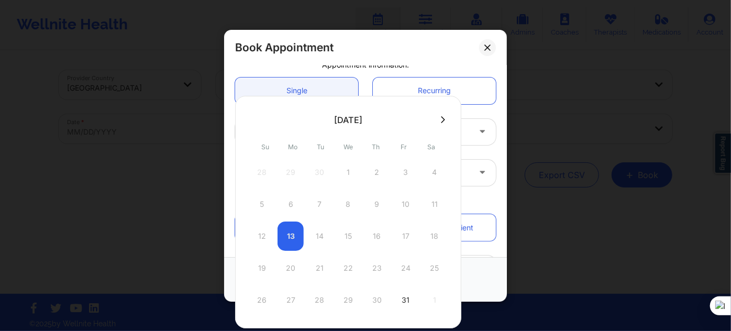
click at [438, 118] on button at bounding box center [443, 119] width 10 height 9
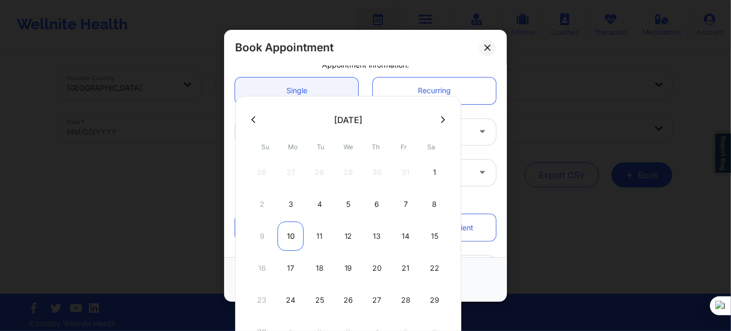
click at [288, 233] on div "10" at bounding box center [290, 235] width 26 height 29
type input "11/10/2025"
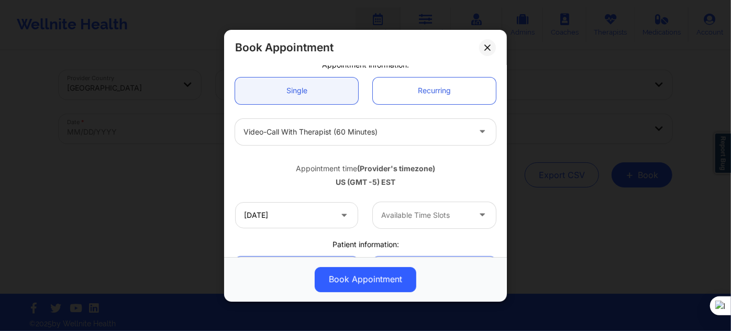
click at [404, 220] on div "Available Time Slots" at bounding box center [422, 215] width 98 height 26
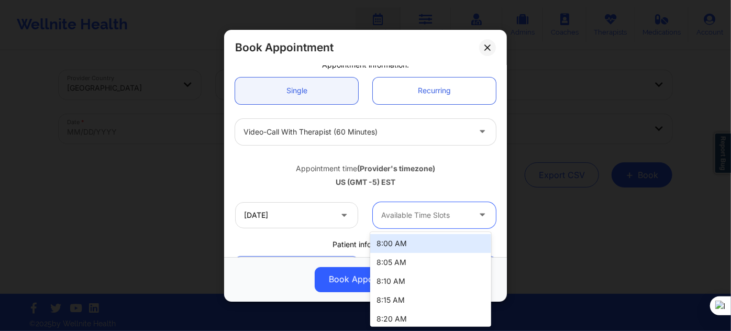
click at [398, 243] on div "8:00 AM" at bounding box center [430, 243] width 120 height 19
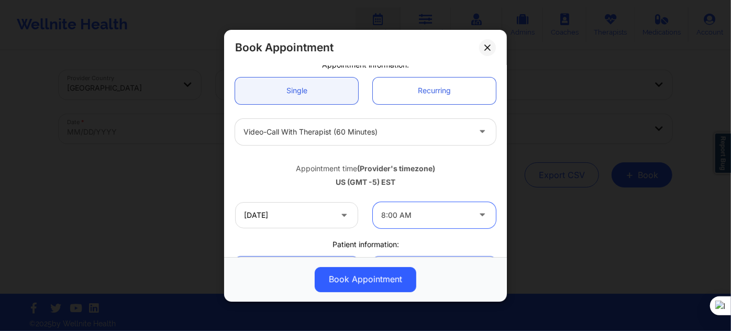
scroll to position [190, 0]
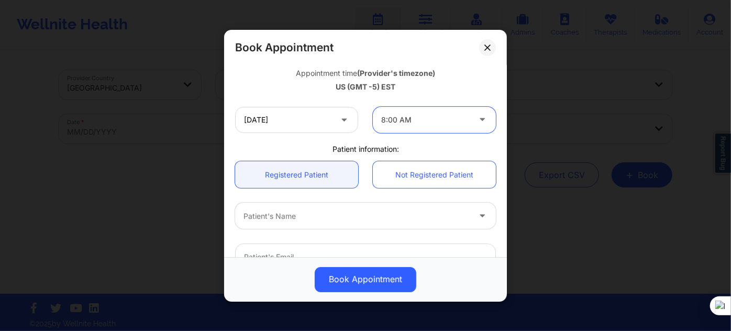
click at [303, 220] on div at bounding box center [356, 215] width 226 height 13
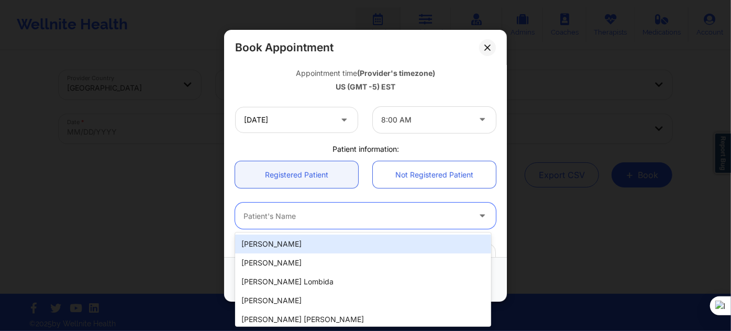
paste input "Maxine McDonald"
type input "Maxine McDonald"
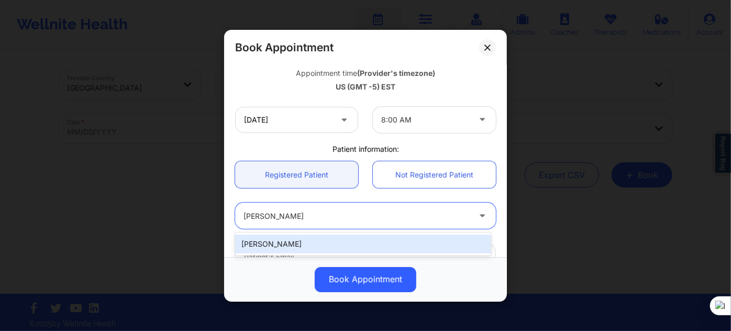
click at [302, 241] on div "Maxine McDonald" at bounding box center [363, 244] width 256 height 19
type input "maxinemcdonald@gmail.com"
type input "+1647-828-9303"
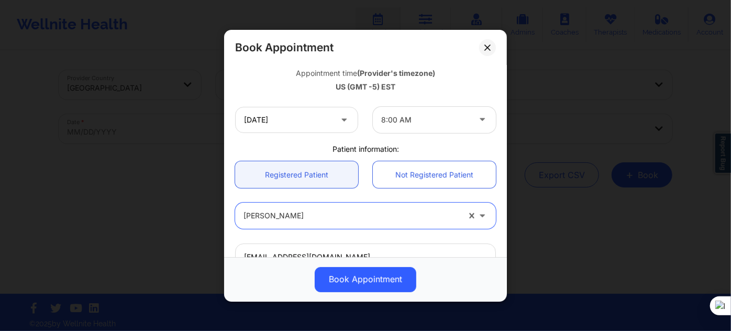
click at [349, 291] on div "Book Appointment" at bounding box center [365, 279] width 283 height 45
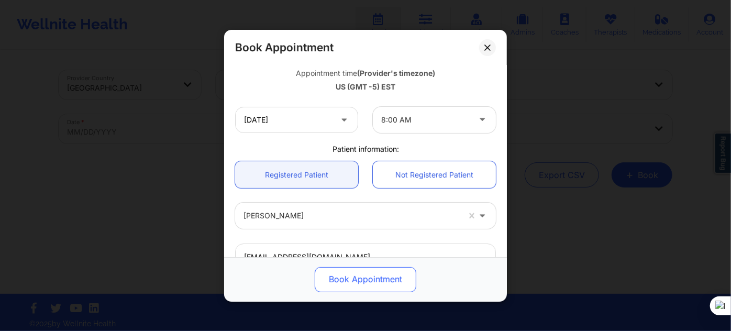
click at [350, 286] on button "Book Appointment" at bounding box center [366, 278] width 102 height 25
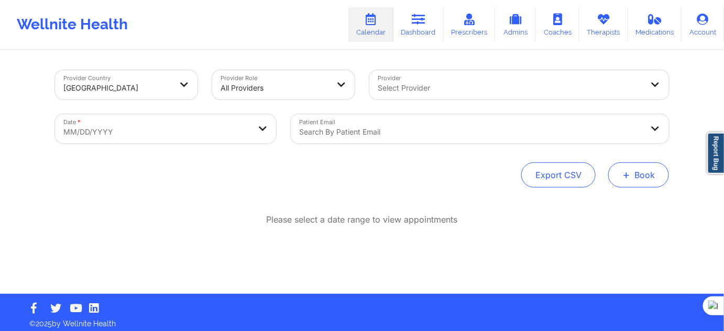
drag, startPoint x: 599, startPoint y: 166, endPoint x: 651, endPoint y: 180, distance: 53.2
click at [600, 167] on div "Export CSV + Book" at bounding box center [362, 174] width 614 height 25
click at [643, 180] on button "+ Book" at bounding box center [638, 174] width 61 height 25
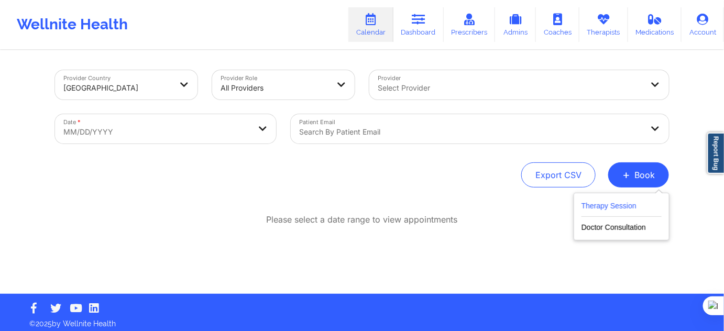
click at [624, 207] on button "Therapy Session" at bounding box center [621, 207] width 80 height 17
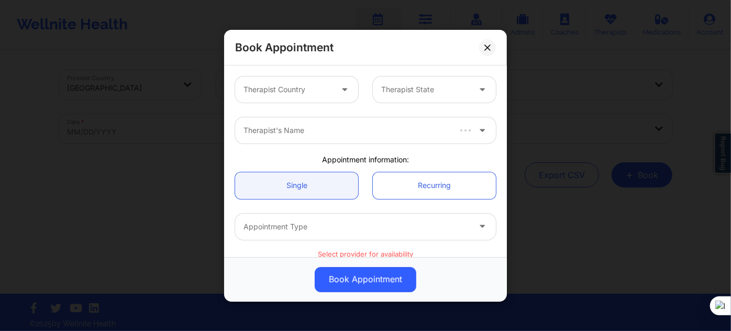
click at [282, 87] on div at bounding box center [287, 89] width 88 height 13
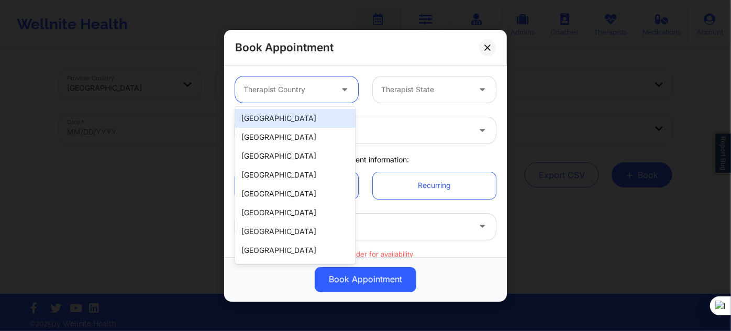
click at [287, 118] on div "[GEOGRAPHIC_DATA]" at bounding box center [295, 118] width 120 height 19
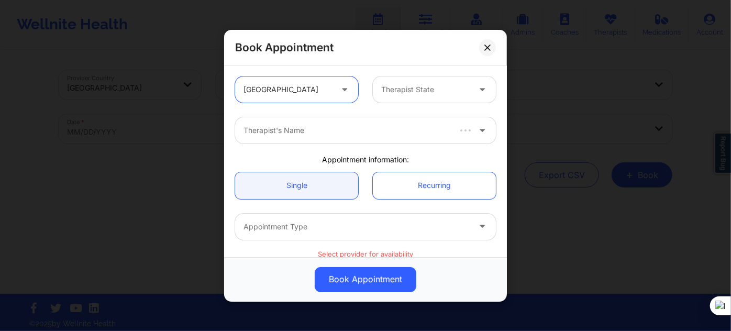
click at [384, 92] on div at bounding box center [425, 89] width 88 height 13
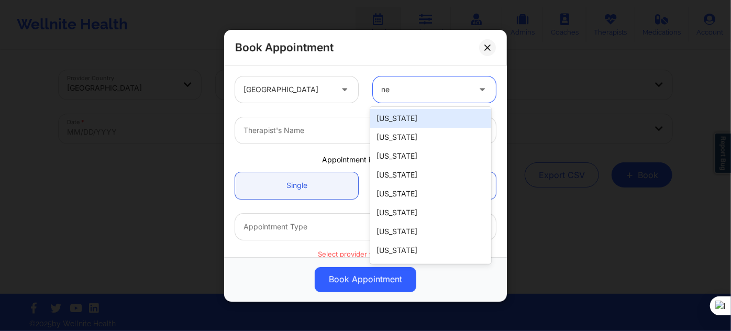
type input "new"
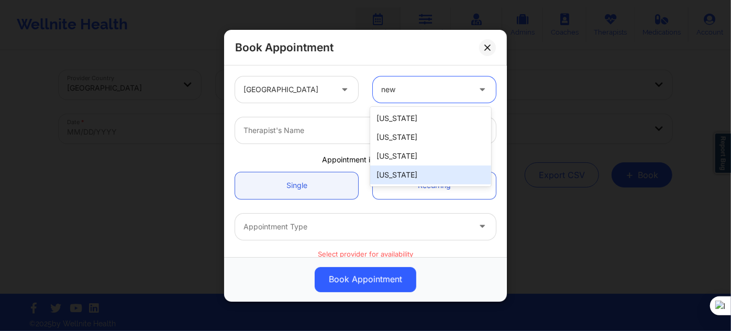
click at [395, 173] on div "[US_STATE]" at bounding box center [430, 174] width 120 height 19
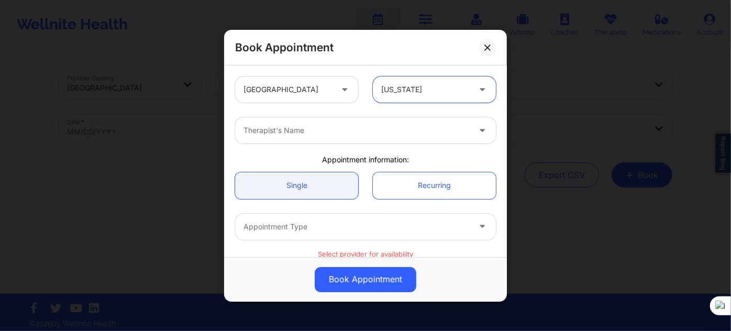
click at [315, 131] on div at bounding box center [356, 130] width 226 height 13
type input "sakim"
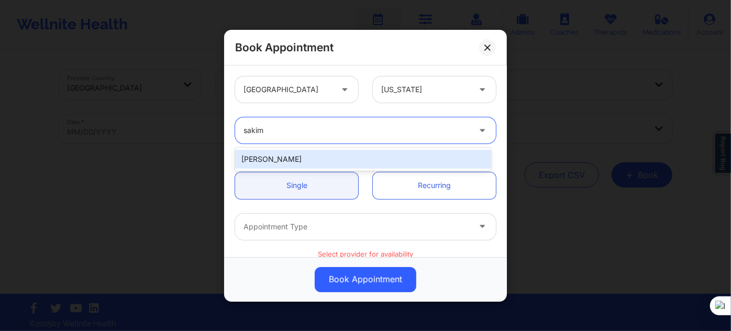
click at [327, 153] on div "Sakima Gonzalez" at bounding box center [363, 159] width 256 height 19
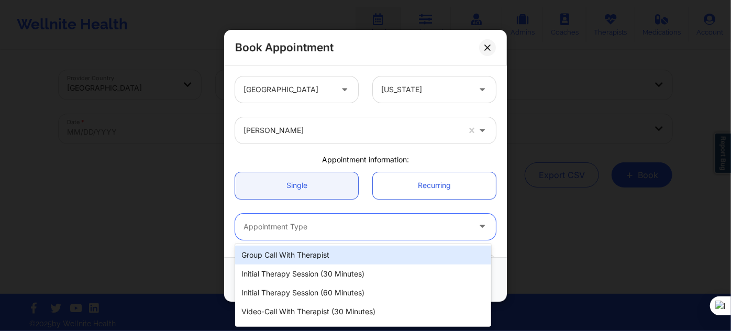
click at [304, 216] on div "Appointment Type" at bounding box center [353, 226] width 236 height 26
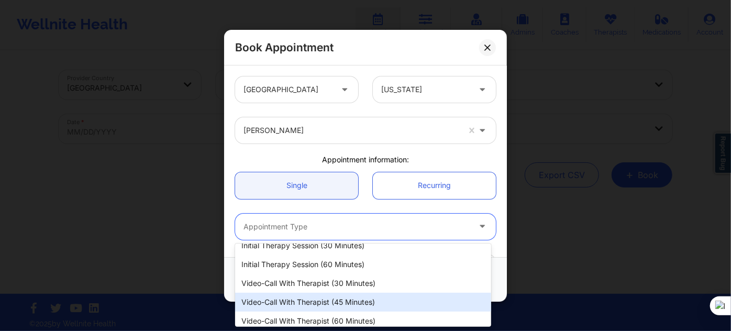
scroll to position [53, 0]
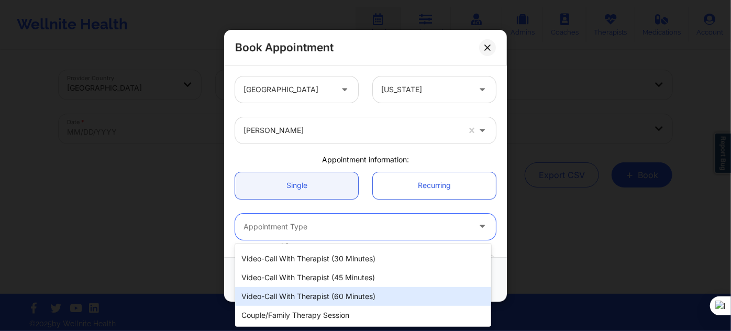
click at [336, 291] on div "Video-Call with Therapist (60 minutes)" at bounding box center [363, 296] width 256 height 19
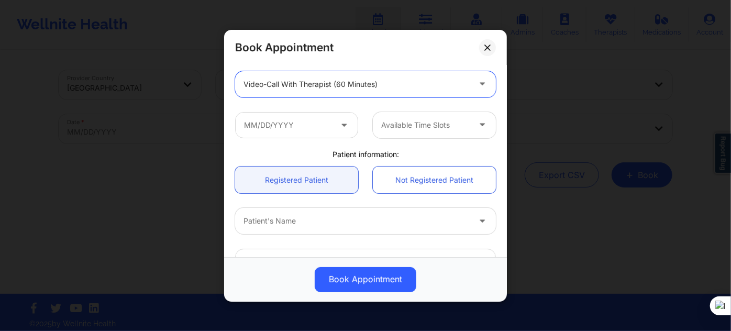
scroll to position [190, 0]
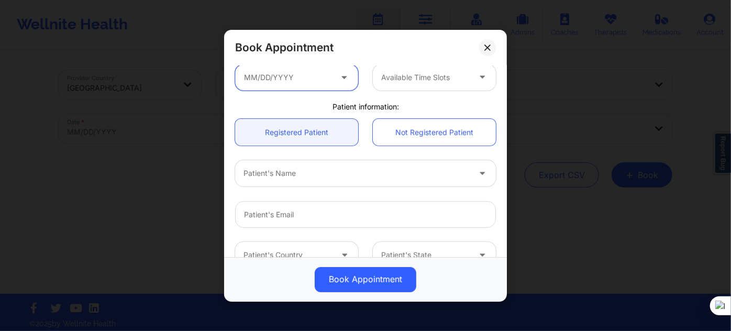
click at [302, 87] on input "text" at bounding box center [296, 77] width 123 height 26
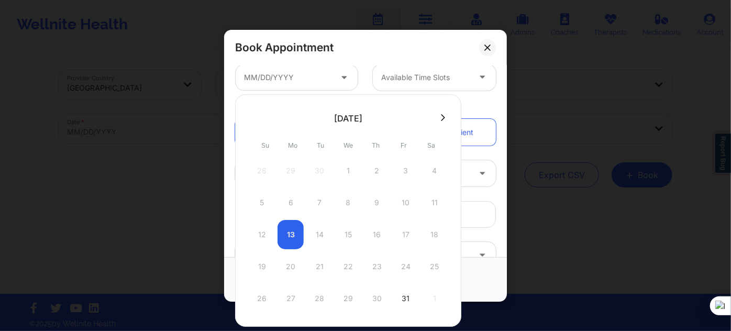
click at [441, 119] on icon at bounding box center [443, 118] width 4 height 8
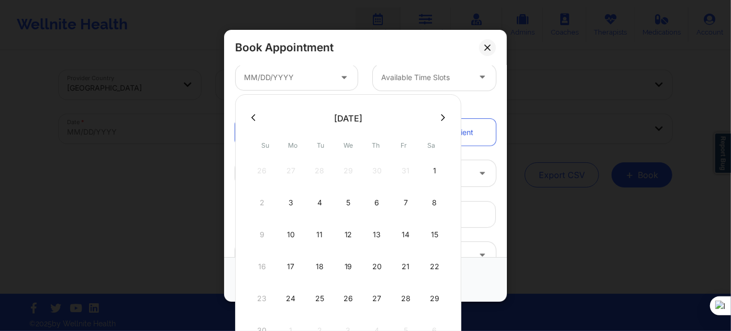
click at [292, 262] on div "17" at bounding box center [290, 266] width 26 height 29
type input "11/17/2025"
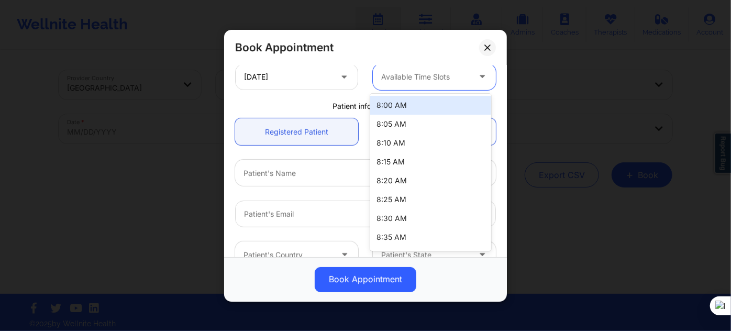
click at [409, 85] on div "Available Time Slots" at bounding box center [422, 76] width 98 height 26
click at [406, 102] on div "8:00 AM" at bounding box center [430, 105] width 120 height 19
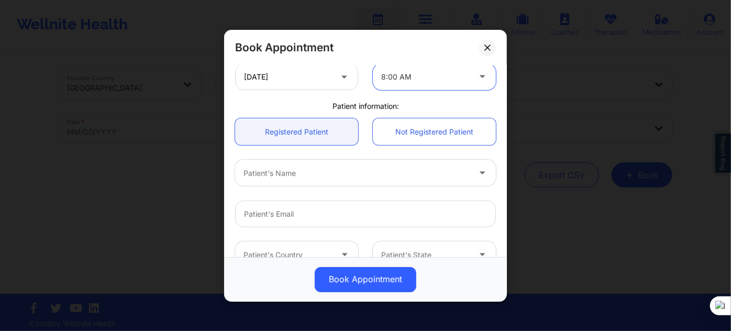
click at [330, 171] on div at bounding box center [356, 172] width 226 height 13
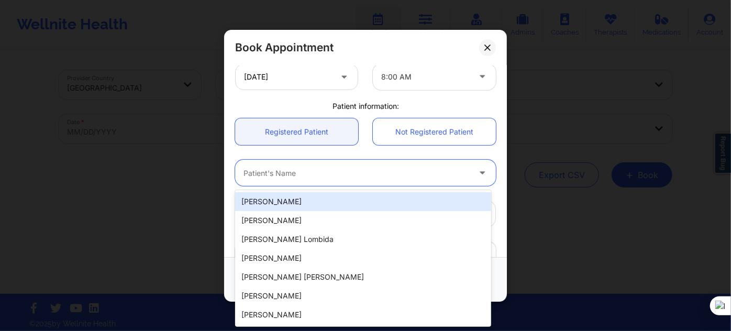
paste input "Maxine McDonald"
type input "Maxine McDonald"
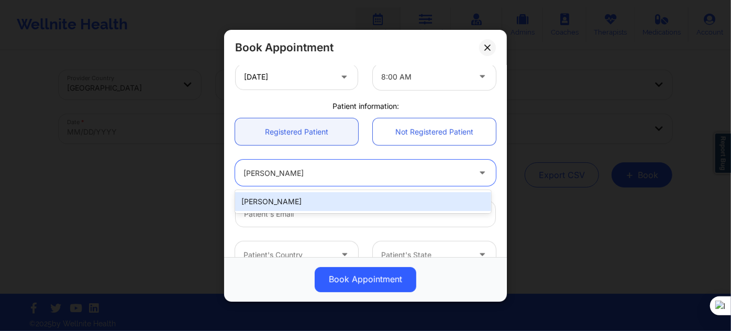
click at [324, 199] on div "Maxine McDonald" at bounding box center [363, 201] width 256 height 19
type input "maxinemcdonald@gmail.com"
type input "+1647-828-9303"
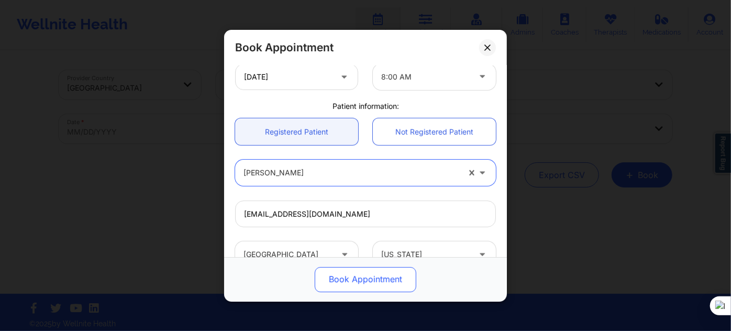
click at [344, 278] on button "Book Appointment" at bounding box center [366, 278] width 102 height 25
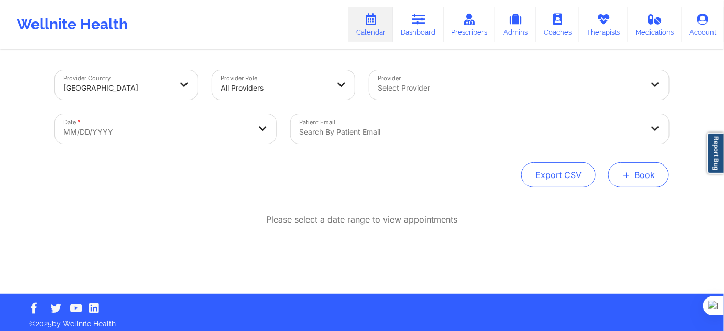
click at [627, 177] on span "+" at bounding box center [626, 175] width 8 height 6
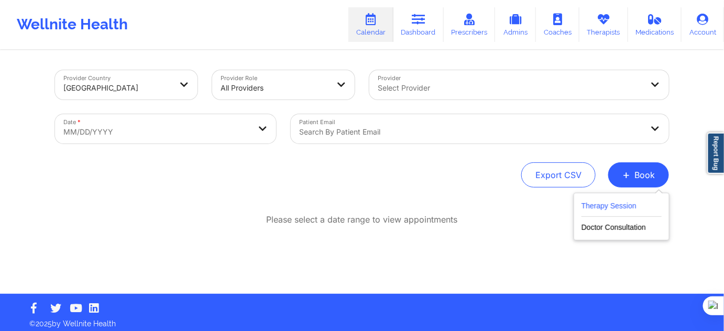
click at [600, 201] on button "Therapy Session" at bounding box center [621, 207] width 80 height 17
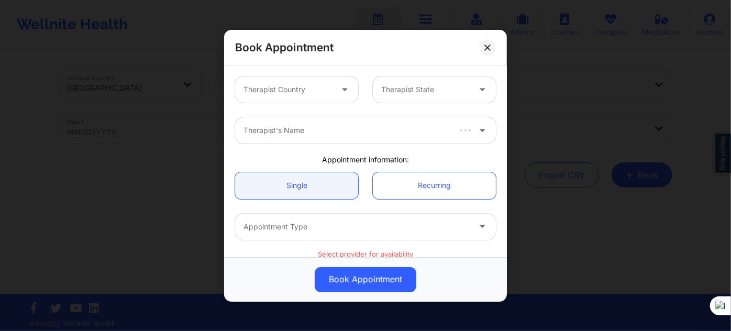
click at [287, 89] on div at bounding box center [287, 89] width 88 height 13
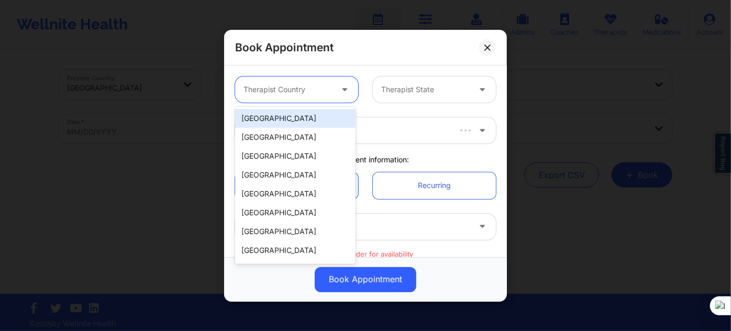
click at [289, 115] on div "[GEOGRAPHIC_DATA]" at bounding box center [295, 118] width 120 height 19
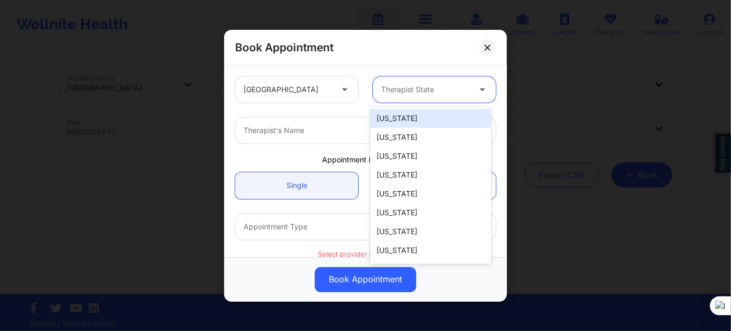
click at [401, 95] on div "Therapist State" at bounding box center [422, 89] width 98 height 26
type input "new"
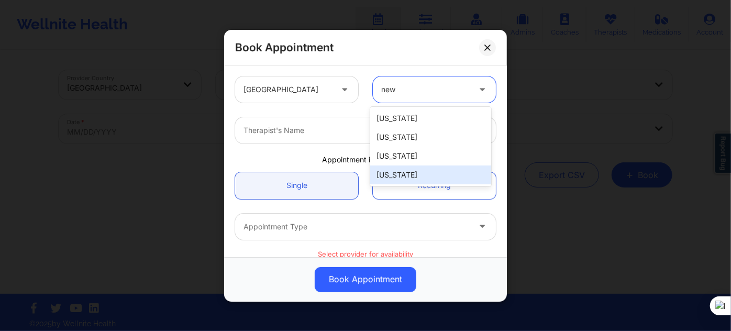
click at [413, 172] on div "[US_STATE]" at bounding box center [430, 174] width 120 height 19
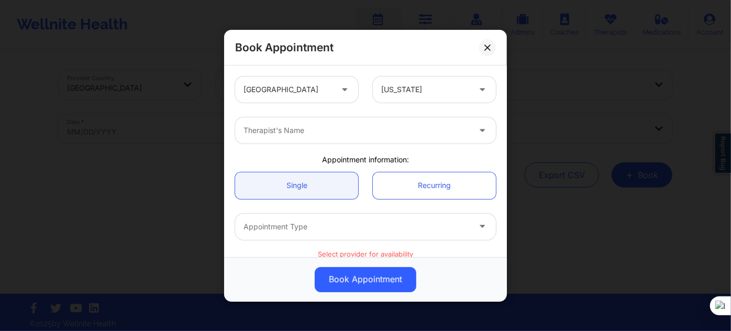
click at [325, 116] on div "Therapist's Name" at bounding box center [365, 130] width 275 height 41
click at [323, 125] on div at bounding box center [356, 130] width 226 height 13
type input "sakim"
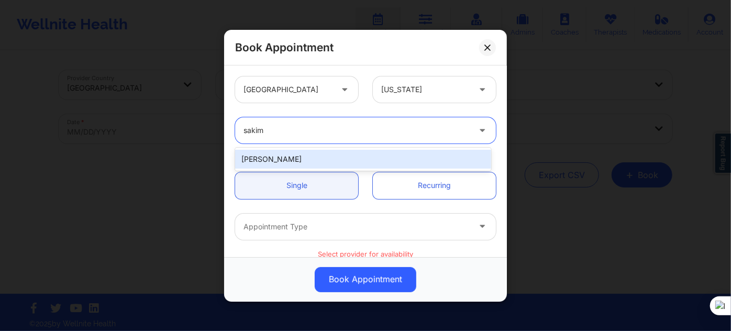
click at [316, 164] on div "Sakima Gonzalez" at bounding box center [363, 159] width 256 height 19
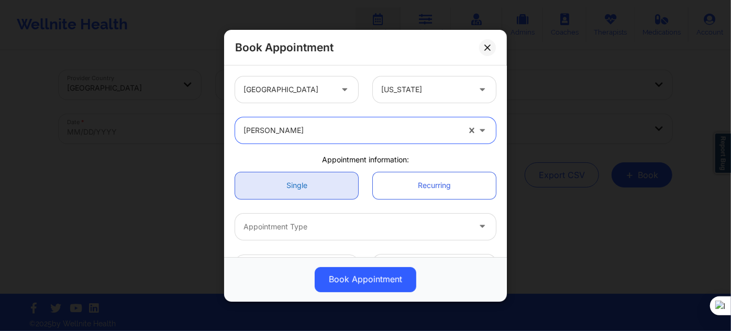
scroll to position [47, 0]
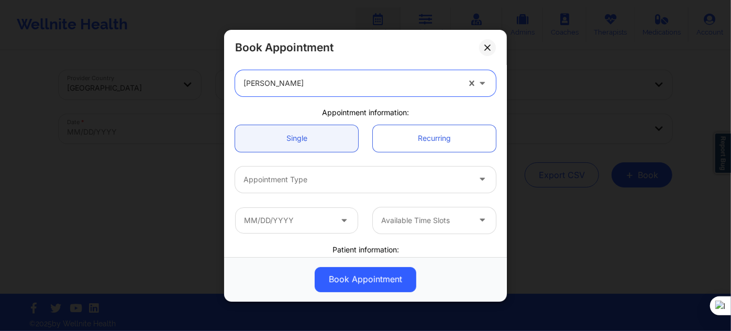
click at [301, 181] on div at bounding box center [356, 179] width 226 height 13
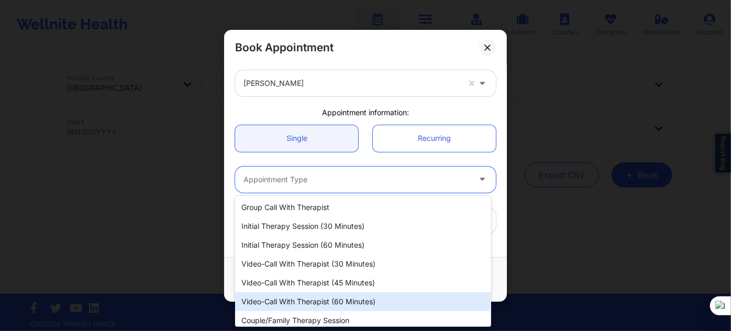
click at [289, 291] on div "Video-Call with Therapist (60 minutes)" at bounding box center [363, 301] width 256 height 19
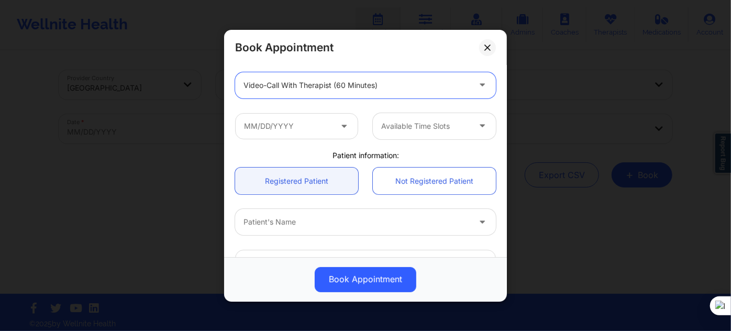
scroll to position [142, 0]
click at [293, 129] on input "text" at bounding box center [296, 125] width 123 height 26
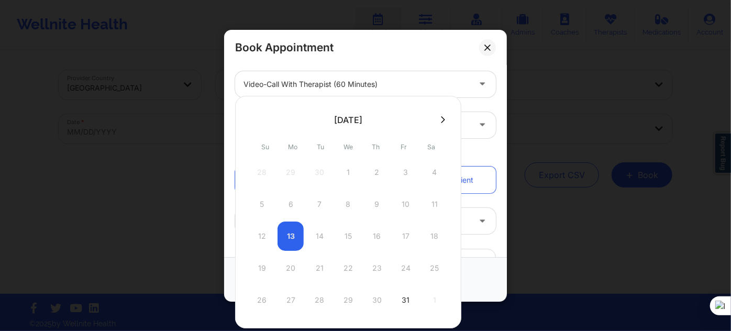
click at [441, 121] on icon at bounding box center [443, 119] width 4 height 7
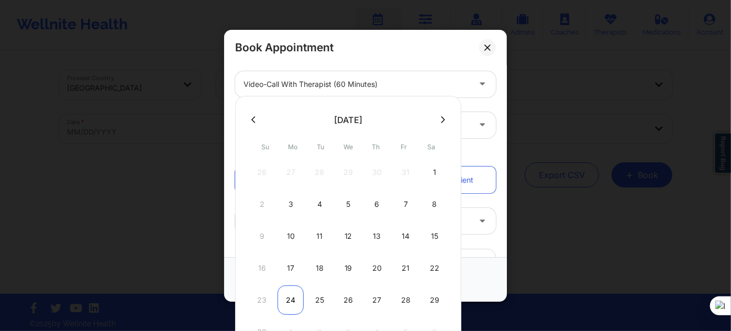
click at [290, 291] on div "24" at bounding box center [290, 299] width 26 height 29
type input "11/24/2025"
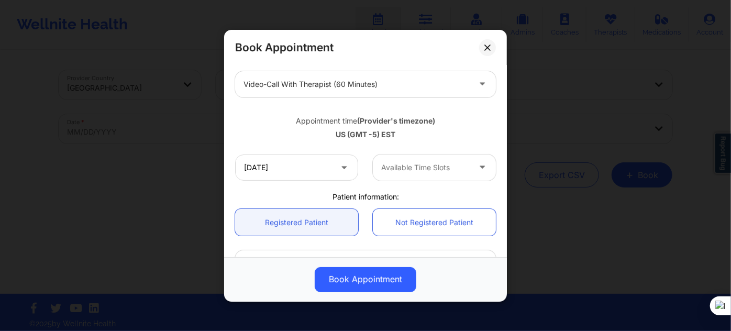
click at [398, 170] on div at bounding box center [425, 167] width 88 height 13
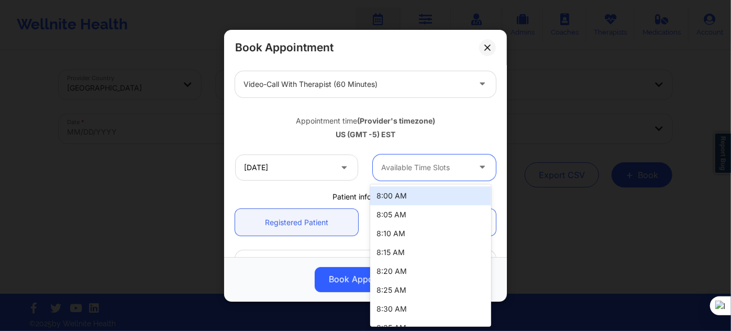
click at [399, 195] on div "8:00 AM" at bounding box center [430, 195] width 120 height 19
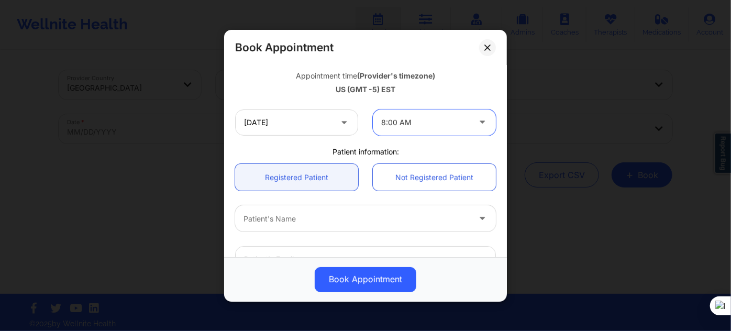
scroll to position [238, 0]
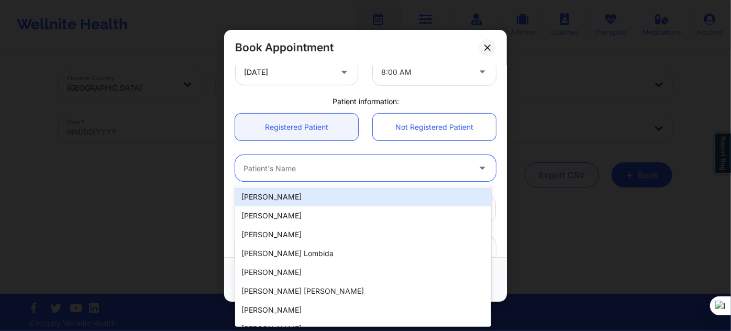
click at [331, 177] on div "Patient's Name" at bounding box center [353, 168] width 236 height 26
paste input "Maxine McDonald"
type input "Maxine McDonald"
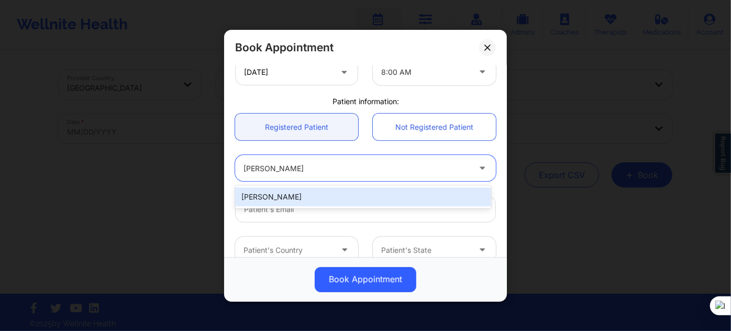
click at [329, 194] on div "Maxine McDonald" at bounding box center [363, 196] width 256 height 19
type input "maxinemcdonald@gmail.com"
type input "+1647-828-9303"
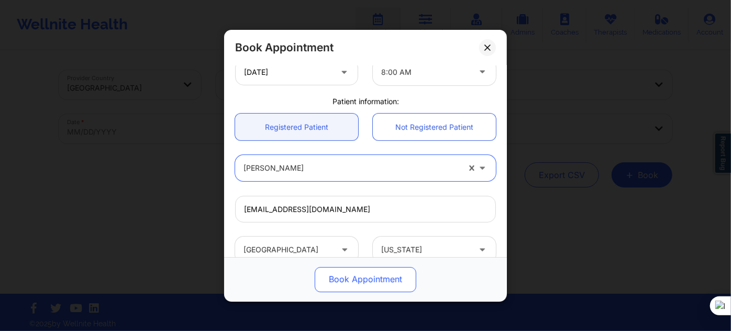
click at [349, 279] on button "Book Appointment" at bounding box center [366, 278] width 102 height 25
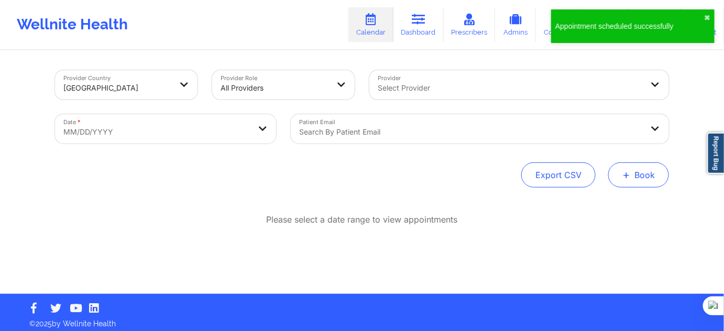
click at [629, 174] on span "+" at bounding box center [626, 175] width 8 height 6
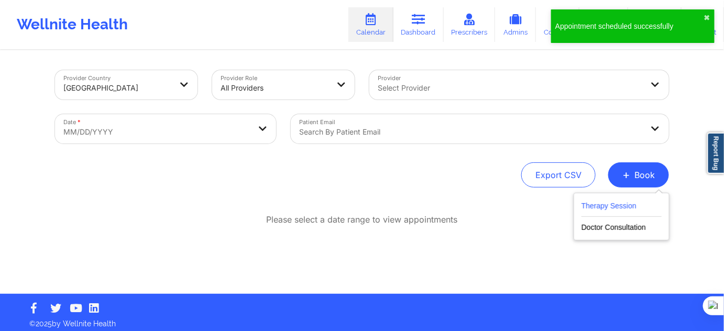
click at [608, 206] on button "Therapy Session" at bounding box center [621, 207] width 80 height 17
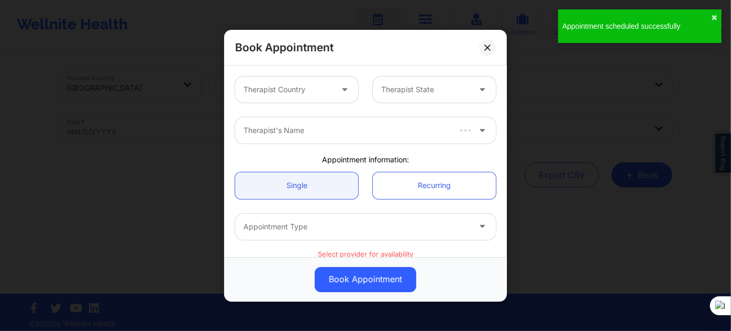
click at [305, 107] on div "Therapist Country Therapist State" at bounding box center [365, 89] width 275 height 41
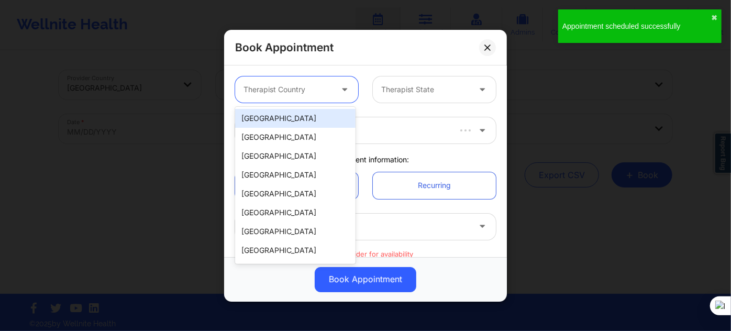
click at [306, 97] on div "Therapist Country" at bounding box center [284, 89] width 98 height 26
click at [294, 118] on div "[GEOGRAPHIC_DATA]" at bounding box center [295, 118] width 120 height 19
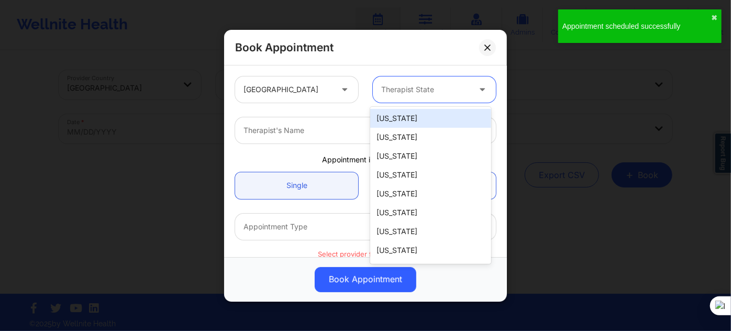
click at [394, 90] on div at bounding box center [425, 89] width 88 height 13
type input "new"
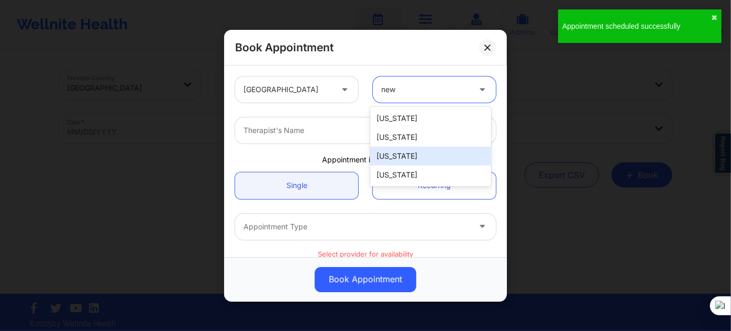
click at [397, 159] on div "[US_STATE]" at bounding box center [430, 156] width 120 height 19
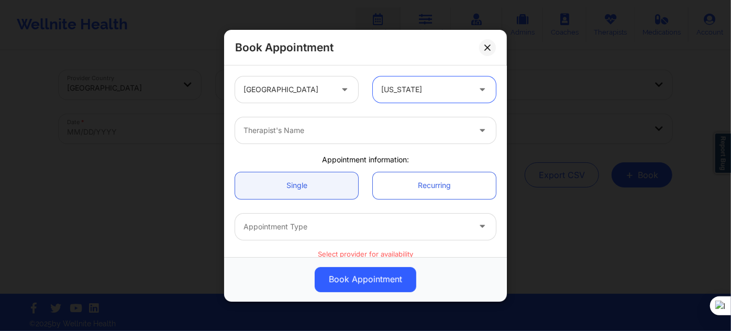
click at [427, 102] on div "United States option New Mexico, selected. New Mexico" at bounding box center [365, 89] width 275 height 41
click at [431, 100] on div "[US_STATE]" at bounding box center [425, 89] width 88 height 26
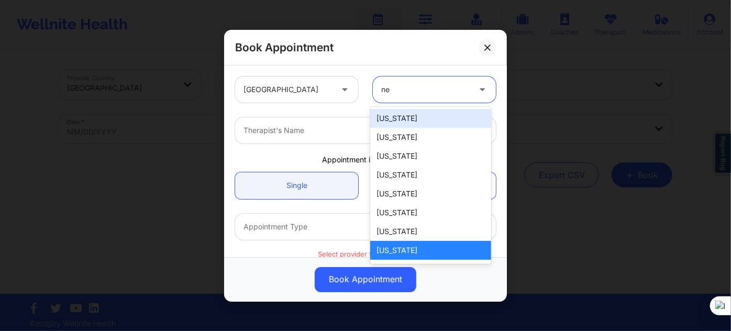
type input "new"
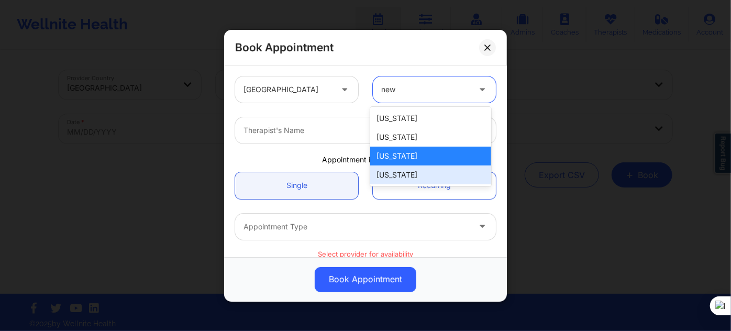
click at [400, 175] on div "[US_STATE]" at bounding box center [430, 174] width 120 height 19
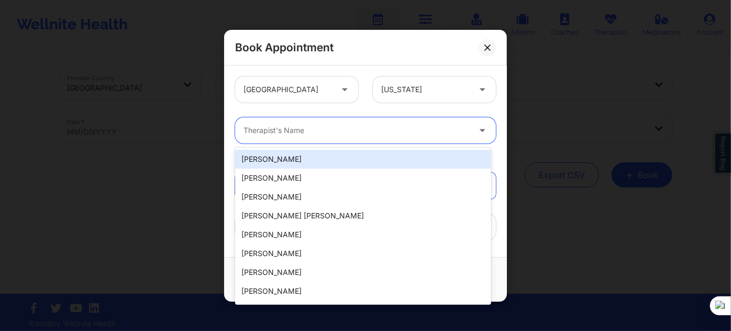
click at [319, 141] on div "Therapist's Name" at bounding box center [353, 130] width 236 height 26
paste input "Maxine McDonald"
type input "Maxine McDonald"
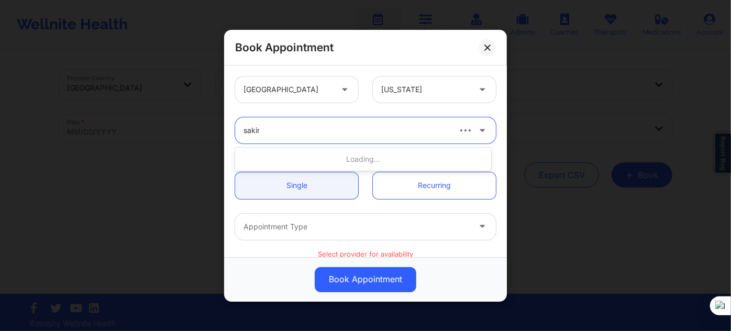
type input "sakima"
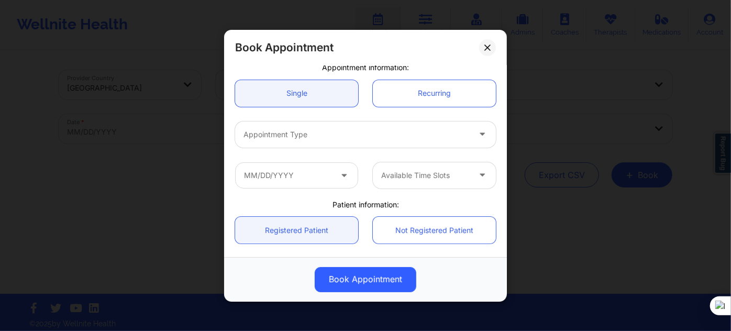
scroll to position [95, 0]
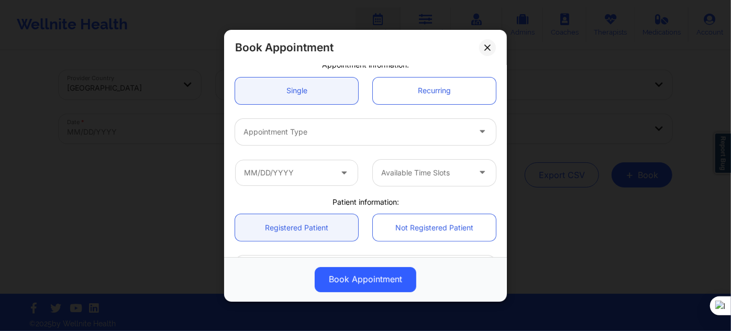
click at [318, 141] on div "Appointment Type" at bounding box center [353, 131] width 236 height 26
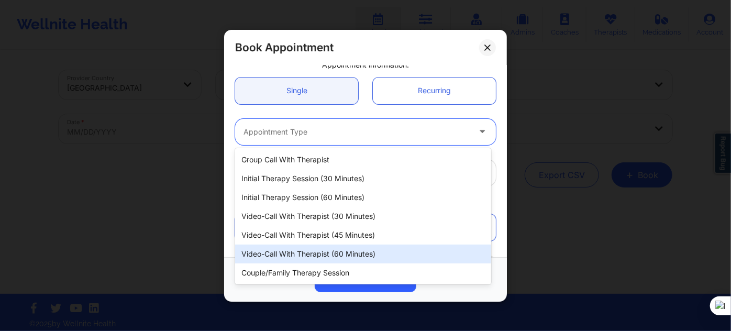
click at [331, 253] on div "Video-Call with Therapist (60 minutes)" at bounding box center [363, 253] width 256 height 19
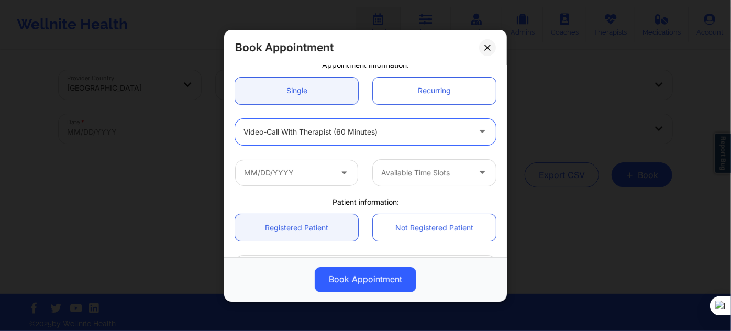
scroll to position [142, 0]
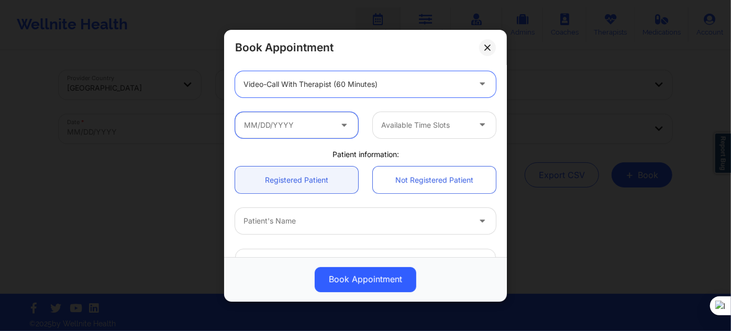
click at [304, 132] on input "text" at bounding box center [296, 125] width 123 height 26
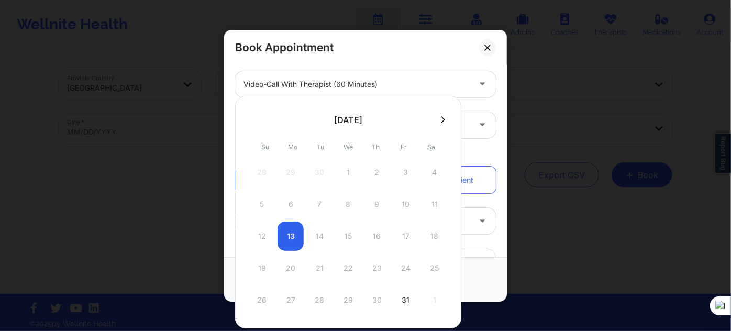
click at [441, 119] on icon at bounding box center [443, 120] width 4 height 8
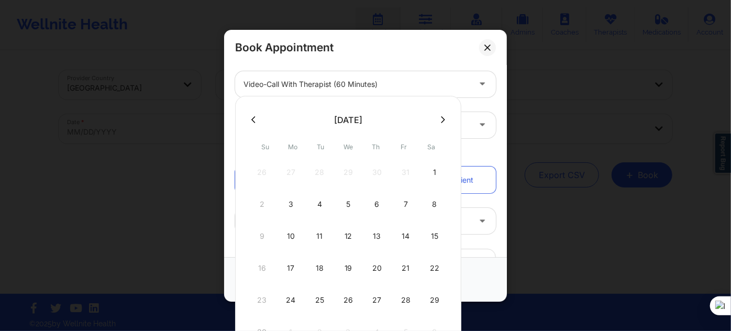
click at [441, 119] on icon at bounding box center [443, 120] width 4 height 8
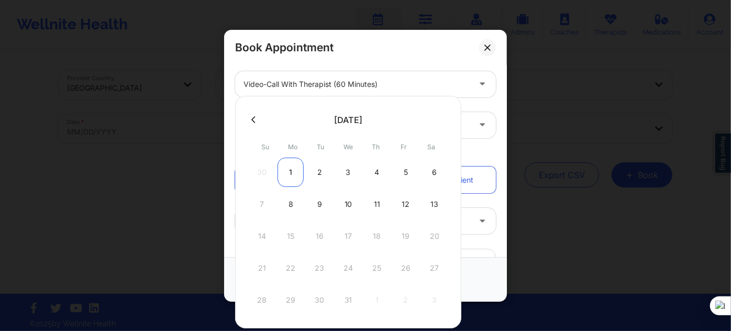
click at [292, 177] on div "1" at bounding box center [290, 172] width 26 height 29
type input "12/01/2025"
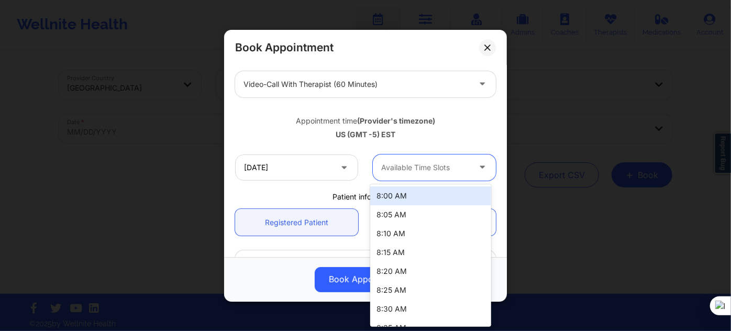
click at [398, 164] on div at bounding box center [425, 167] width 88 height 13
click at [407, 197] on div "8:00 AM" at bounding box center [430, 195] width 120 height 19
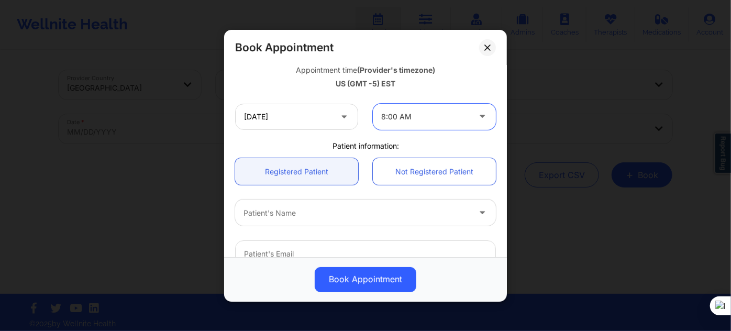
scroll to position [238, 0]
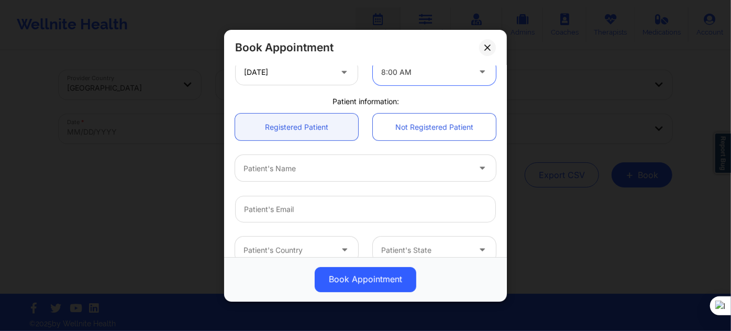
click at [309, 171] on div at bounding box center [356, 168] width 226 height 13
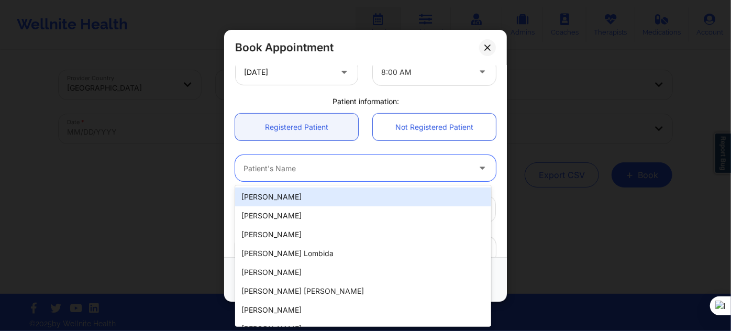
paste input "Maxine McDonald"
type input "Maxine McDonald"
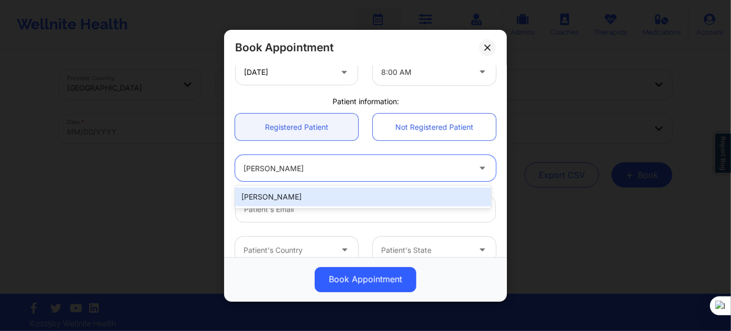
click at [332, 199] on div "Maxine McDonald" at bounding box center [363, 196] width 256 height 19
type input "maxinemcdonald@gmail.com"
type input "+1647-828-9303"
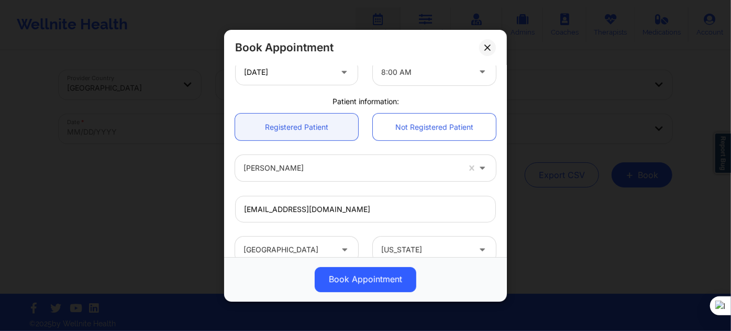
click at [358, 263] on div "Book Appointment" at bounding box center [365, 279] width 283 height 45
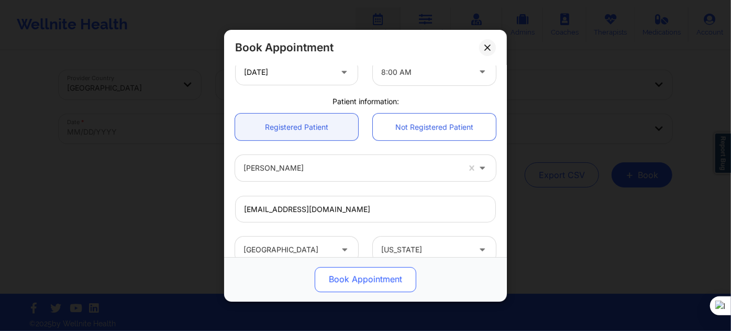
click at [357, 274] on button "Book Appointment" at bounding box center [366, 278] width 102 height 25
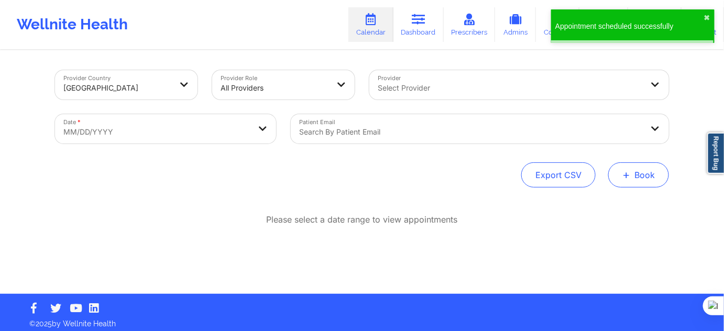
click at [627, 173] on span "+" at bounding box center [626, 175] width 8 height 6
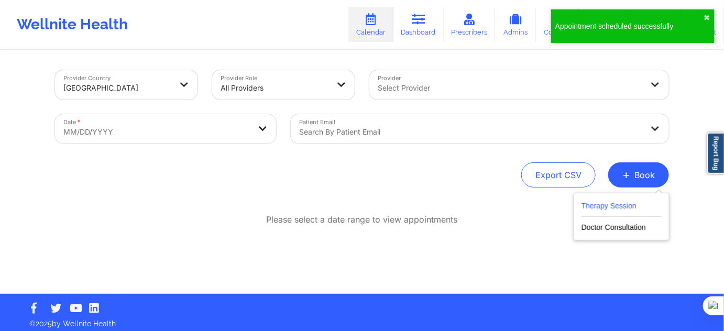
click at [610, 204] on button "Therapy Session" at bounding box center [621, 207] width 80 height 17
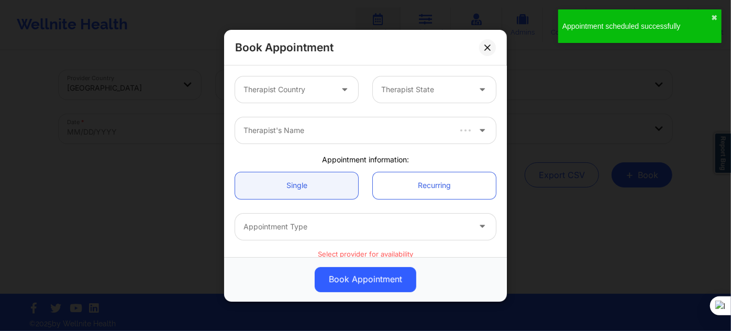
click at [289, 96] on div "Therapist Country" at bounding box center [284, 89] width 98 height 26
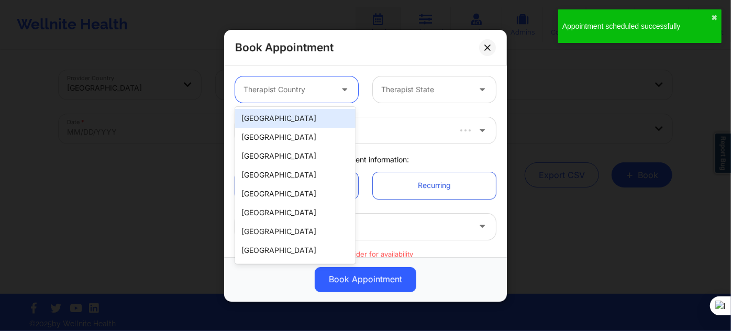
click at [288, 118] on div "[GEOGRAPHIC_DATA]" at bounding box center [295, 118] width 120 height 19
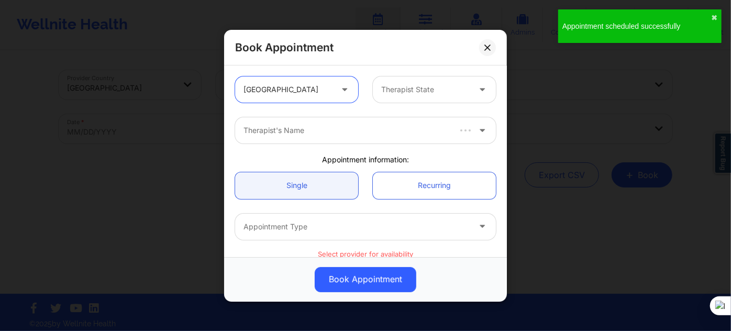
click at [410, 94] on div at bounding box center [425, 89] width 88 height 13
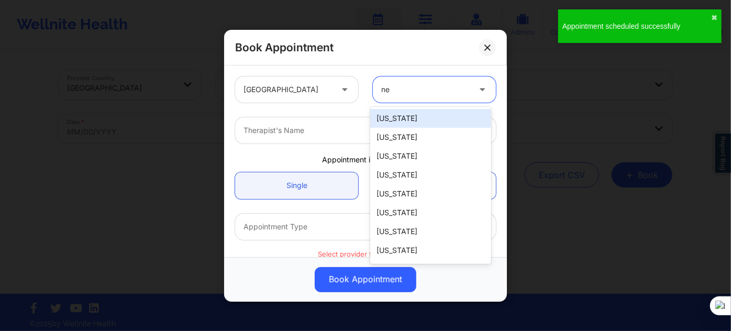
type input "new"
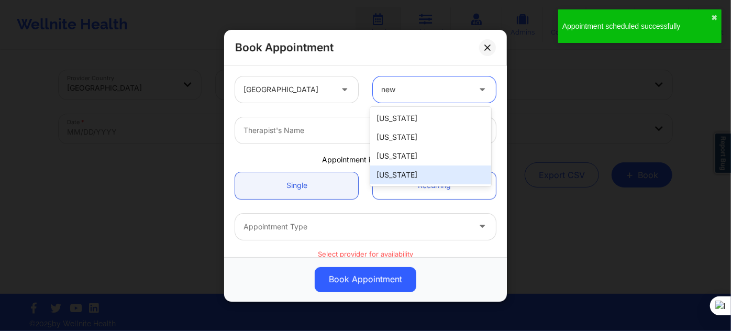
click at [407, 174] on div "[US_STATE]" at bounding box center [430, 174] width 120 height 19
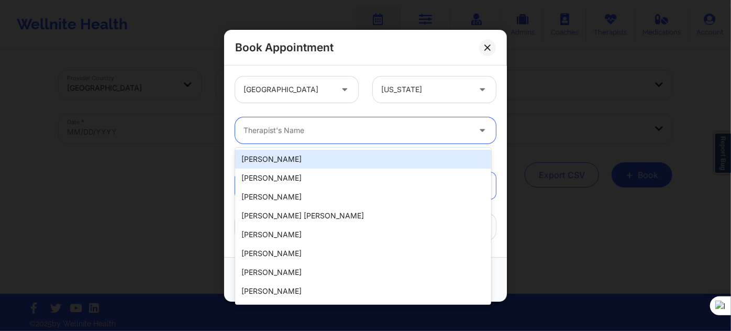
click at [313, 128] on div at bounding box center [356, 130] width 226 height 13
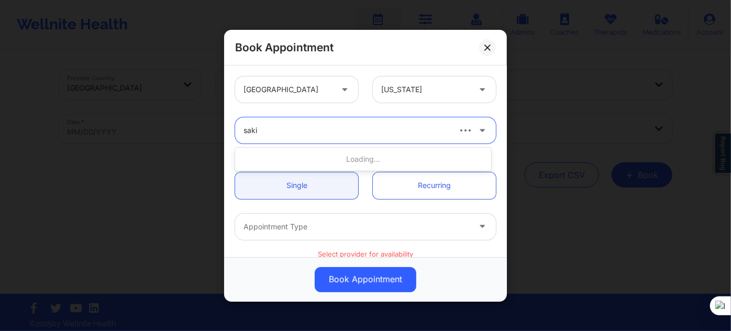
type input "sakim"
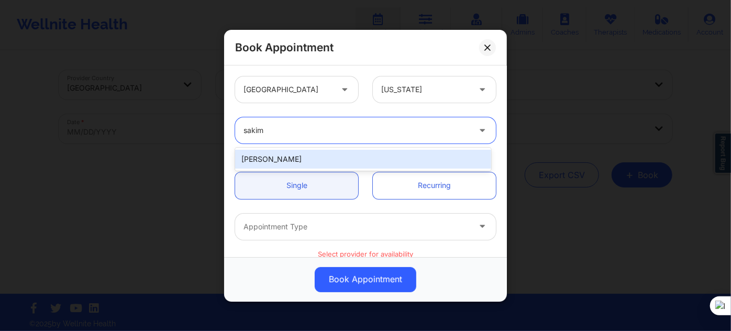
click at [306, 162] on div "Sakima Gonzalez" at bounding box center [363, 159] width 256 height 19
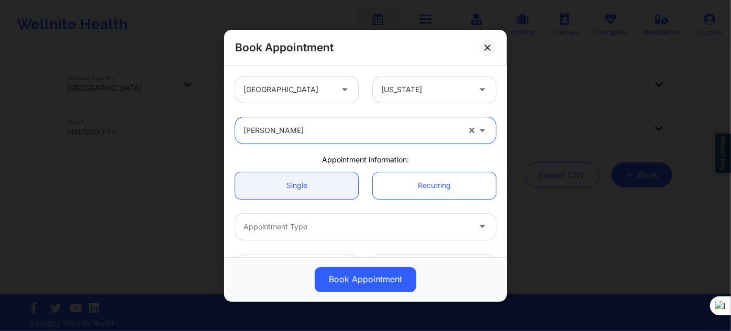
click at [296, 213] on div "Appointment Type" at bounding box center [353, 226] width 236 height 26
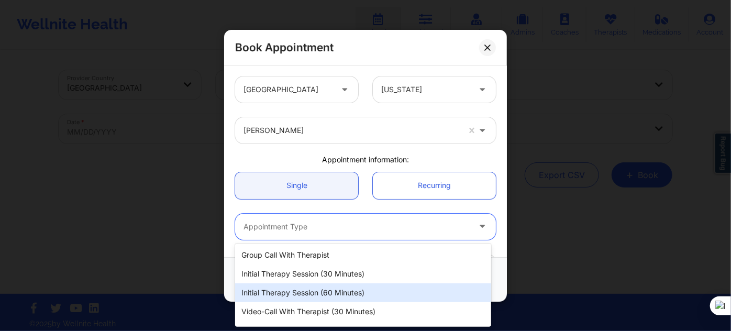
scroll to position [53, 0]
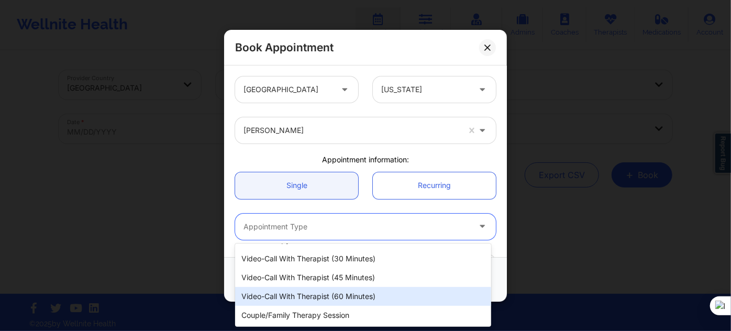
click at [320, 291] on div "Video-Call with Therapist (60 minutes)" at bounding box center [363, 296] width 256 height 19
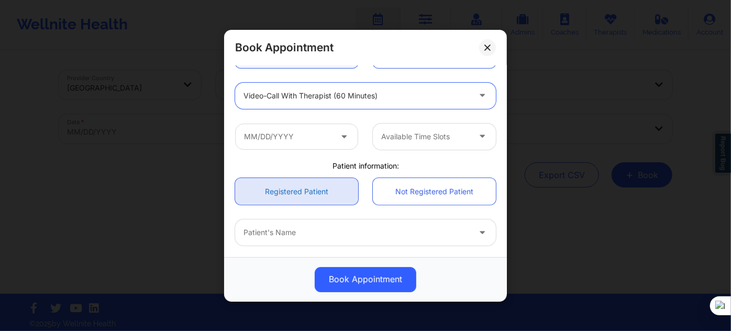
scroll to position [190, 0]
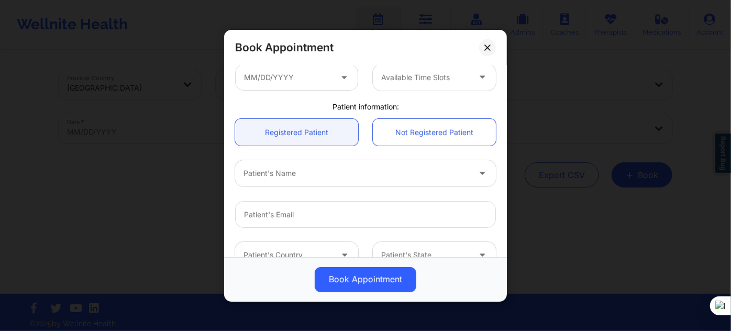
click at [285, 90] on div "Available Time Slots" at bounding box center [365, 77] width 275 height 41
click at [288, 86] on input "text" at bounding box center [296, 77] width 123 height 26
click at [307, 67] on input "text" at bounding box center [296, 77] width 123 height 26
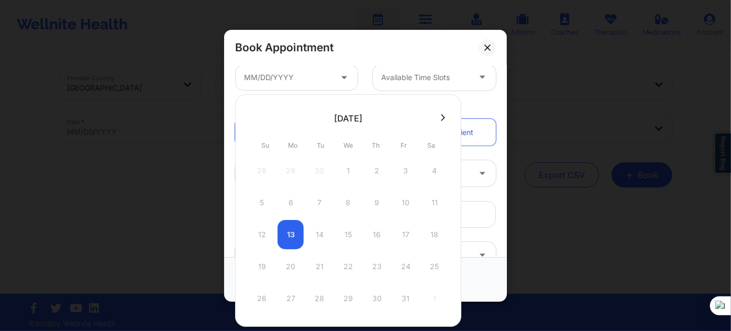
click at [441, 120] on icon at bounding box center [443, 118] width 4 height 8
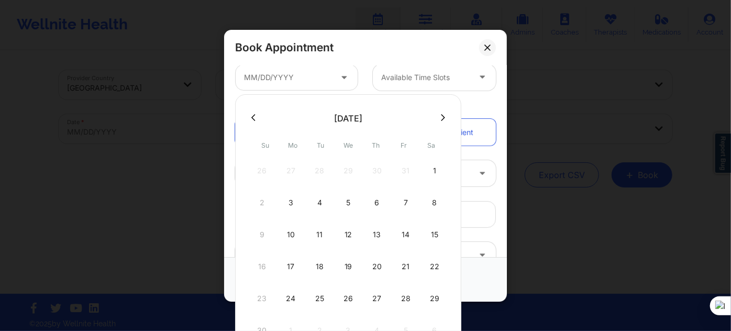
click at [441, 118] on icon at bounding box center [443, 117] width 4 height 7
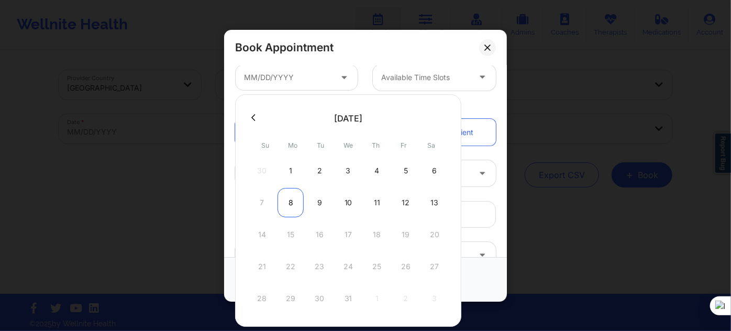
click at [293, 203] on div "8" at bounding box center [290, 202] width 26 height 29
type input "12/08/2025"
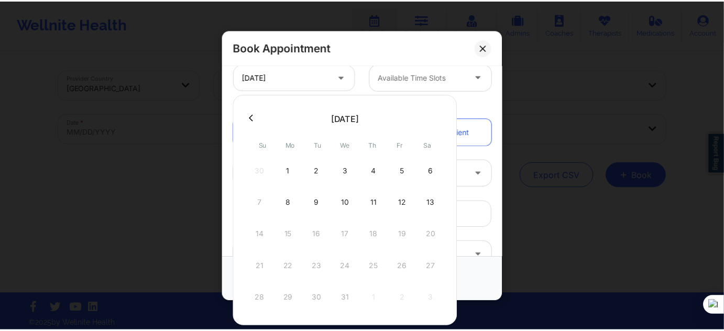
scroll to position [233, 0]
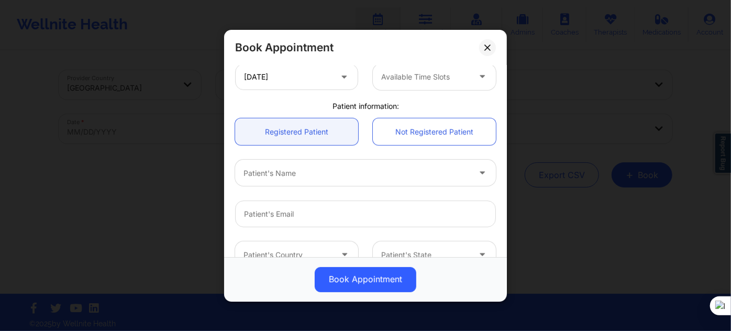
click at [420, 76] on div at bounding box center [425, 77] width 88 height 13
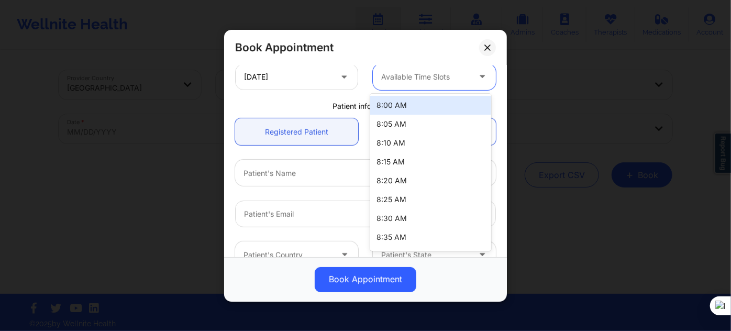
click at [413, 108] on div "8:00 AM" at bounding box center [430, 105] width 120 height 19
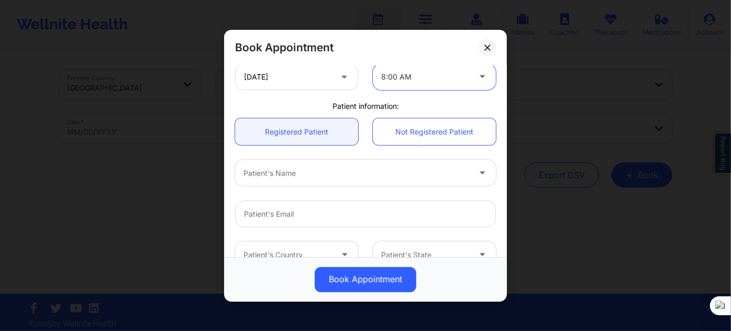
click at [327, 176] on div at bounding box center [356, 172] width 226 height 13
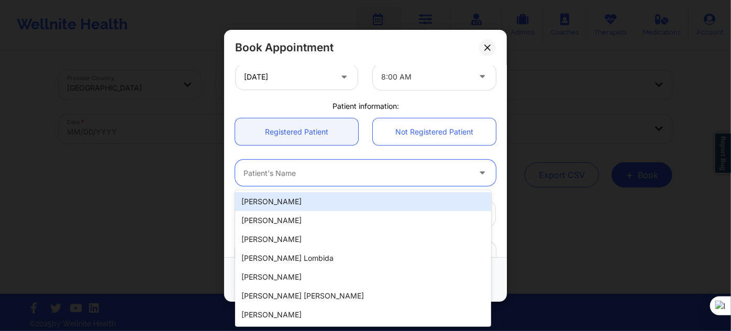
paste input "Maxine McDonald"
type input "Maxine McDonald"
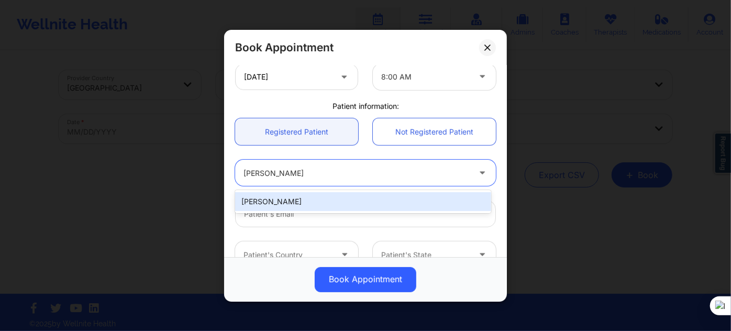
click at [321, 199] on div "Maxine McDonald" at bounding box center [363, 201] width 256 height 19
type input "maxinemcdonald@gmail.com"
type input "+1647-828-9303"
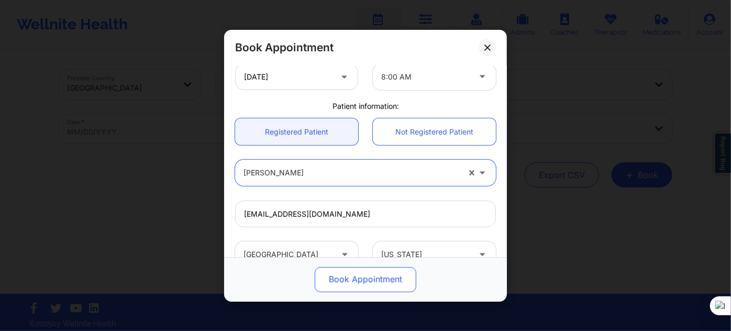
click at [343, 272] on button "Book Appointment" at bounding box center [366, 278] width 102 height 25
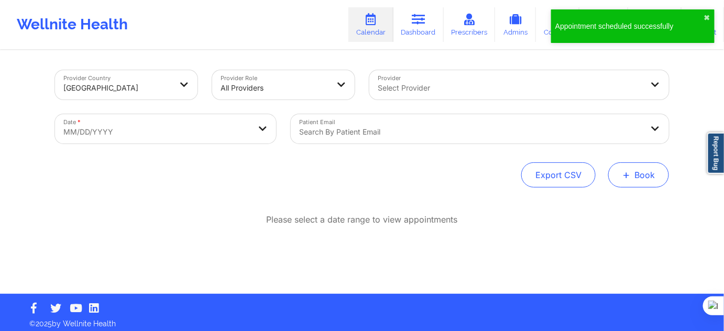
click at [624, 177] on span "+" at bounding box center [626, 175] width 8 height 6
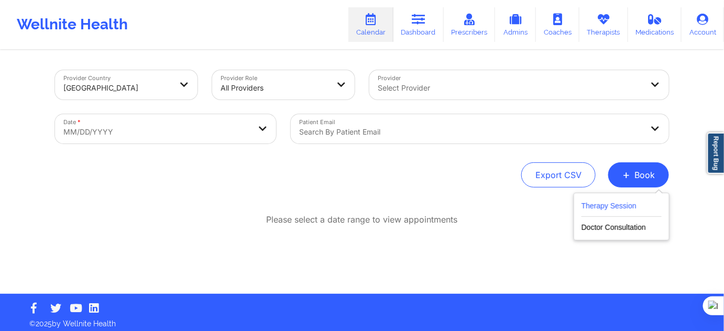
click at [614, 203] on button "Therapy Session" at bounding box center [621, 207] width 80 height 17
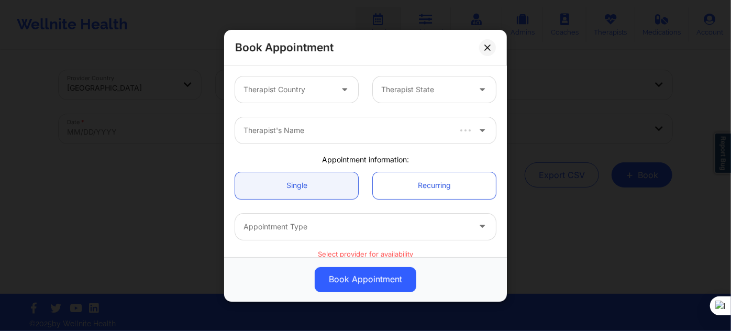
click at [273, 82] on div "Therapist Country" at bounding box center [284, 89] width 98 height 26
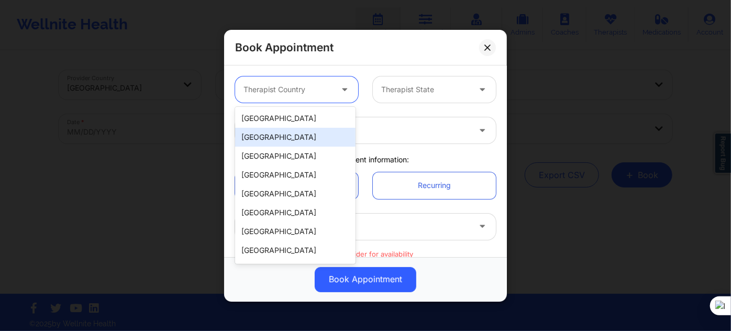
click at [294, 128] on div "[GEOGRAPHIC_DATA]" at bounding box center [295, 137] width 120 height 19
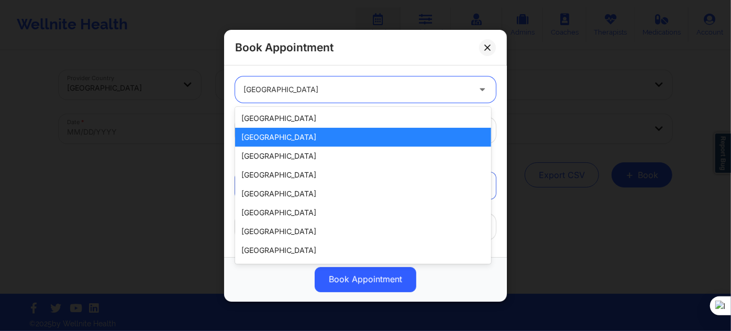
click at [298, 89] on div at bounding box center [356, 89] width 226 height 13
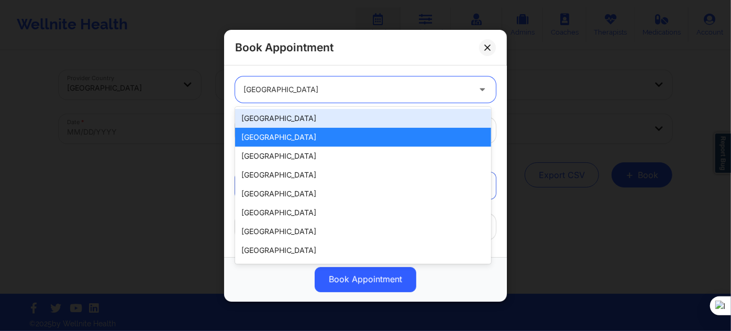
click at [287, 121] on div "[GEOGRAPHIC_DATA]" at bounding box center [363, 118] width 256 height 19
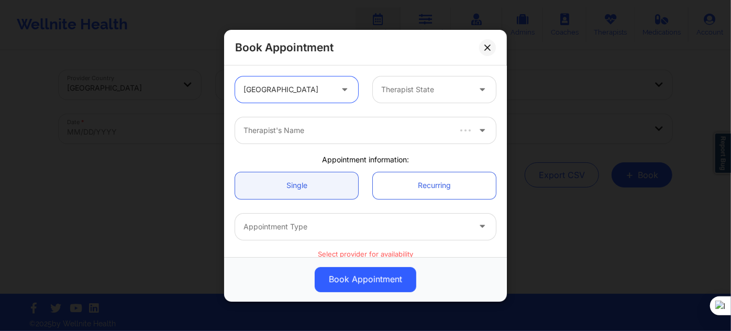
click at [387, 93] on div at bounding box center [425, 89] width 88 height 13
type input "f"
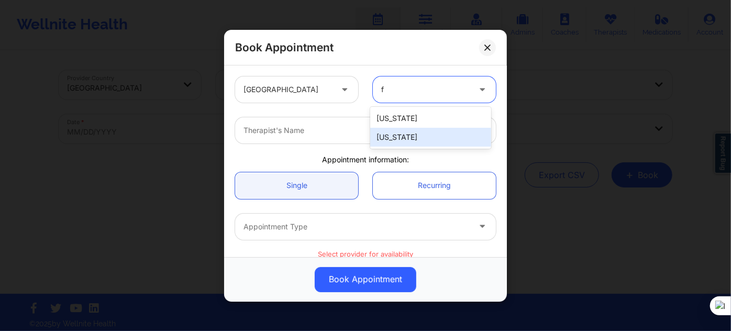
click at [398, 138] on div "[US_STATE]" at bounding box center [430, 137] width 120 height 19
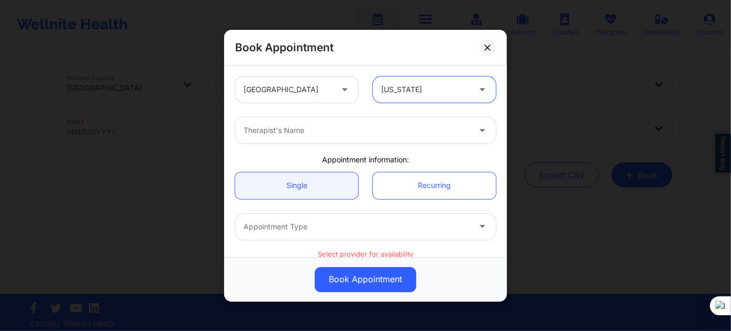
click at [356, 127] on div at bounding box center [356, 130] width 226 height 13
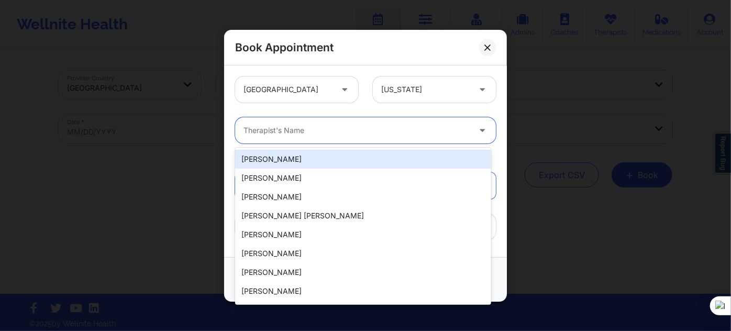
paste input "[PERSON_NAME]"
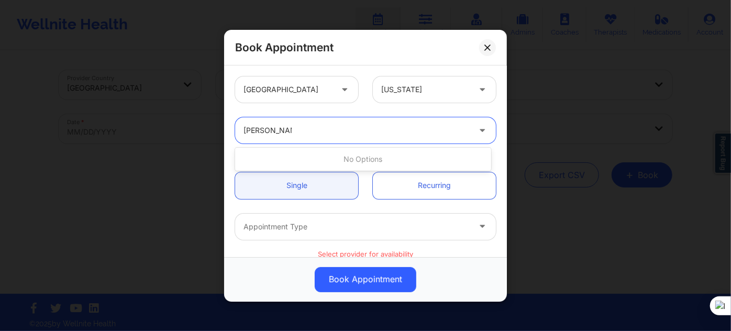
type input "[PERSON_NAME]"
click at [305, 83] on div at bounding box center [287, 89] width 88 height 13
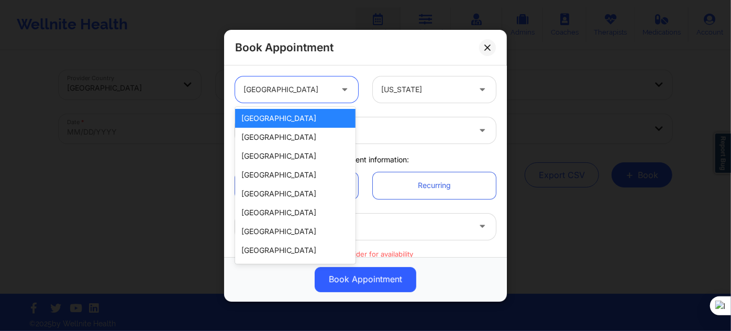
click at [388, 104] on div "9 results available. Use Up and Down to choose options, press Enter to select t…" at bounding box center [365, 89] width 275 height 41
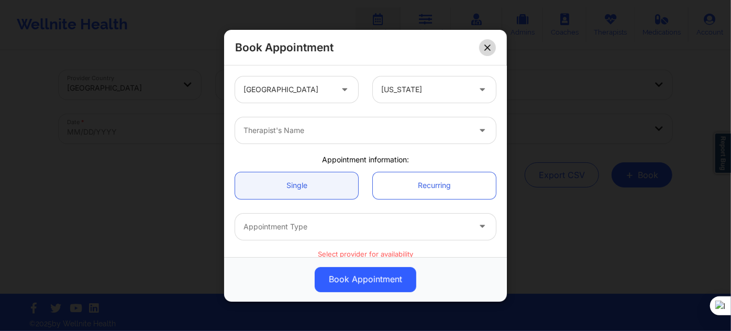
click at [483, 50] on button at bounding box center [487, 47] width 17 height 17
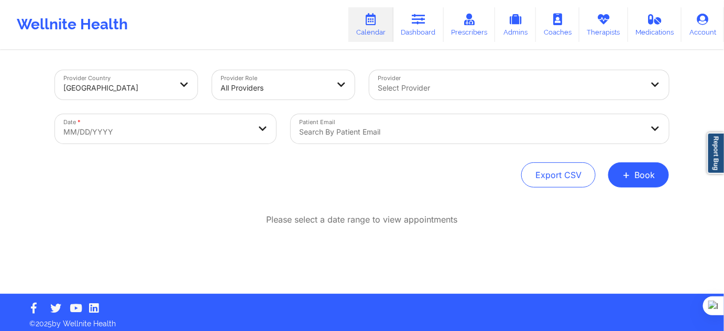
click at [284, 97] on div "All Providers" at bounding box center [274, 87] width 108 height 23
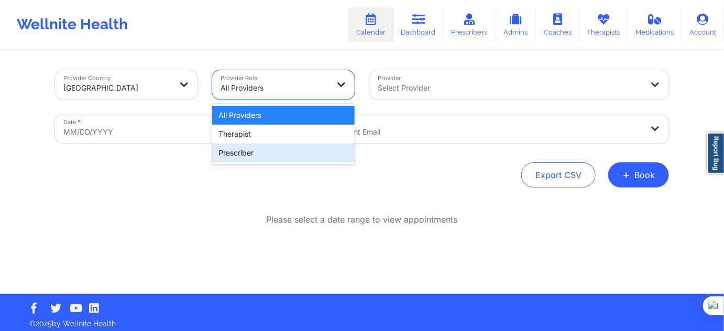
click at [249, 155] on div "Prescriber" at bounding box center [283, 152] width 142 height 19
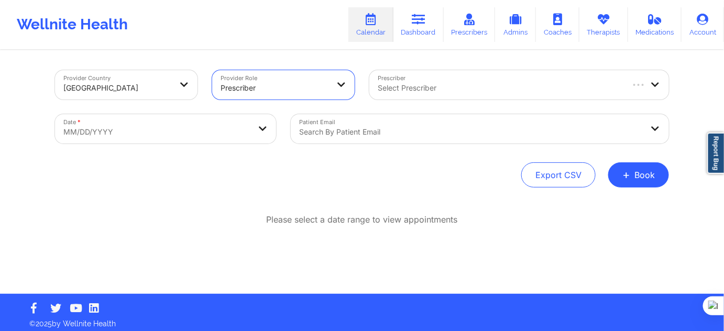
click at [419, 88] on div at bounding box center [499, 88] width 244 height 13
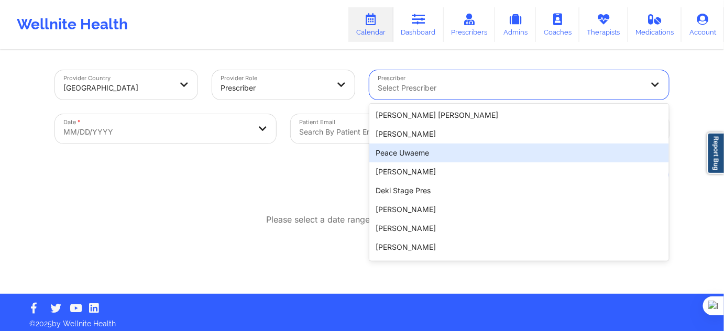
click at [325, 181] on div "Export CSV + Book" at bounding box center [362, 174] width 614 height 25
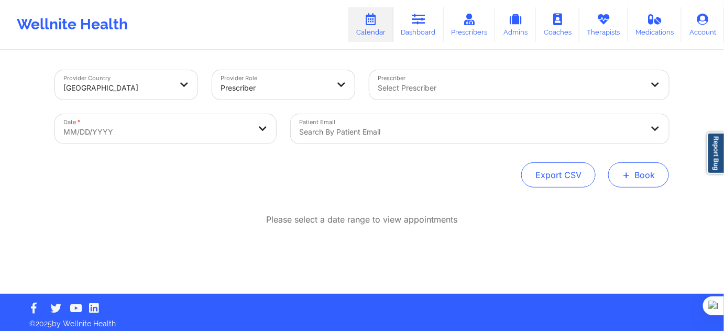
click at [658, 185] on button "+ Book" at bounding box center [638, 174] width 61 height 25
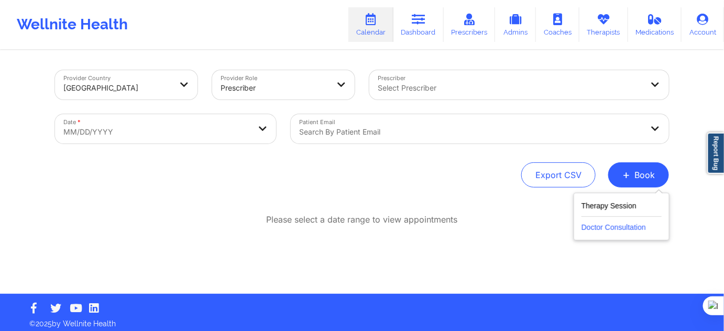
click at [617, 225] on button "Doctor Consultation" at bounding box center [621, 225] width 80 height 17
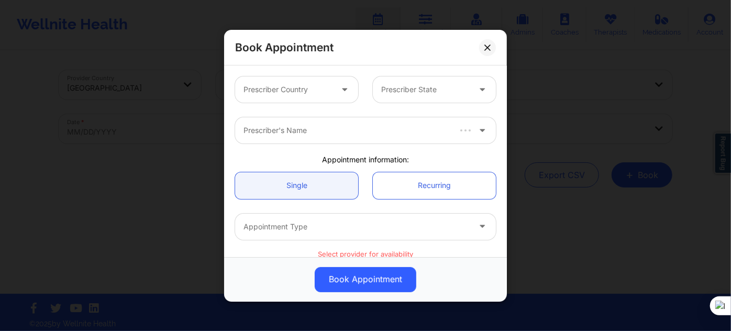
click at [310, 82] on div "Prescriber Country" at bounding box center [284, 89] width 98 height 26
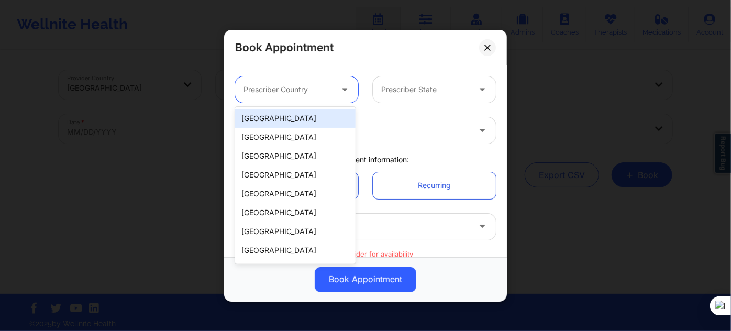
click at [310, 119] on div "[GEOGRAPHIC_DATA]" at bounding box center [295, 118] width 120 height 19
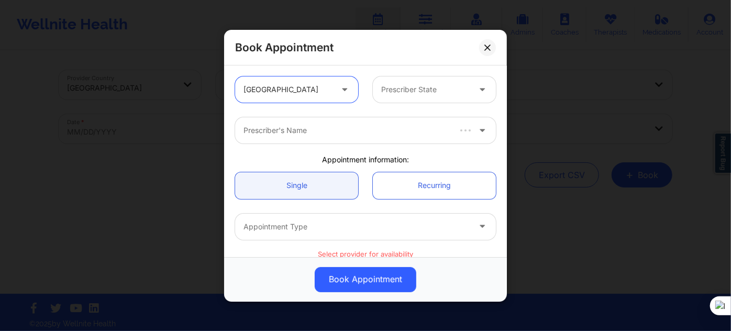
click at [397, 93] on div at bounding box center [425, 89] width 88 height 13
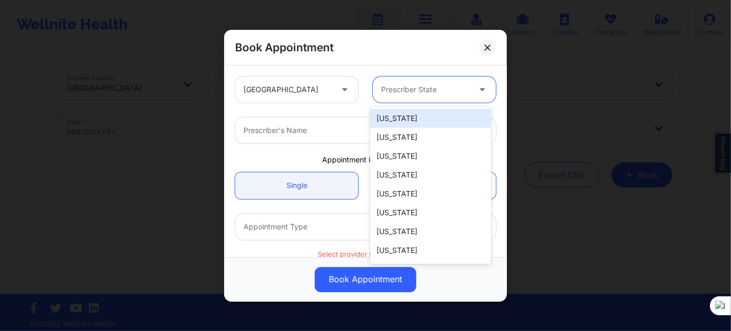
type input "f"
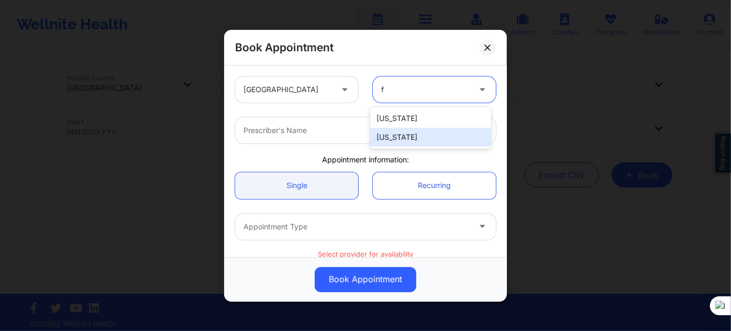
click at [390, 136] on div "[US_STATE]" at bounding box center [430, 137] width 120 height 19
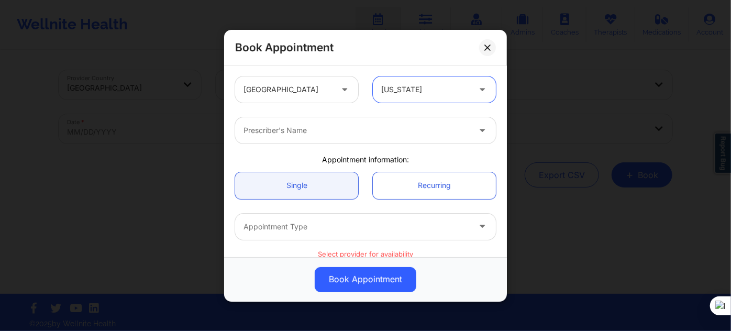
click at [302, 131] on div at bounding box center [356, 130] width 226 height 13
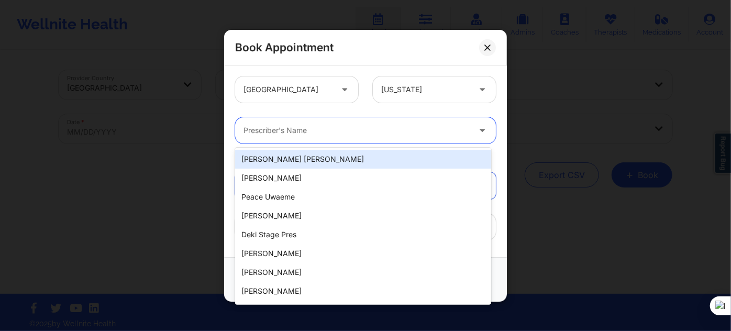
paste input "[PERSON_NAME]"
type input "[PERSON_NAME]"
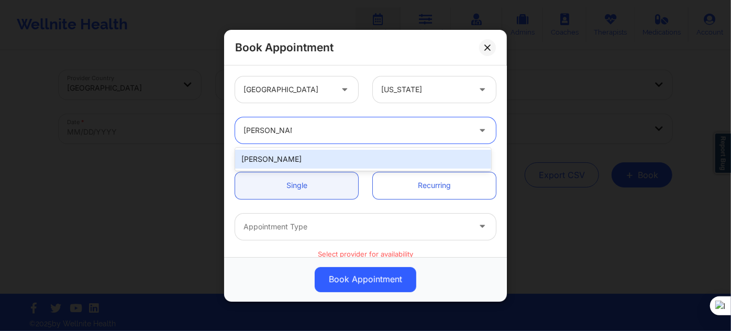
click at [322, 153] on div "[PERSON_NAME]" at bounding box center [363, 159] width 256 height 19
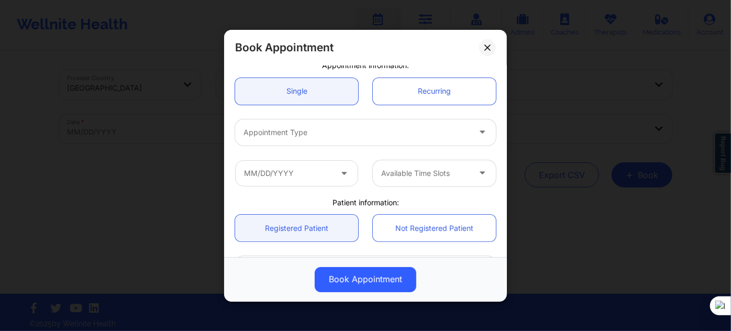
scroll to position [95, 0]
click at [301, 136] on div at bounding box center [356, 132] width 226 height 13
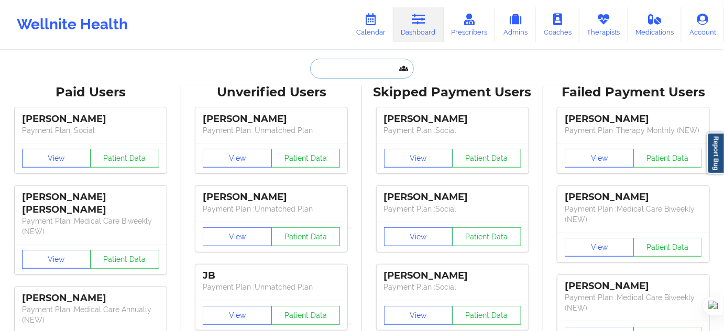
click at [370, 62] on input "text" at bounding box center [362, 69] width 104 height 20
paste input "(614) 822-7077"
type input "(614) 822-7077"
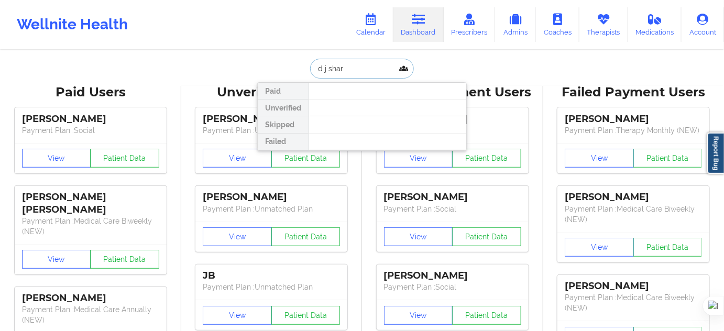
type input "d j sharp"
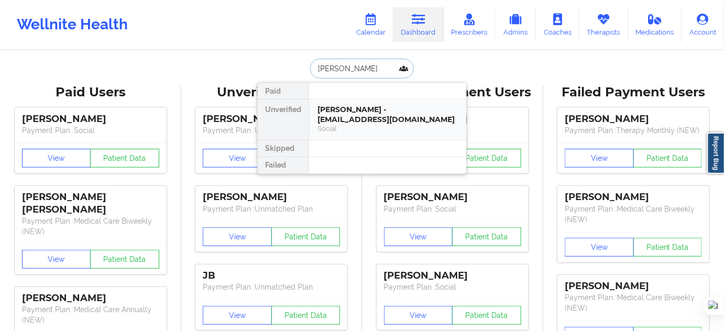
click at [336, 121] on div "D J Sharp - djandtanieasharp@gmail.com" at bounding box center [387, 114] width 140 height 19
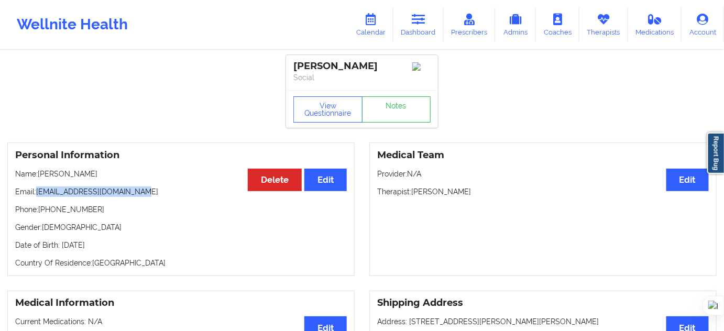
drag, startPoint x: 145, startPoint y: 192, endPoint x: 38, endPoint y: 193, distance: 107.3
click at [38, 193] on p "Email: djandtanieasharp@gmail.com" at bounding box center [180, 191] width 331 height 10
copy p "djandtanieasharp@gmail.com"
